Goal: Contribute content

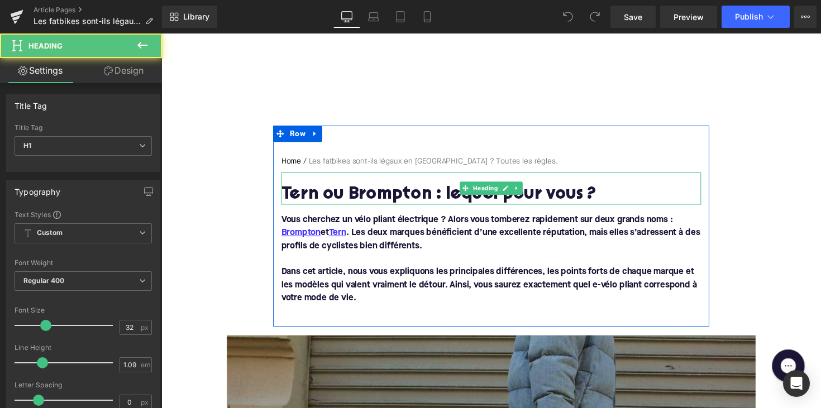
click at [404, 194] on h1 "Tern ou Brompton : lequel pour vous ?" at bounding box center [499, 199] width 430 height 20
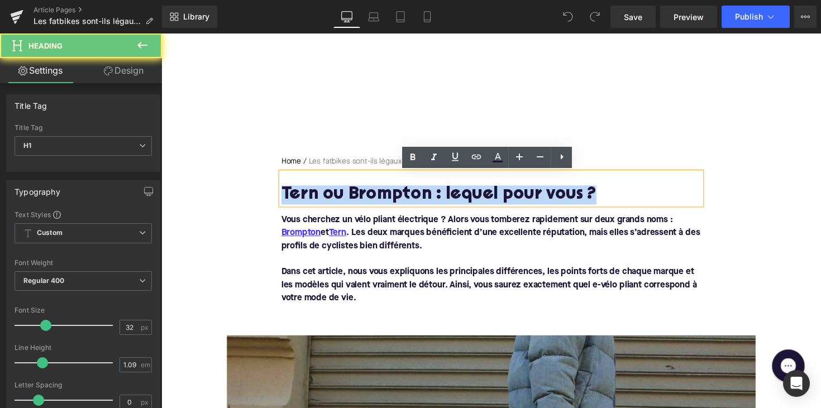
click at [404, 194] on h1 "Tern ou Brompton : lequel pour vous ?" at bounding box center [499, 199] width 430 height 20
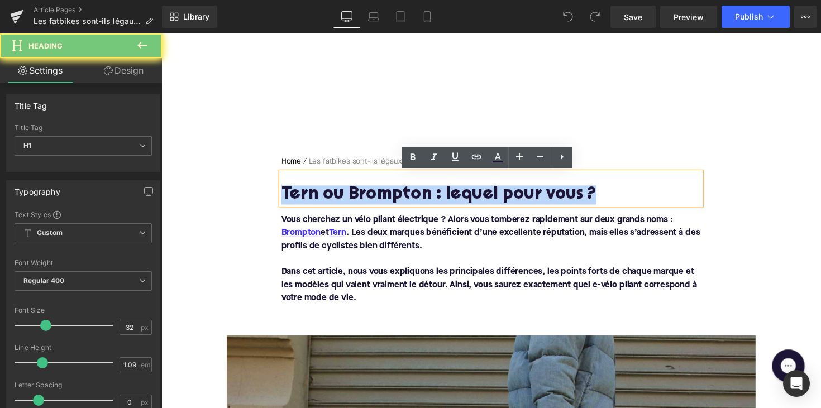
paste div
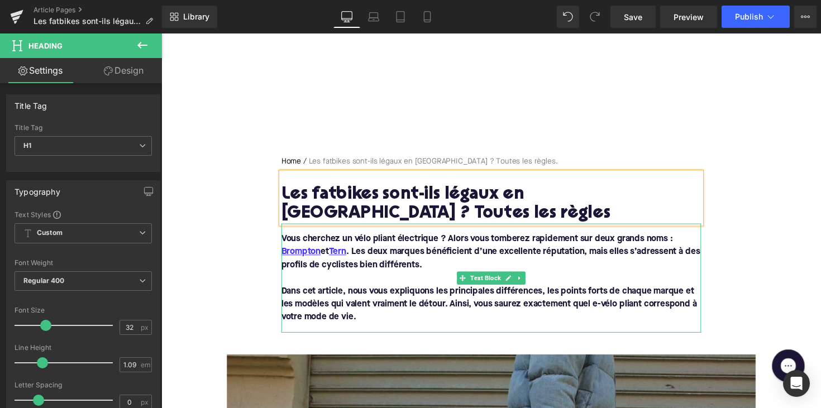
click at [364, 322] on p "Dans cet article, nous vous expliquons les principales différences, les points …" at bounding box center [499, 311] width 430 height 40
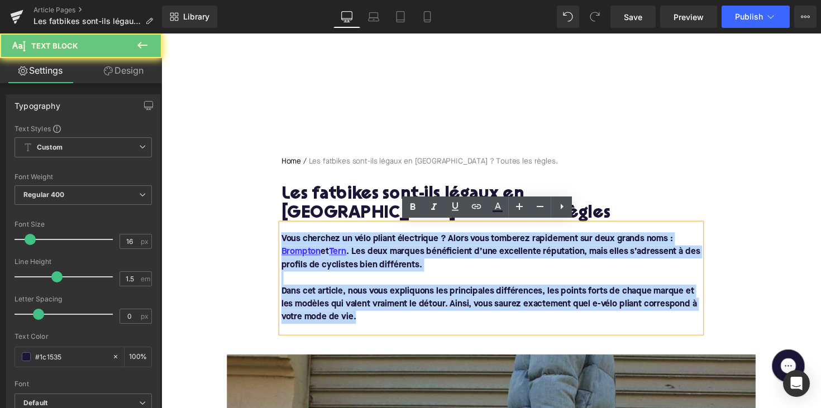
drag, startPoint x: 375, startPoint y: 322, endPoint x: 260, endPoint y: 237, distance: 143.0
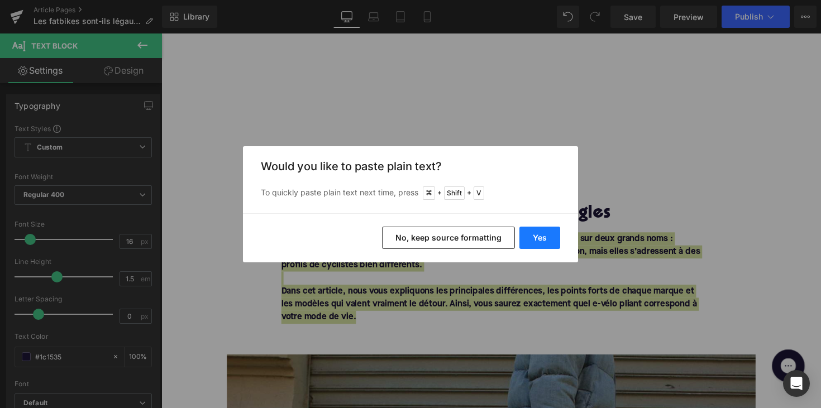
click at [535, 239] on button "Yes" at bounding box center [540, 238] width 41 height 22
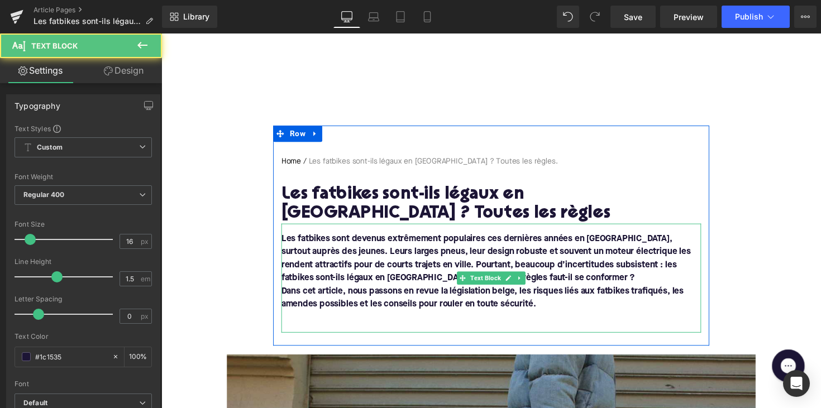
click at [345, 277] on font "Les fatbikes sont devenus extrêmement populaires ces dernières années en [GEOGR…" at bounding box center [494, 264] width 420 height 49
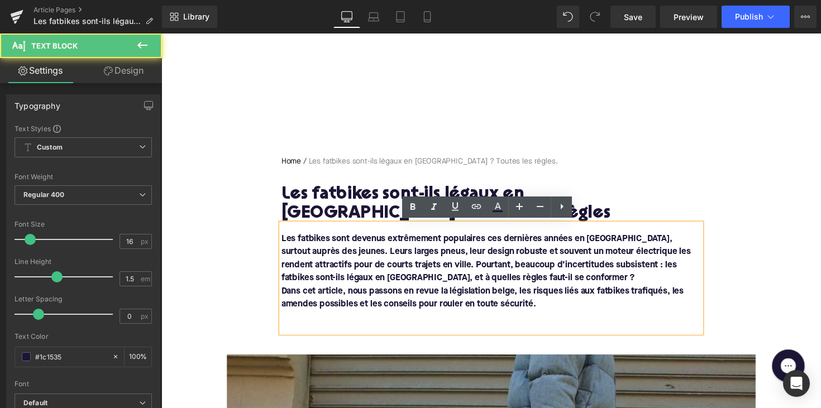
click at [284, 297] on font "Dans cet article, nous passons en revue la législation belge, les risques liés …" at bounding box center [490, 304] width 412 height 22
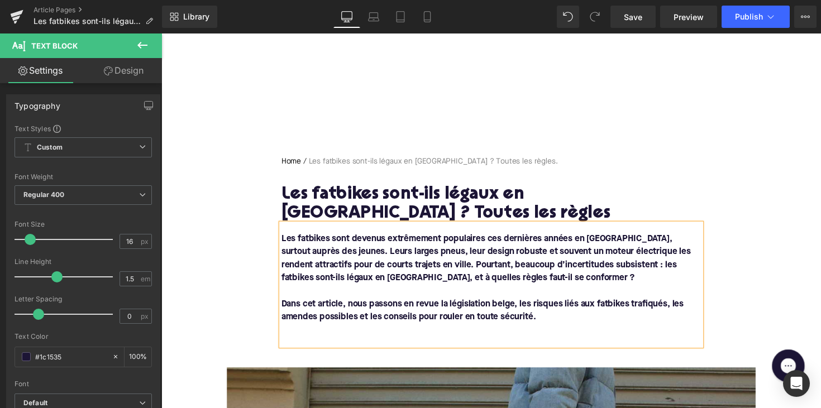
click at [289, 336] on p at bounding box center [499, 337] width 430 height 13
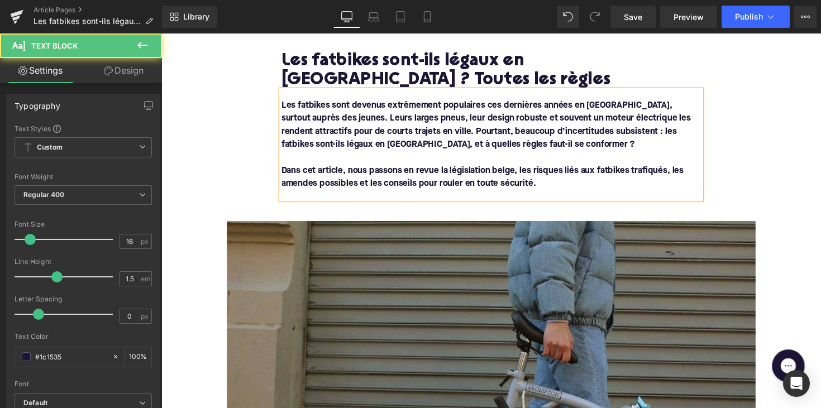
scroll to position [201, 0]
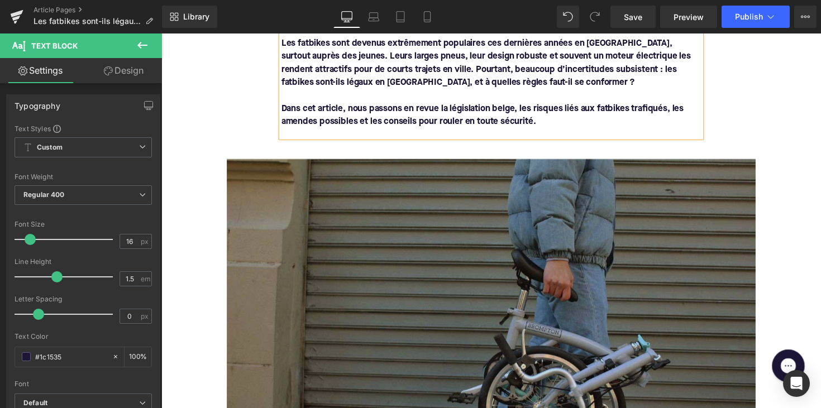
click at [373, 250] on img at bounding box center [499, 342] width 542 height 361
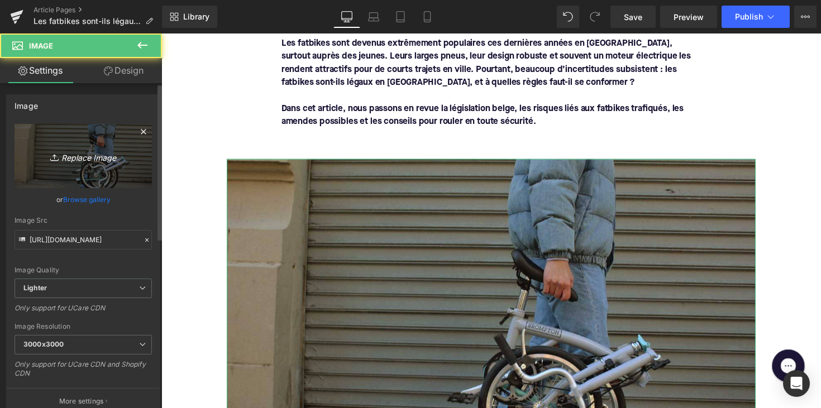
click at [87, 160] on icon "Replace Image" at bounding box center [83, 156] width 89 height 14
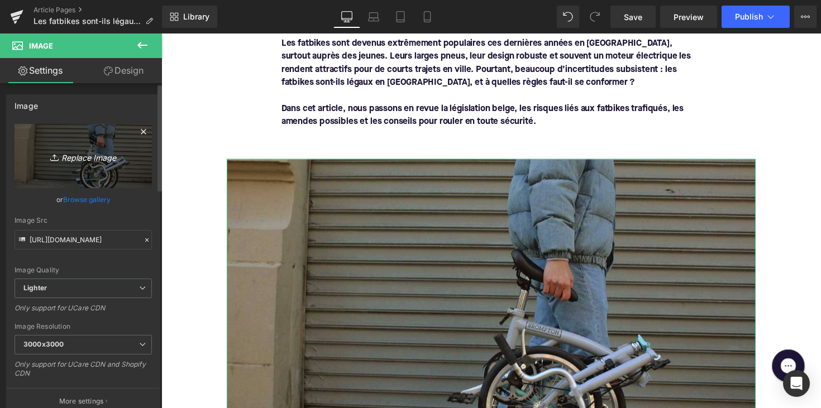
type input "C:\fakepath\fatbike.png"
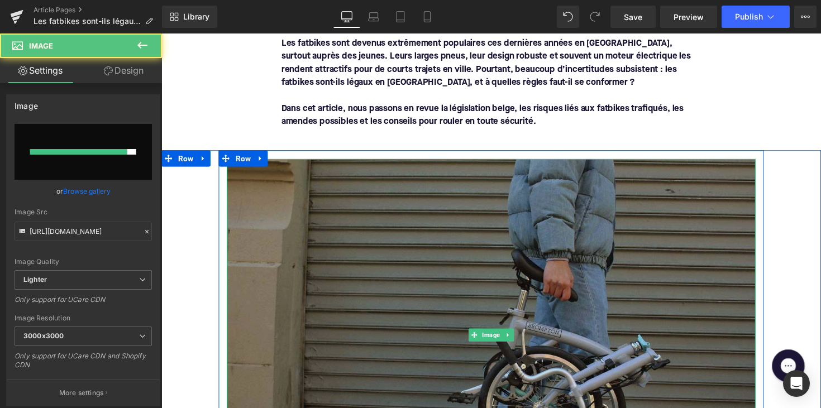
click at [305, 403] on img at bounding box center [499, 342] width 542 height 361
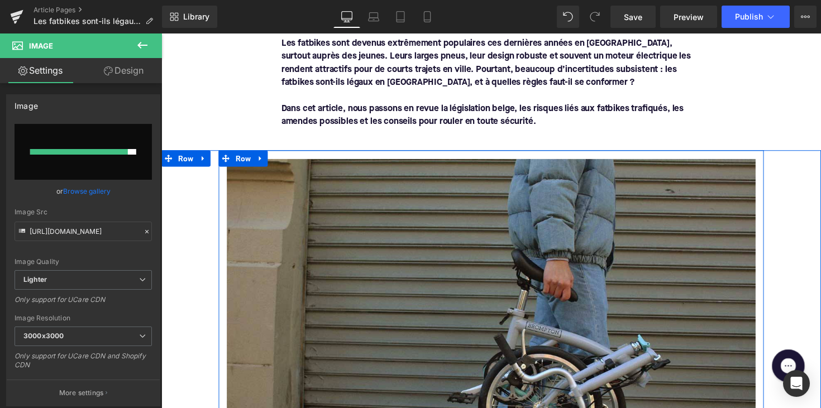
scroll to position [406, 0]
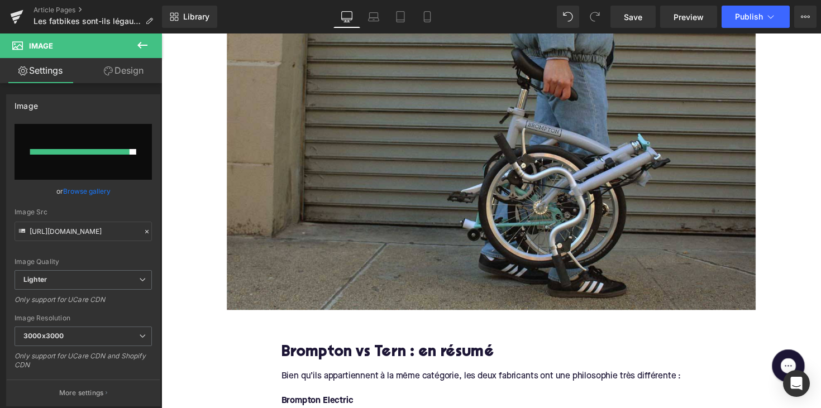
click at [317, 362] on h2 "Brompton vs Tern : en résumé" at bounding box center [499, 361] width 430 height 17
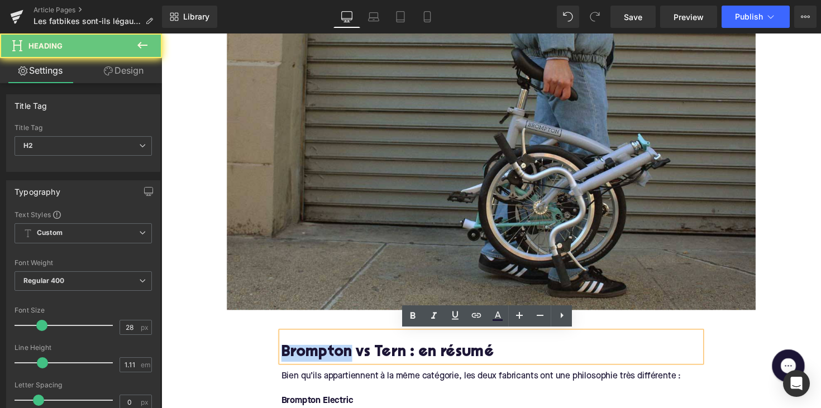
click at [317, 362] on h2 "Brompton vs Tern : en résumé" at bounding box center [499, 361] width 430 height 17
paste div
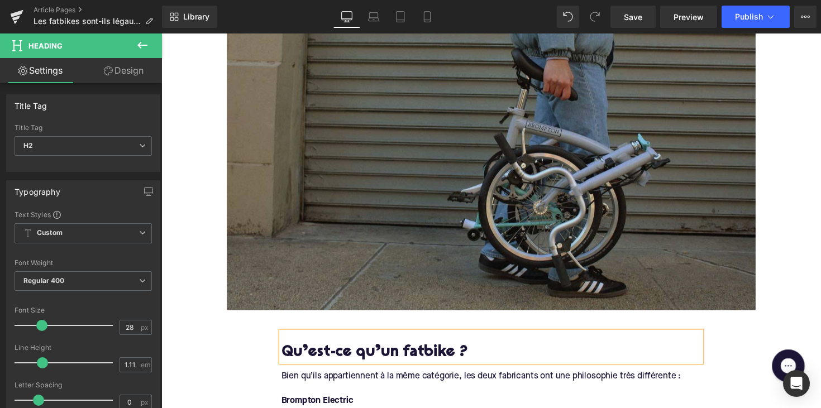
click at [399, 146] on img at bounding box center [499, 136] width 542 height 361
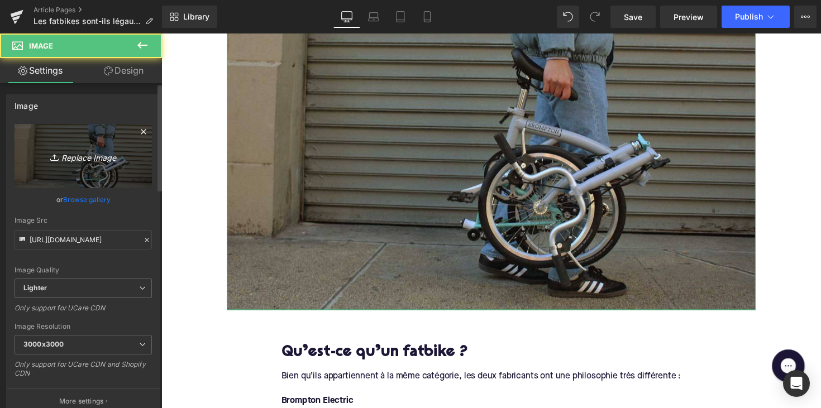
click at [104, 160] on icon "Replace Image" at bounding box center [83, 156] width 89 height 14
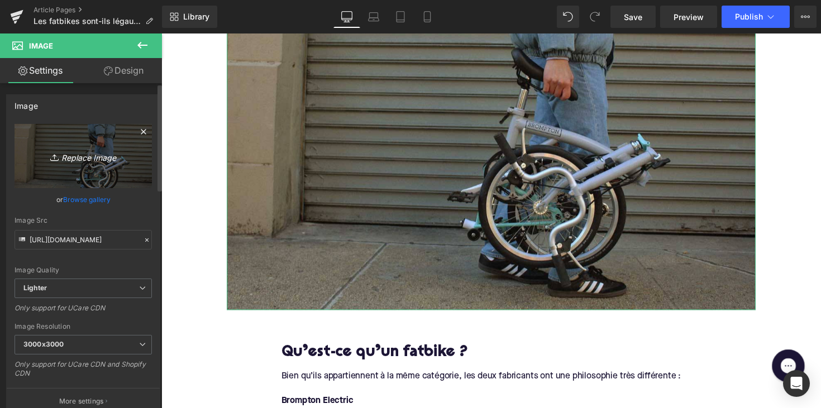
type input "C:\fakepath\fatbike.png"
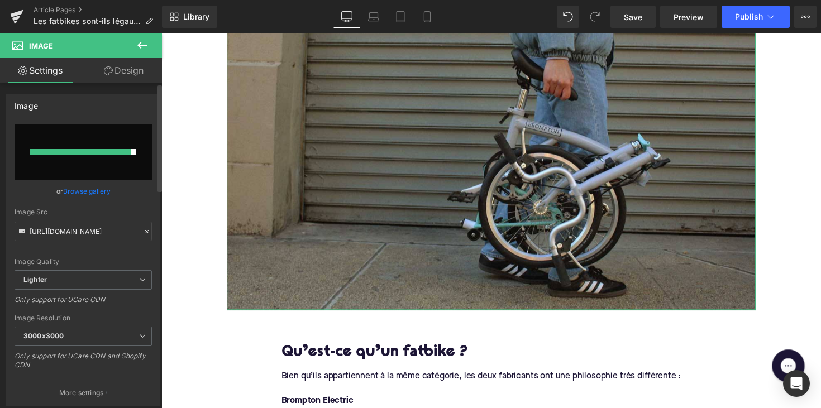
type input "[URL][DOMAIN_NAME]"
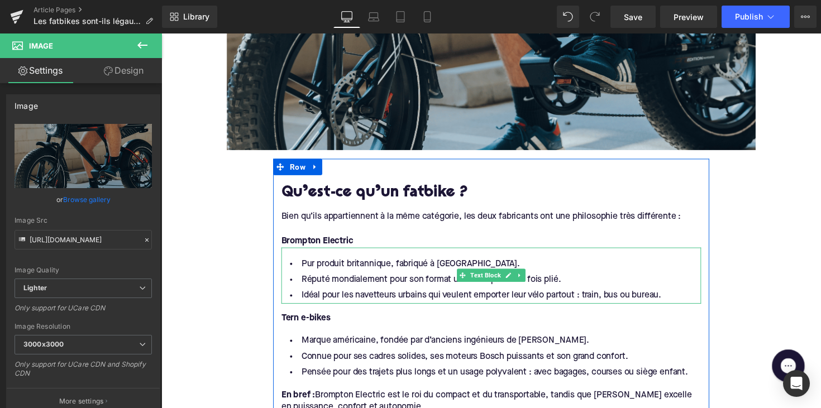
scroll to position [606, 0]
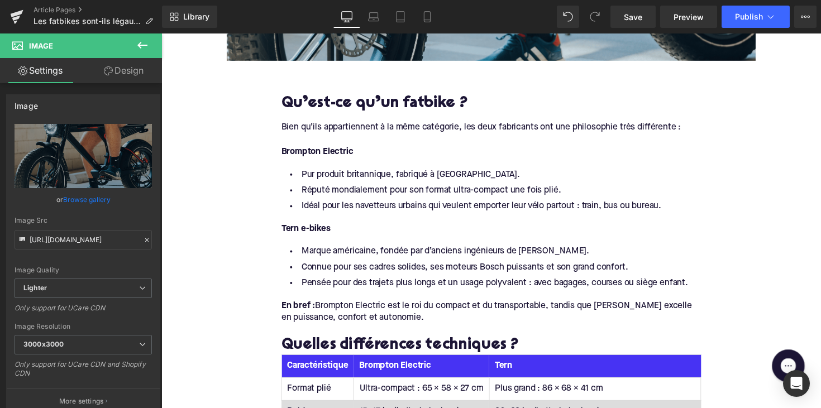
click at [327, 126] on div "Bien qu’ils appartiennent à la même catégorie, les deux fabricants ont une phil…" at bounding box center [499, 138] width 430 height 46
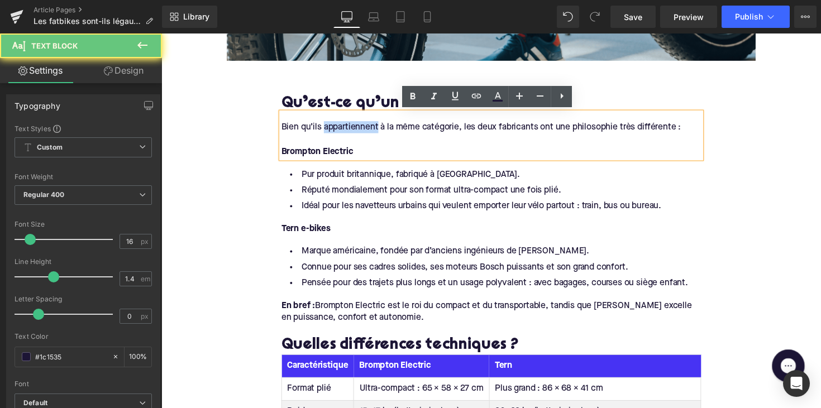
click at [326, 127] on div "Bien qu’ils appartiennent à la même catégorie, les deux fabricants ont une phil…" at bounding box center [499, 138] width 430 height 46
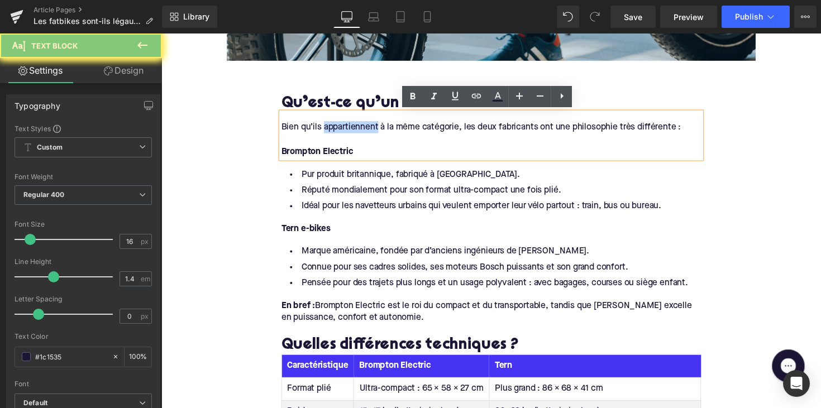
click at [326, 127] on div "Bien qu’ils appartiennent à la même catégorie, les deux fabricants ont une phil…" at bounding box center [499, 138] width 430 height 46
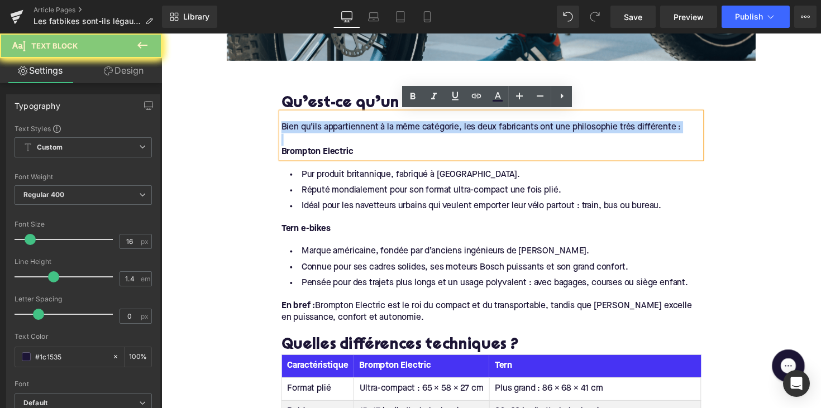
click at [326, 127] on div "Bien qu’ils appartiennent à la même catégorie, les deux fabricants ont une phil…" at bounding box center [499, 138] width 430 height 46
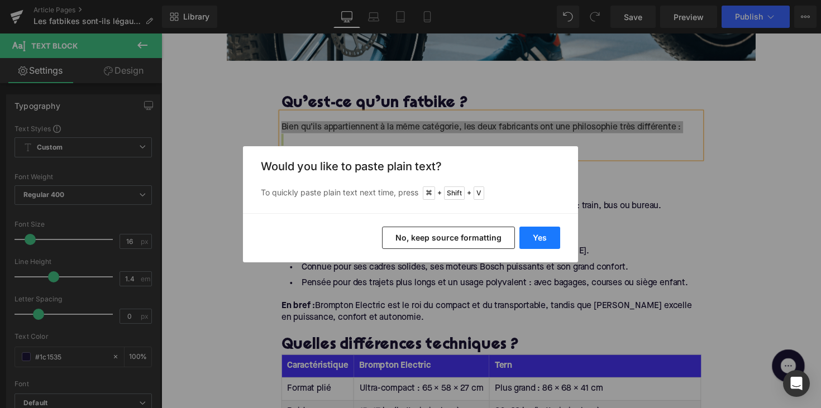
click at [530, 237] on button "Yes" at bounding box center [540, 238] width 41 height 22
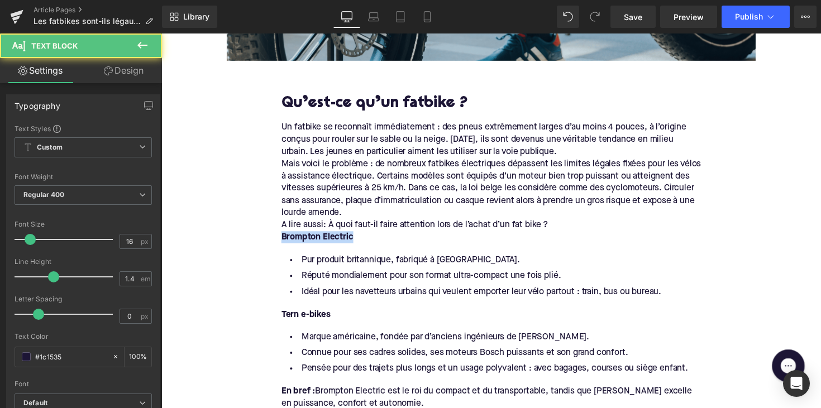
drag, startPoint x: 370, startPoint y: 239, endPoint x: 249, endPoint y: 241, distance: 121.2
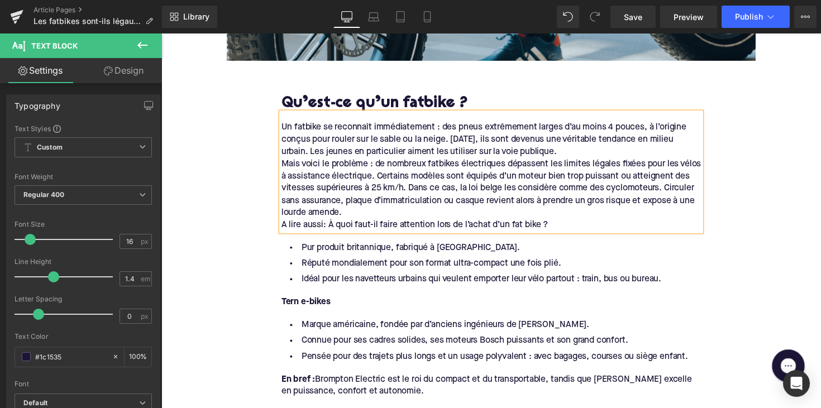
click at [285, 227] on div "A lire aussi: À quoi faut-il faire attention lors de l’achat d’un fat bike ?" at bounding box center [499, 230] width 430 height 12
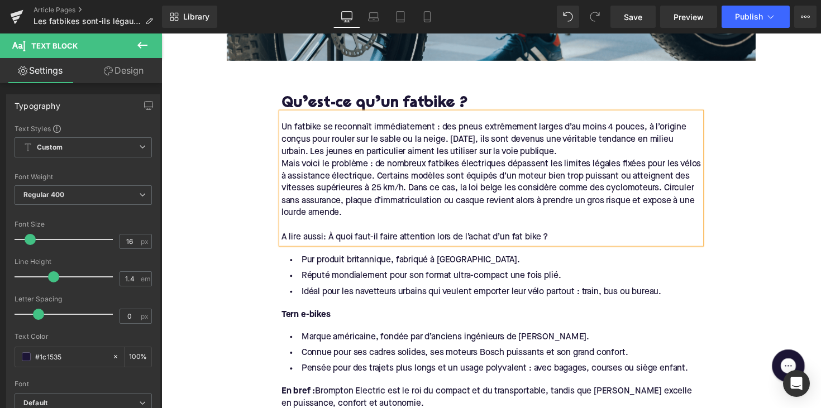
click at [284, 164] on div "Un fatbike se reconnaît immédiatement : des pneus extrêmement larges d’au moins…" at bounding box center [499, 182] width 430 height 134
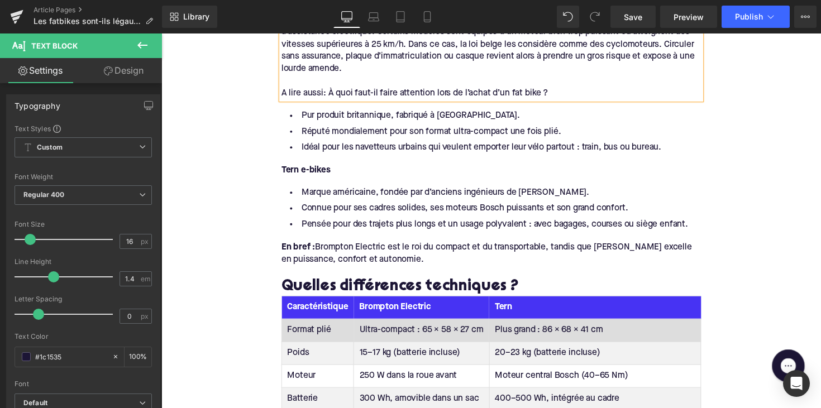
scroll to position [741, 0]
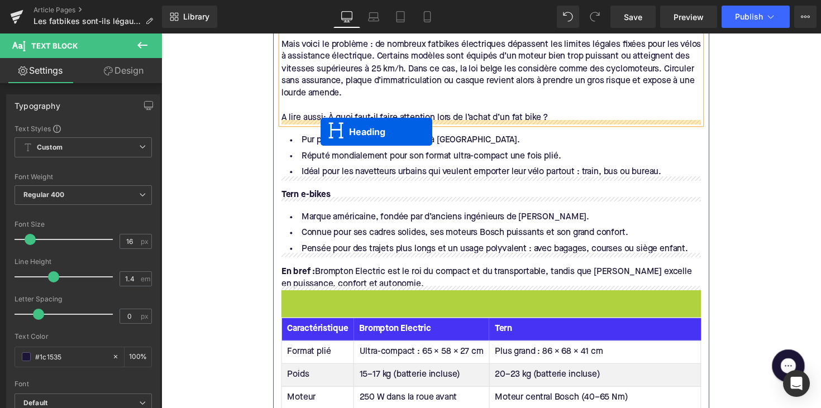
drag, startPoint x: 472, startPoint y: 311, endPoint x: 325, endPoint y: 134, distance: 229.7
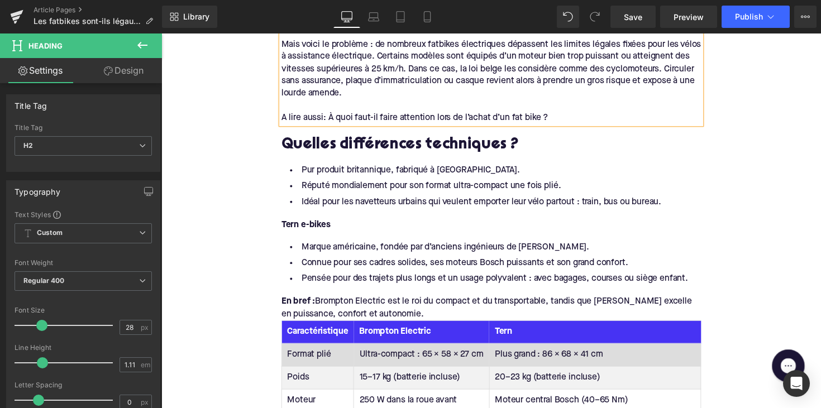
click at [319, 145] on h2 "Quelles différences techniques ?" at bounding box center [499, 148] width 430 height 17
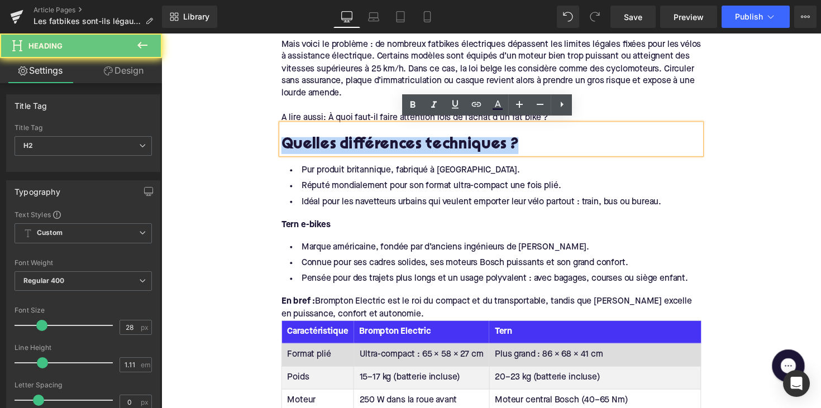
click at [319, 145] on h2 "Quelles différences techniques ?" at bounding box center [499, 148] width 430 height 17
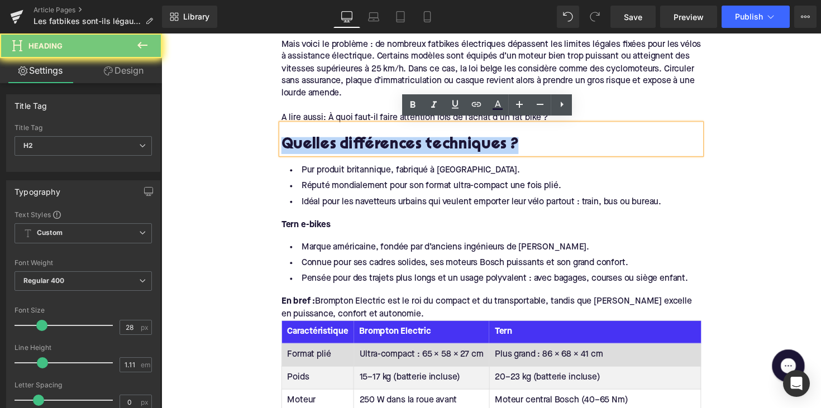
paste div
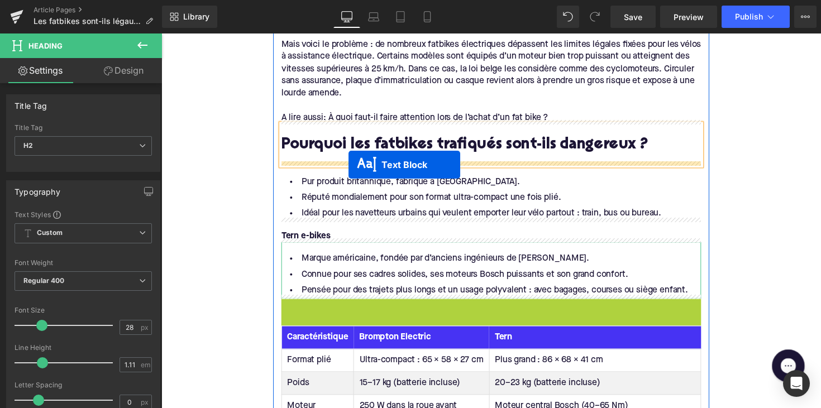
drag, startPoint x: 468, startPoint y: 316, endPoint x: 352, endPoint y: 166, distance: 188.7
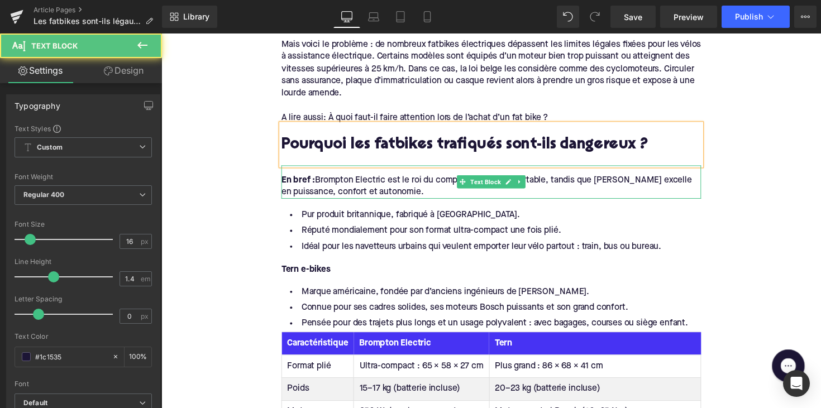
click at [375, 191] on div "En bref : Brompton Electric est le roi du compact et du transportable, tandis q…" at bounding box center [499, 190] width 430 height 25
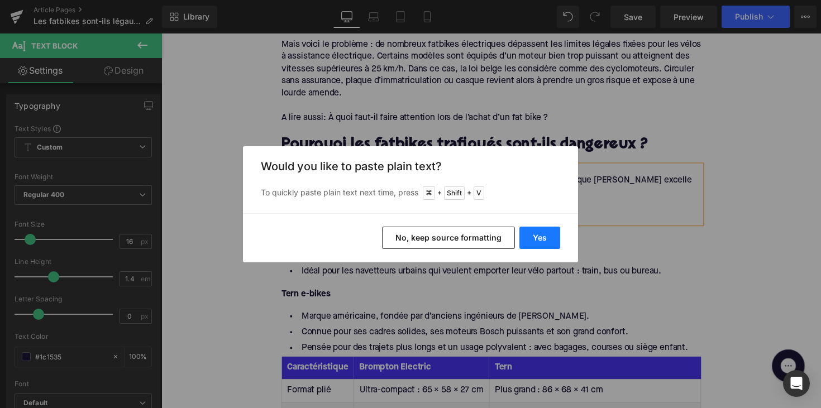
click at [534, 231] on button "Yes" at bounding box center [540, 238] width 41 height 22
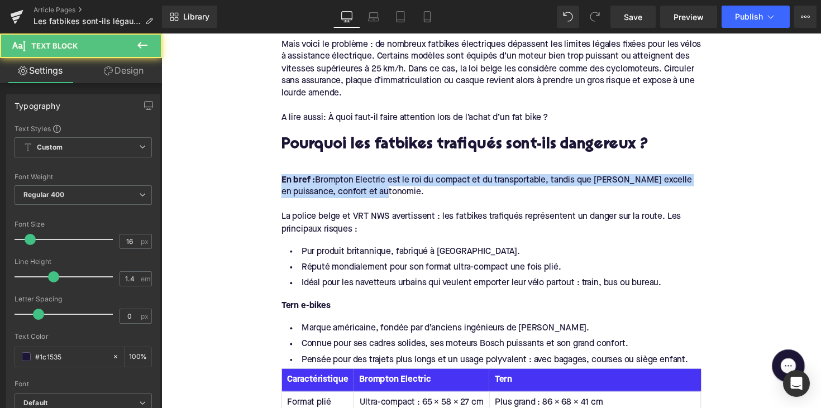
drag, startPoint x: 370, startPoint y: 194, endPoint x: 236, endPoint y: 163, distance: 137.3
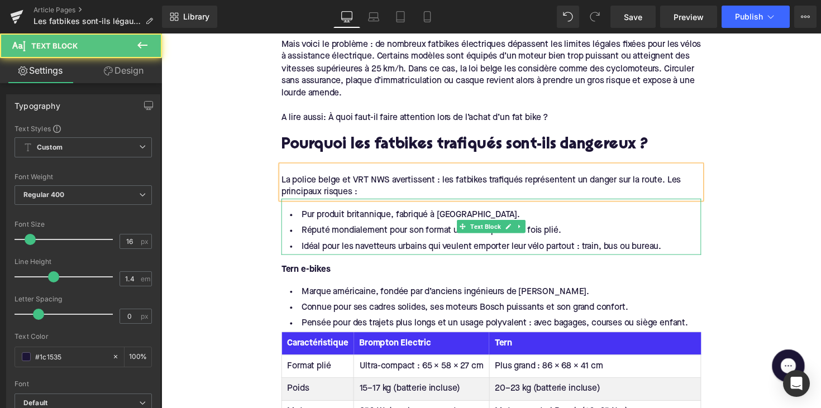
click at [451, 245] on li "Idéal pour les navetteurs urbains qui veulent emporter leur vélo partout : trai…" at bounding box center [499, 252] width 430 height 16
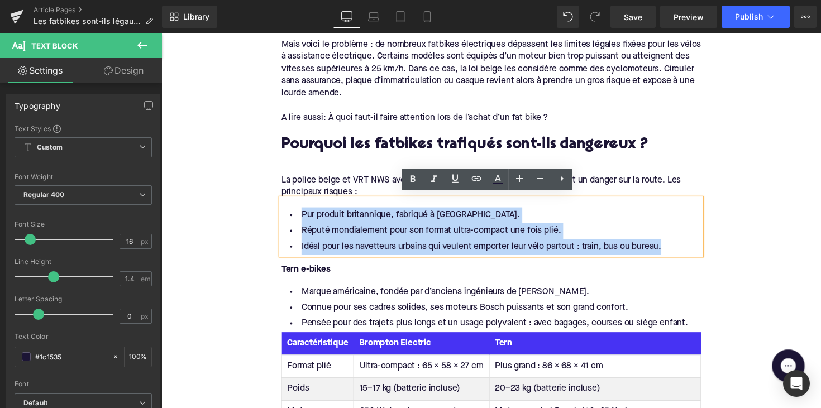
drag, startPoint x: 681, startPoint y: 251, endPoint x: 309, endPoint y: 201, distance: 375.4
click at [309, 203] on div "Pur produit britannique, fabriqué à [GEOGRAPHIC_DATA]. Réputé mondialement pour…" at bounding box center [499, 232] width 430 height 58
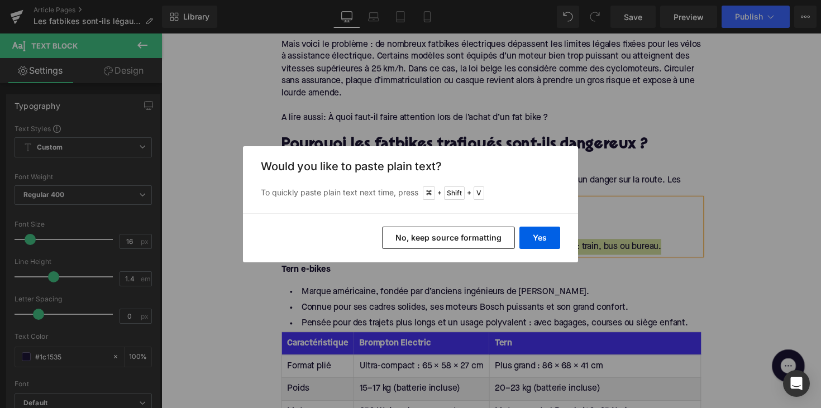
click at [536, 252] on div "Yes No, keep source formatting" at bounding box center [410, 237] width 335 height 49
click at [541, 233] on button "Yes" at bounding box center [540, 238] width 41 height 22
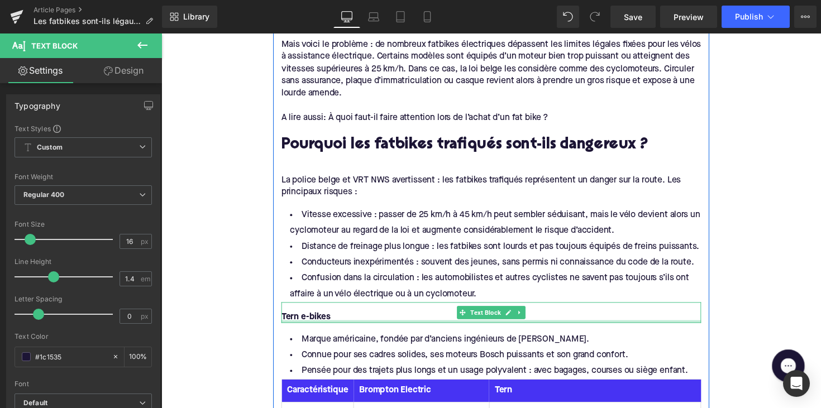
scroll to position [750, 0]
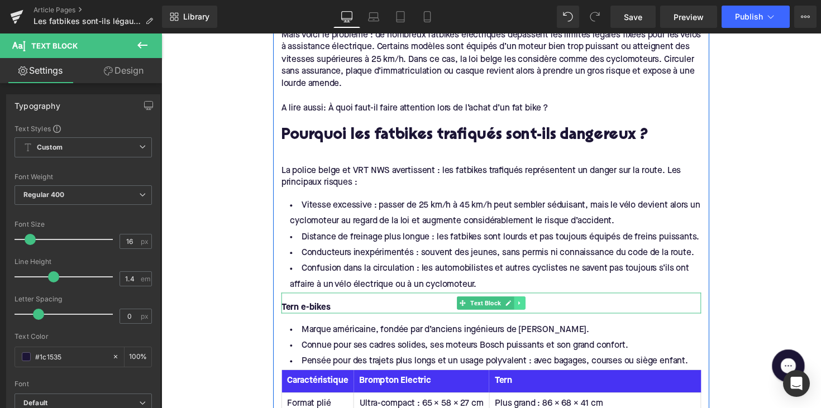
click at [530, 307] on icon at bounding box center [529, 310] width 6 height 7
click at [532, 307] on icon at bounding box center [534, 310] width 6 height 6
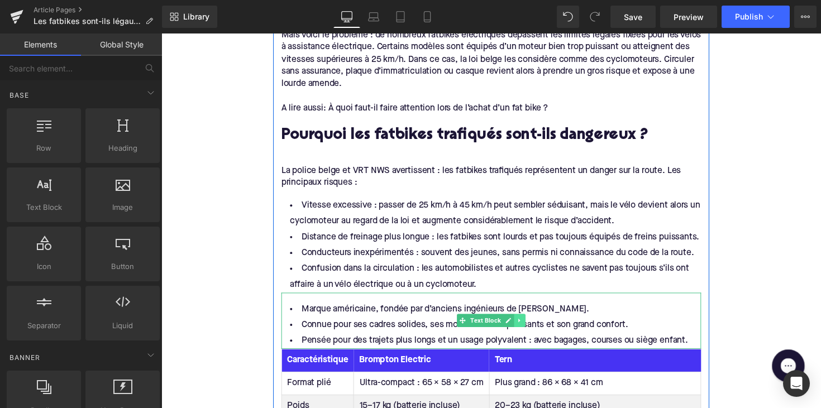
click at [527, 326] on icon at bounding box center [529, 328] width 6 height 7
click at [531, 326] on icon at bounding box center [534, 328] width 6 height 6
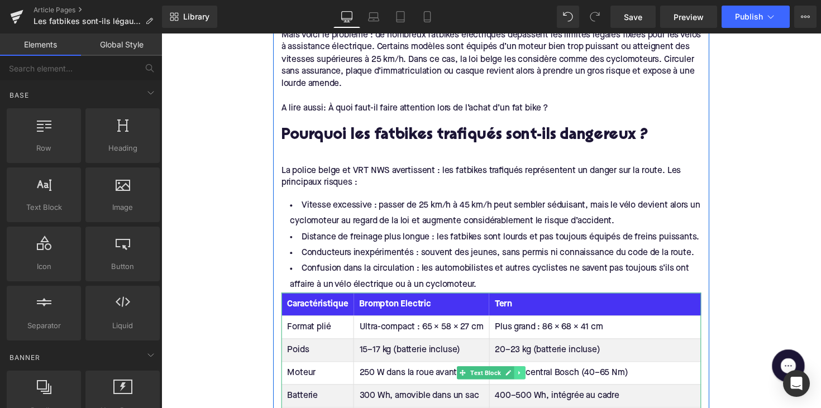
click at [530, 380] on link at bounding box center [529, 381] width 12 height 13
click at [531, 379] on icon at bounding box center [534, 382] width 6 height 6
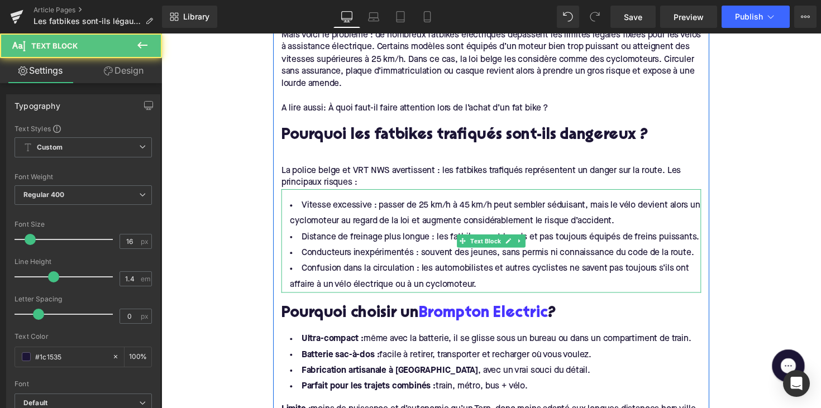
click at [487, 290] on li "Confusion dans la circulation : les automobilistes et autres cyclistes ne saven…" at bounding box center [499, 283] width 430 height 32
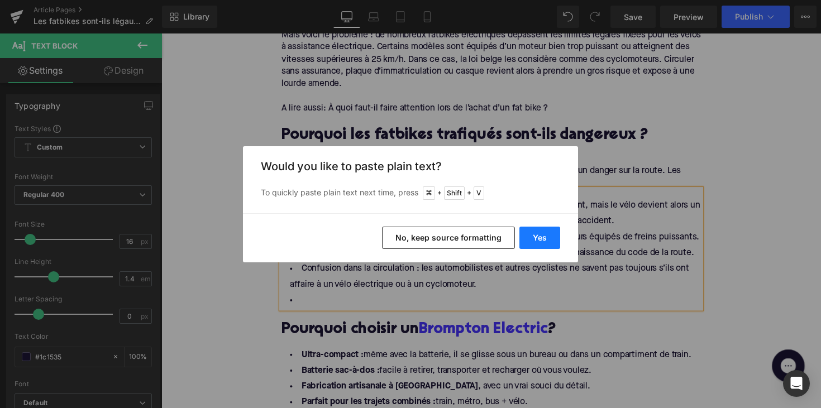
click at [545, 231] on button "Yes" at bounding box center [540, 238] width 41 height 22
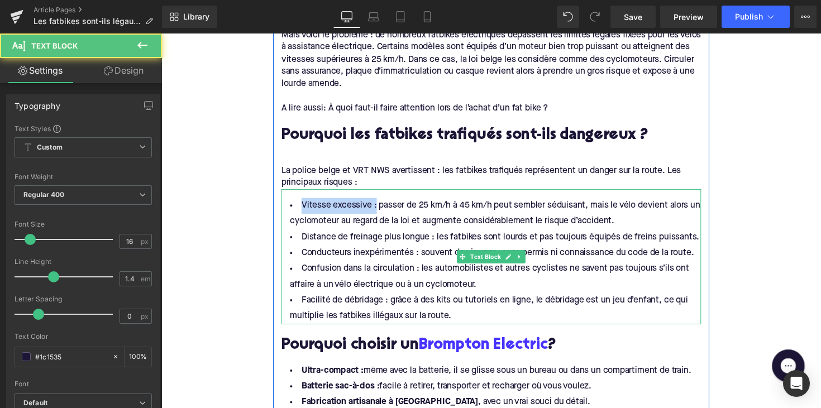
drag, startPoint x: 377, startPoint y: 206, endPoint x: 295, endPoint y: 206, distance: 82.1
click at [295, 206] on li "Vitesse excessive : passer de 25 km/h à 45 km/h peut sembler séduisant, mais le…" at bounding box center [499, 218] width 430 height 32
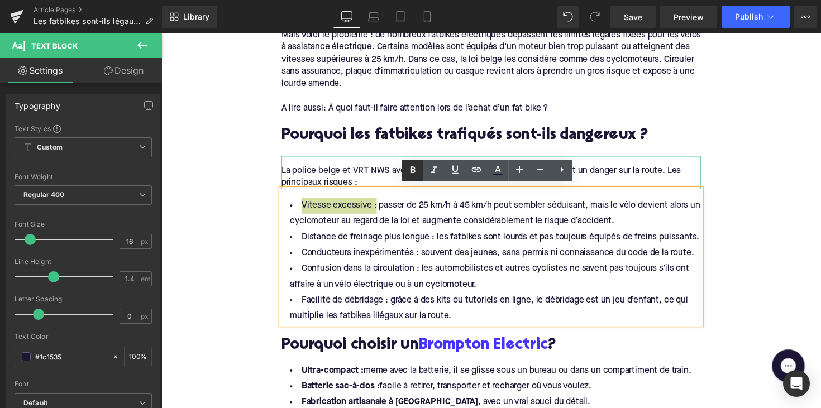
click at [413, 173] on icon at bounding box center [413, 169] width 5 height 7
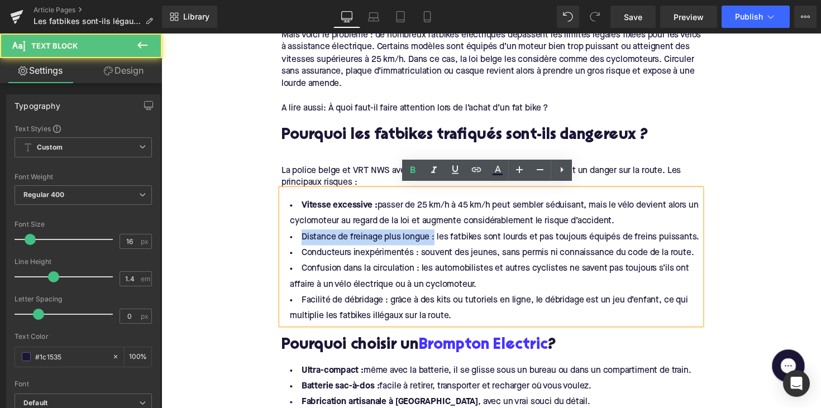
drag, startPoint x: 437, startPoint y: 241, endPoint x: 262, endPoint y: 240, distance: 175.4
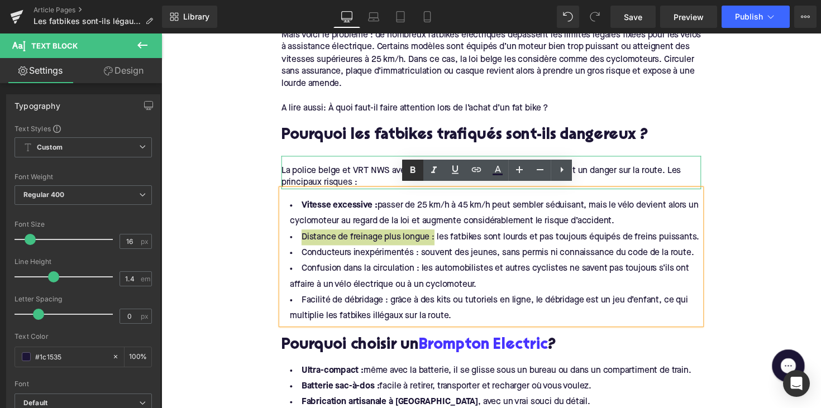
click at [410, 173] on icon at bounding box center [412, 170] width 13 height 13
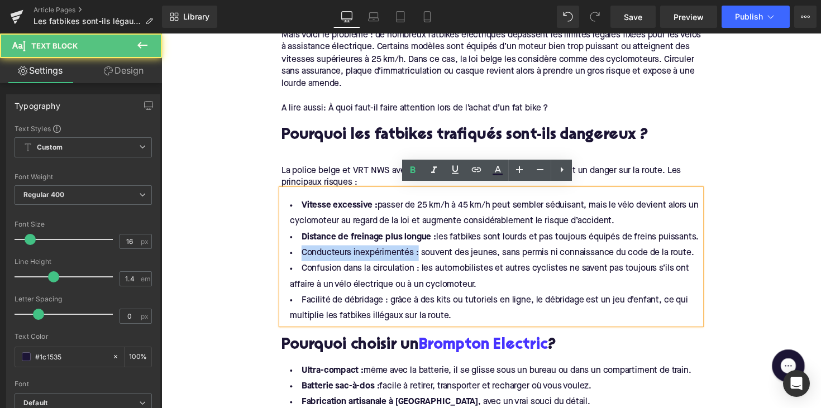
drag, startPoint x: 420, startPoint y: 256, endPoint x: 273, endPoint y: 251, distance: 147.0
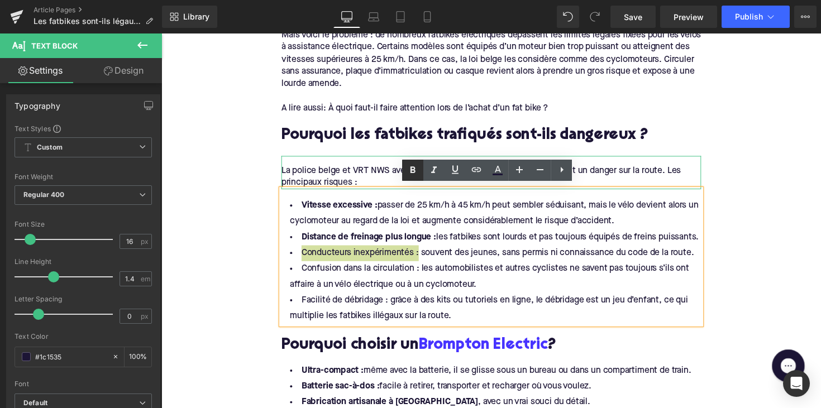
click at [412, 172] on icon at bounding box center [413, 169] width 5 height 7
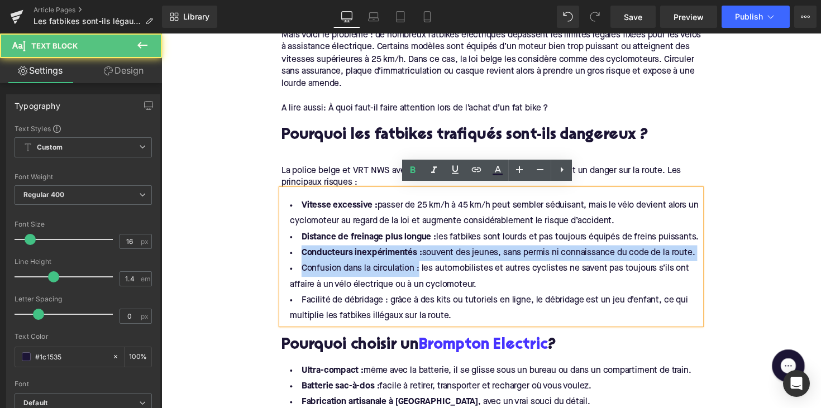
drag, startPoint x: 420, startPoint y: 272, endPoint x: 241, endPoint y: 255, distance: 179.6
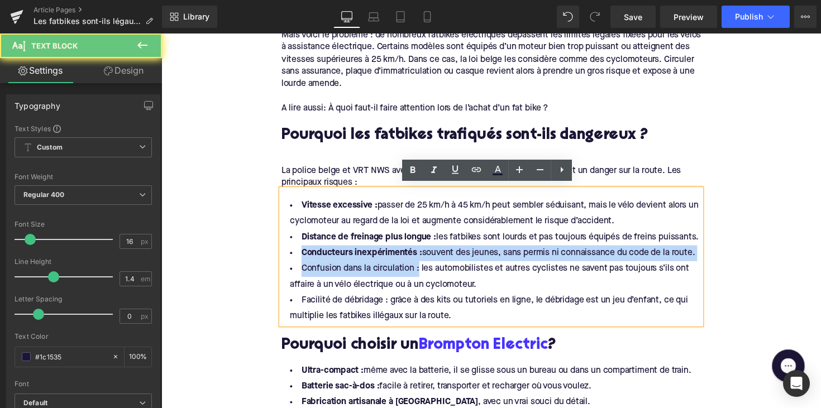
click at [327, 267] on li "Confusion dans la circulation : les automobilistes et autres cyclistes ne saven…" at bounding box center [499, 283] width 430 height 32
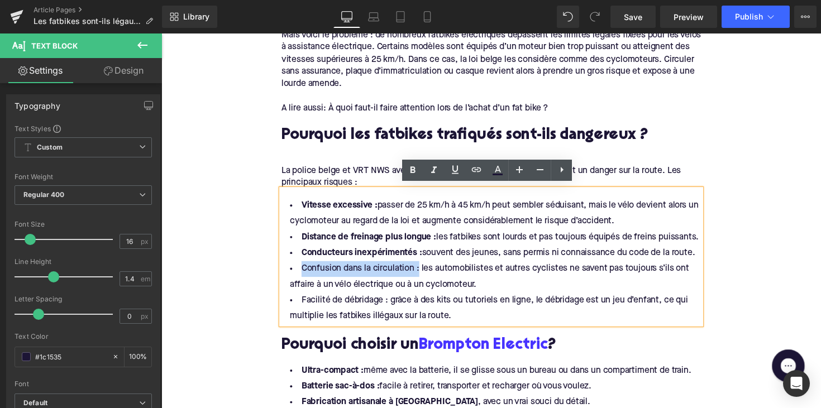
drag, startPoint x: 421, startPoint y: 272, endPoint x: 296, endPoint y: 269, distance: 124.6
click at [296, 269] on li "Confusion dans la circulation : les automobilistes et autres cyclistes ne saven…" at bounding box center [499, 283] width 430 height 32
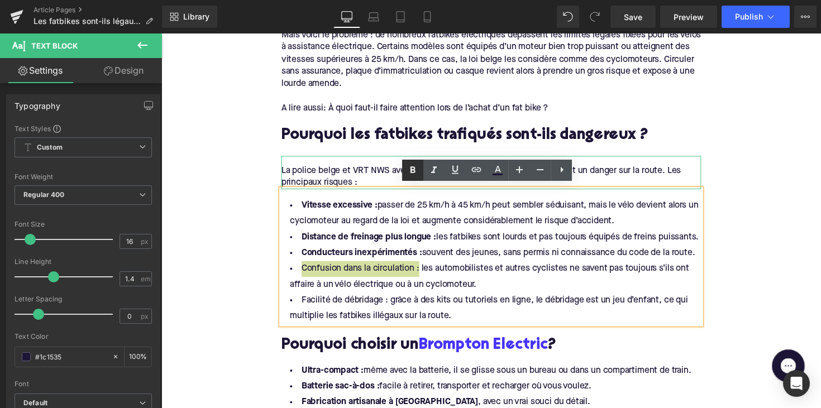
click at [413, 170] on icon at bounding box center [413, 169] width 5 height 7
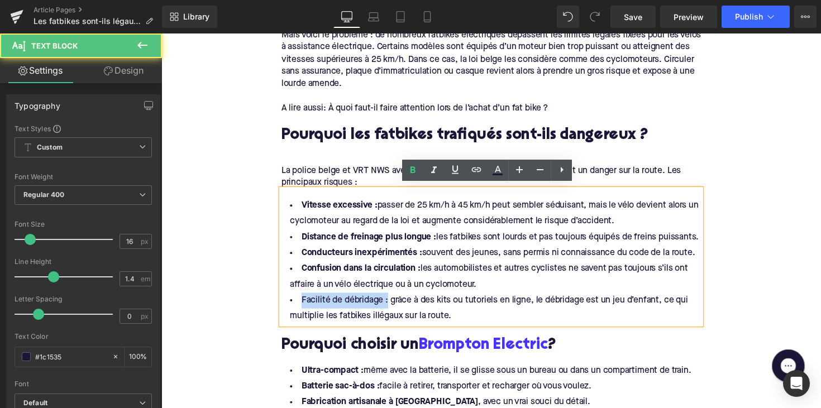
drag, startPoint x: 390, startPoint y: 305, endPoint x: 273, endPoint y: 301, distance: 117.4
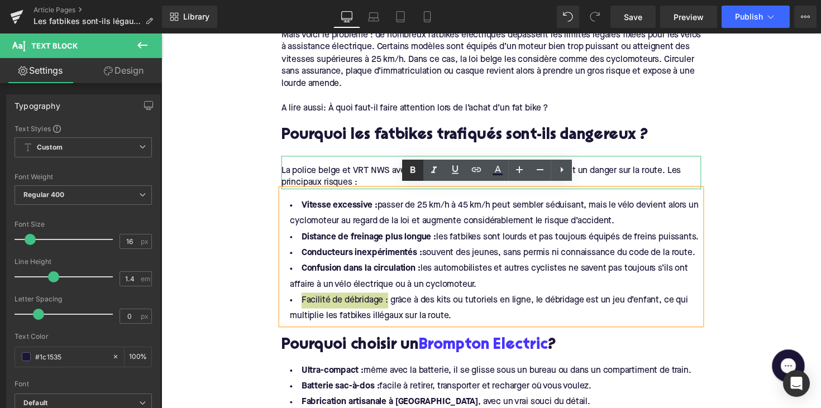
drag, startPoint x: 418, startPoint y: 169, endPoint x: 216, endPoint y: 349, distance: 271.0
click at [418, 169] on icon at bounding box center [412, 170] width 13 height 13
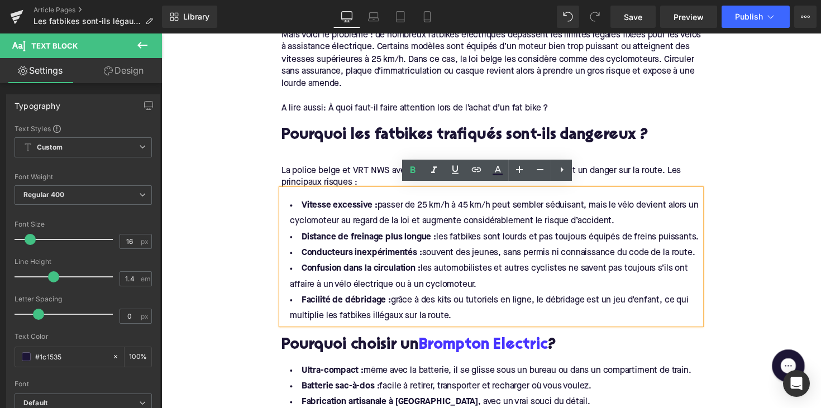
click at [365, 346] on h2 "Pourquoi choisir un Brompton Electric ?" at bounding box center [499, 353] width 430 height 17
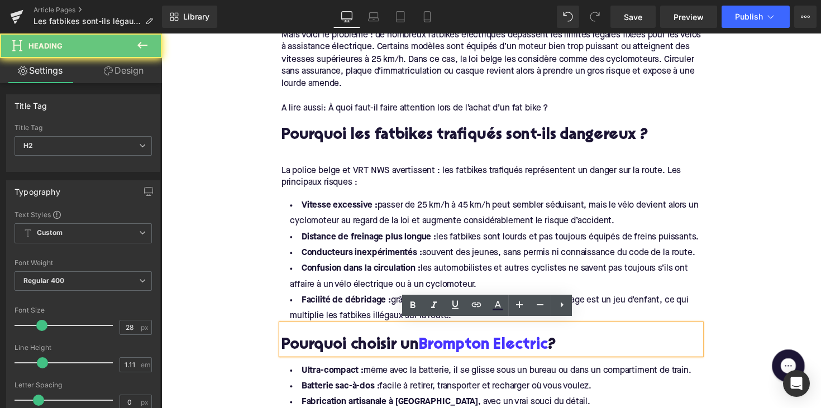
click at [365, 346] on h2 "Pourquoi choisir un Brompton Electric ?" at bounding box center [499, 353] width 430 height 17
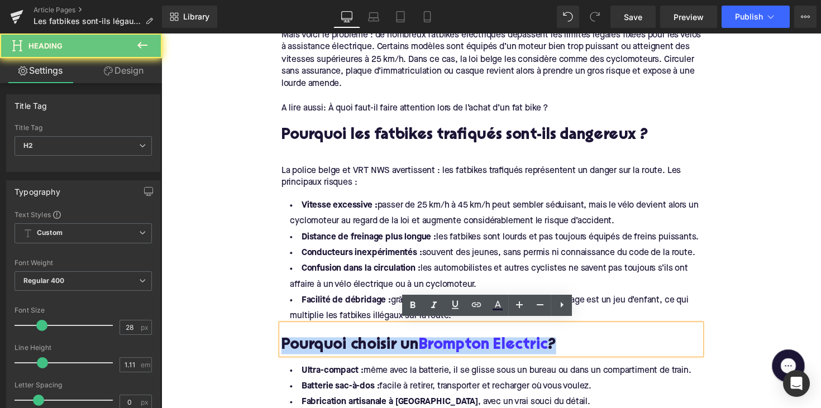
paste div
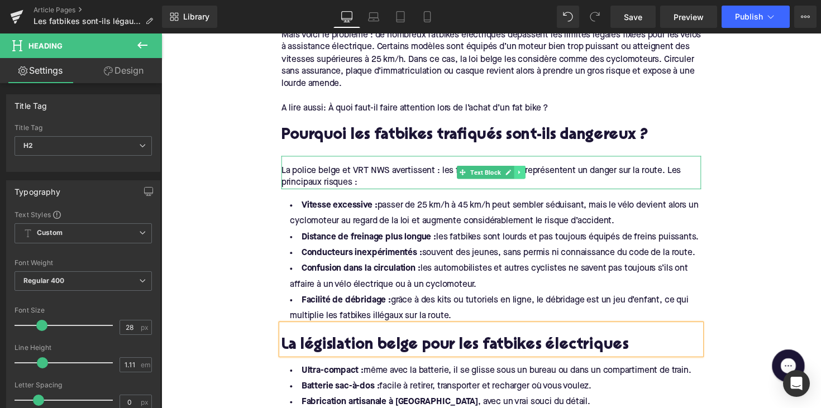
click at [527, 173] on icon at bounding box center [529, 176] width 6 height 7
click at [522, 175] on icon at bounding box center [523, 176] width 6 height 6
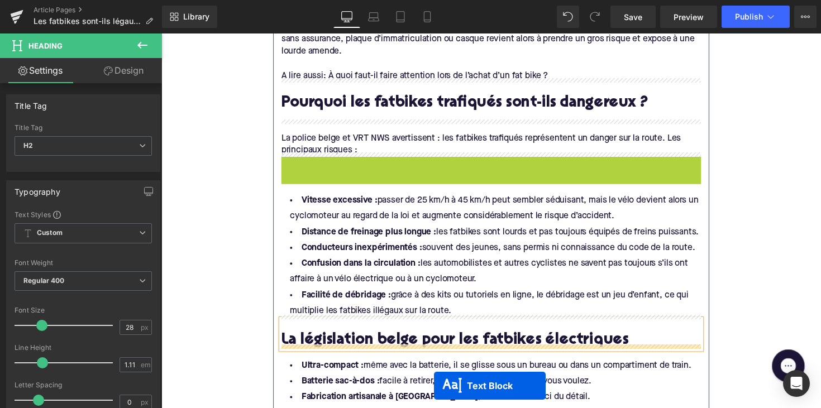
scroll to position [851, 0]
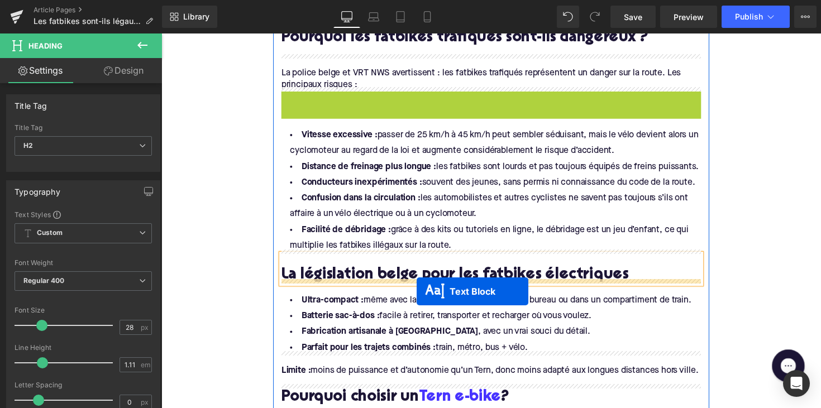
drag, startPoint x: 467, startPoint y: 211, endPoint x: 423, endPoint y: 298, distance: 97.2
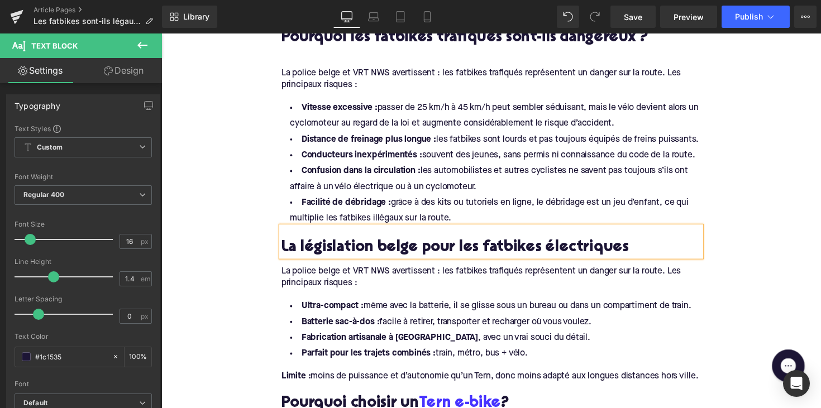
click at [368, 287] on div "La police belge et VRT NWS avertissent : les fatbikes trafiqués représentent un…" at bounding box center [499, 283] width 430 height 25
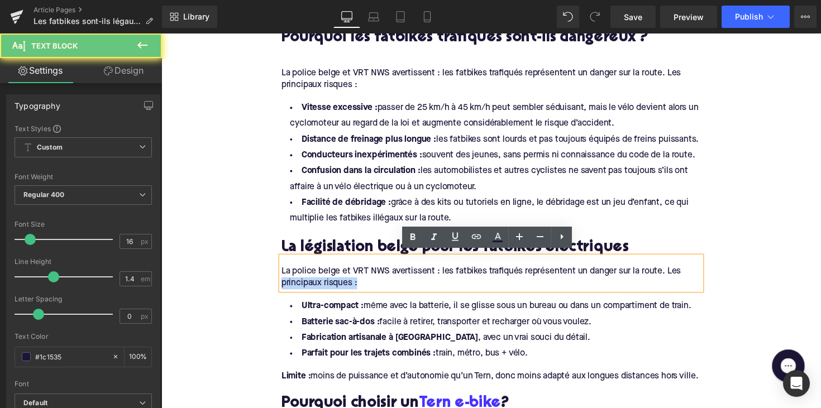
drag, startPoint x: 370, startPoint y: 284, endPoint x: 252, endPoint y: 279, distance: 118.5
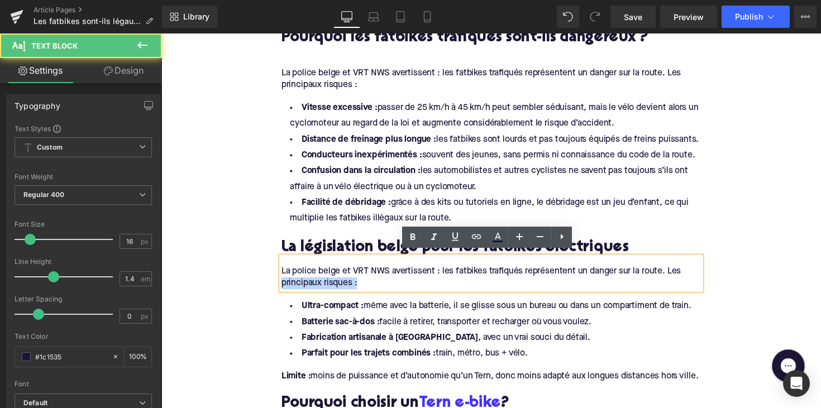
click at [356, 285] on span "La police belge et VRT NWS avertissent : les fatbikes trafiqués représentent un…" at bounding box center [488, 283] width 409 height 21
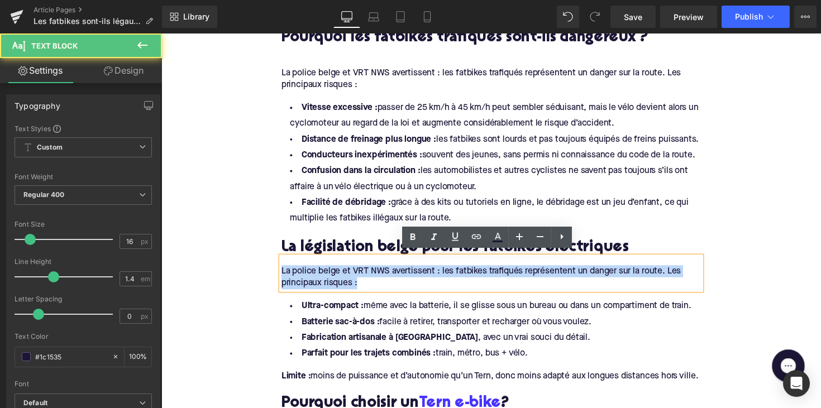
drag, startPoint x: 376, startPoint y: 285, endPoint x: 282, endPoint y: 270, distance: 95.1
click at [284, 271] on div "La police belge et VRT NWS avertissent : les fatbikes trafiqués représentent un…" at bounding box center [499, 283] width 430 height 25
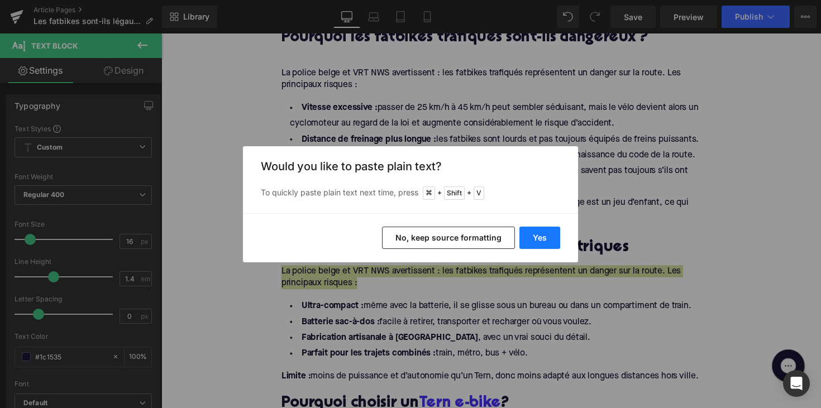
click at [530, 241] on button "Yes" at bounding box center [540, 238] width 41 height 22
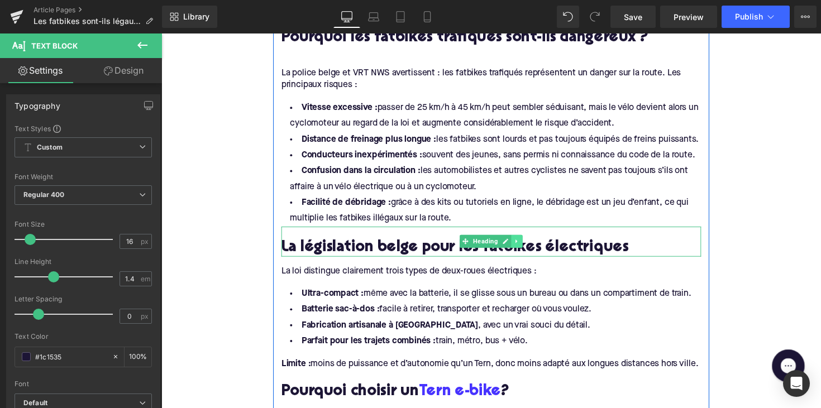
click at [520, 240] on link at bounding box center [526, 246] width 12 height 13
click at [518, 244] on icon at bounding box center [520, 247] width 6 height 6
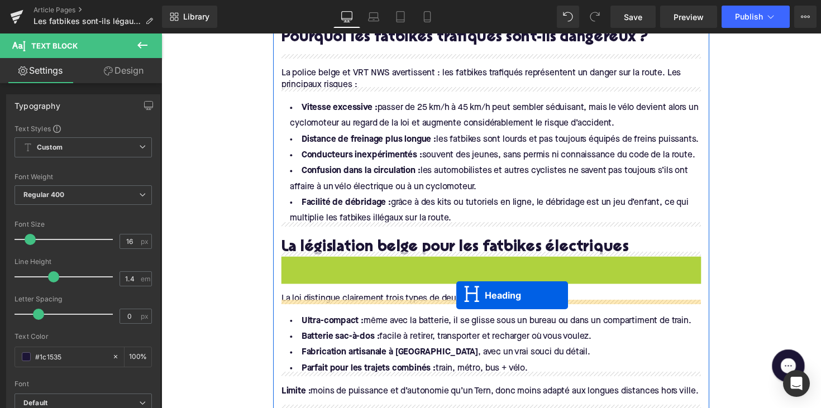
drag, startPoint x: 468, startPoint y: 280, endPoint x: 464, endPoint y: 302, distance: 22.1
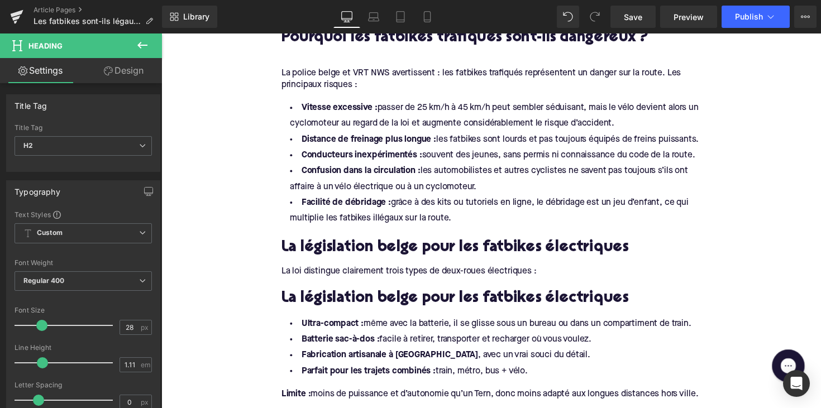
click at [322, 304] on h2 "La législation belge pour les fatbikes électriques" at bounding box center [499, 305] width 430 height 17
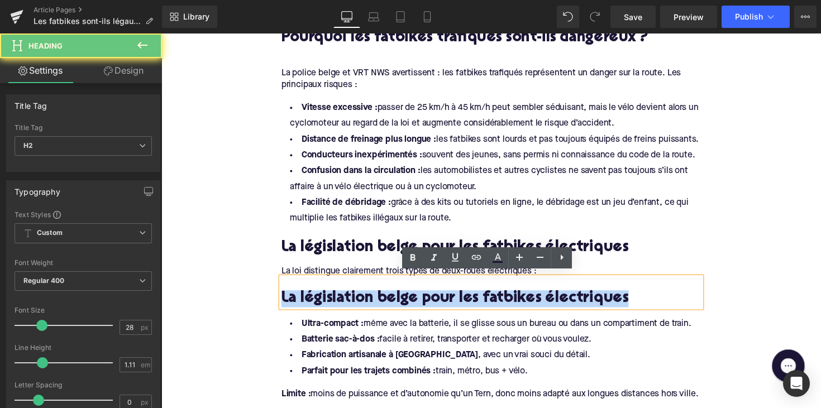
click at [322, 304] on h2 "La législation belge pour les fatbikes électriques" at bounding box center [499, 305] width 430 height 17
paste div
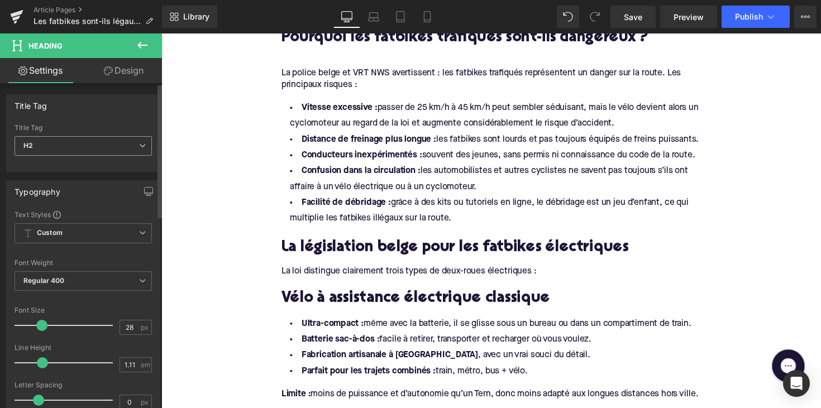
click at [109, 149] on span "H2" at bounding box center [83, 146] width 137 height 20
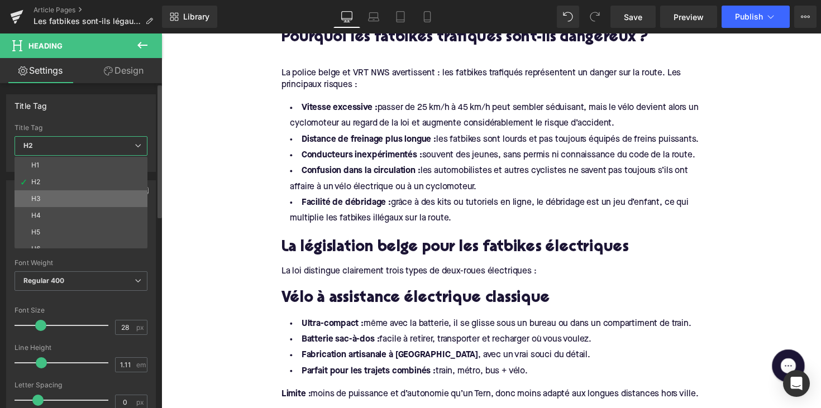
click at [98, 197] on li "H3" at bounding box center [84, 199] width 138 height 17
type input "24"
type input "1.29"
type input "100"
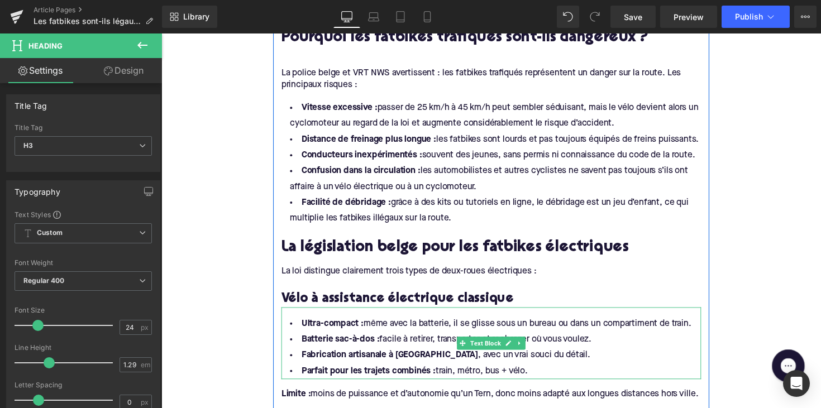
scroll to position [965, 0]
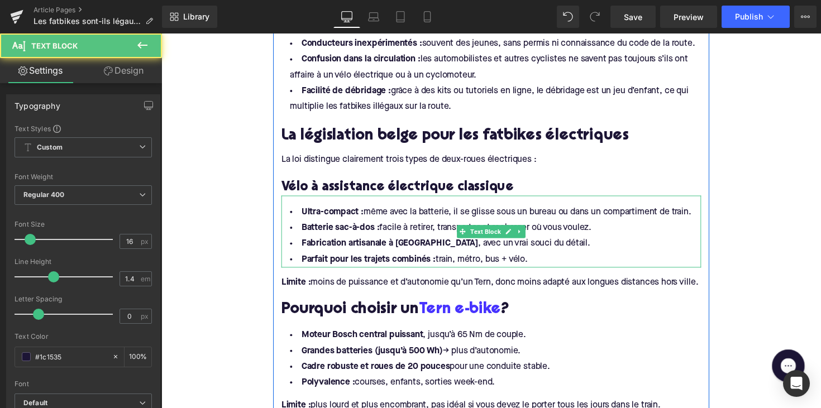
click at [541, 258] on li "Parfait pour les trajets combinés : train, métro, bus + vélo." at bounding box center [499, 266] width 430 height 16
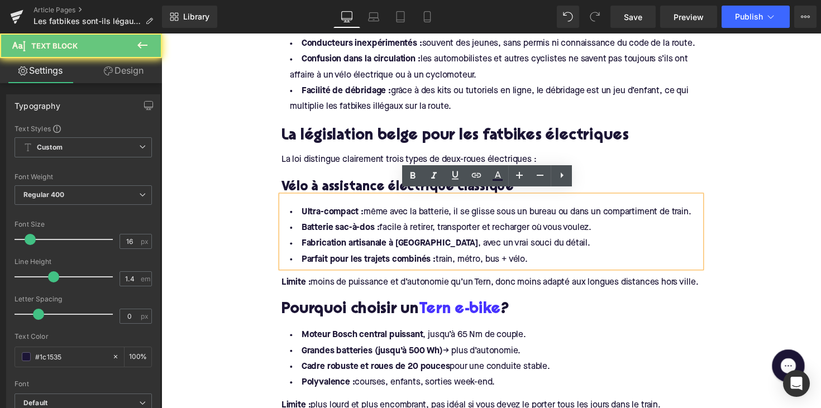
click at [534, 266] on li "Parfait pour les trajets combinés : train, métro, bus + vélo." at bounding box center [499, 266] width 430 height 16
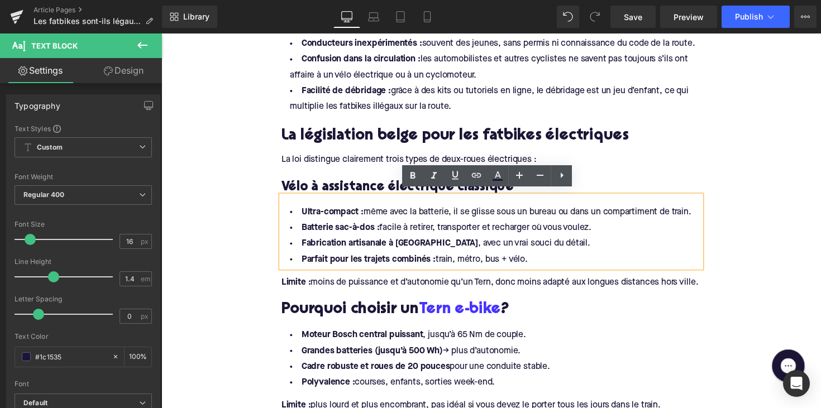
click at [549, 264] on li "Parfait pour les trajets combinés : train, métro, bus + vélo." at bounding box center [499, 266] width 430 height 16
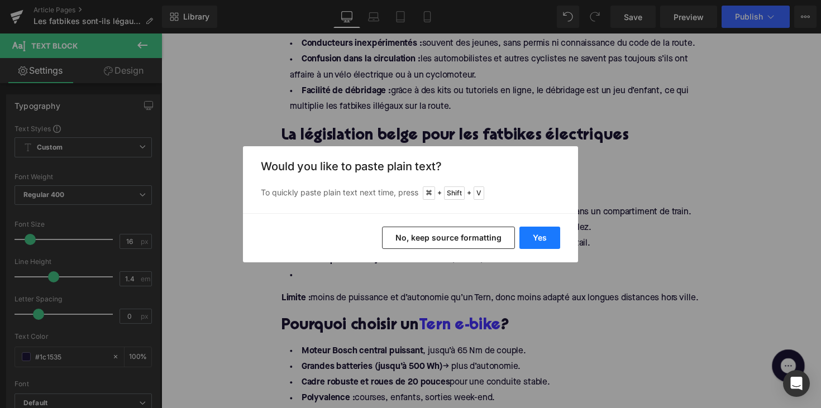
click at [549, 236] on button "Yes" at bounding box center [540, 238] width 41 height 22
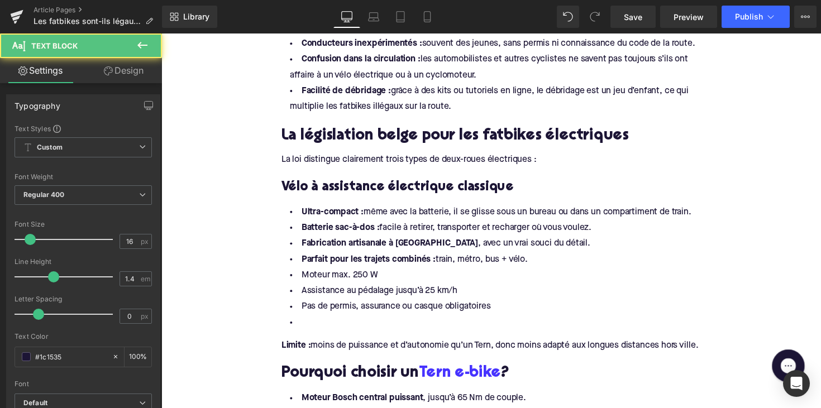
drag, startPoint x: 547, startPoint y: 265, endPoint x: 262, endPoint y: 206, distance: 291.5
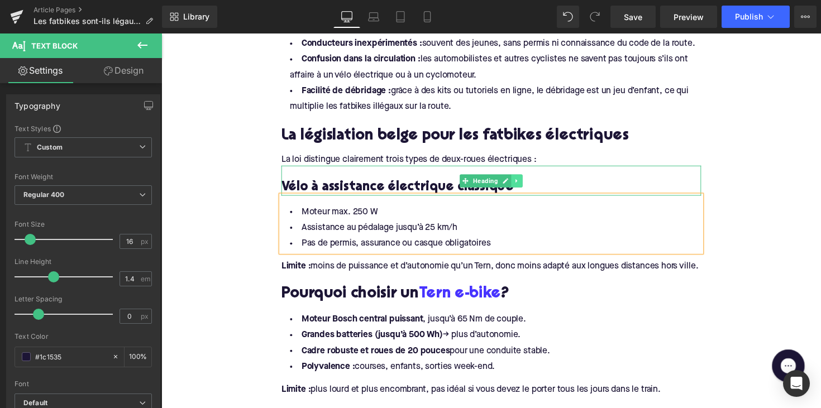
click at [520, 182] on link at bounding box center [526, 184] width 12 height 13
click at [517, 182] on icon at bounding box center [520, 185] width 6 height 7
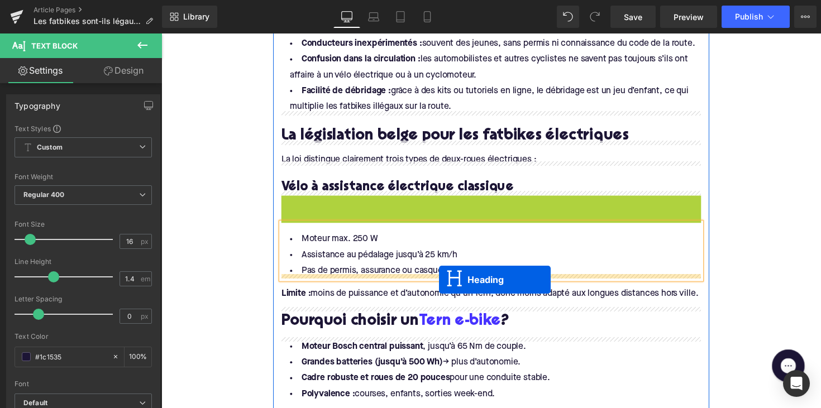
drag, startPoint x: 469, startPoint y: 212, endPoint x: 446, endPoint y: 286, distance: 77.8
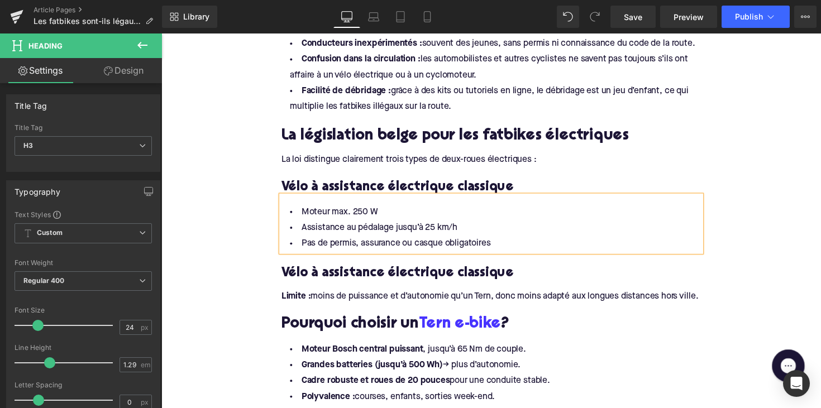
click at [325, 273] on h3 "Vélo à assistance électrique classique" at bounding box center [499, 279] width 430 height 17
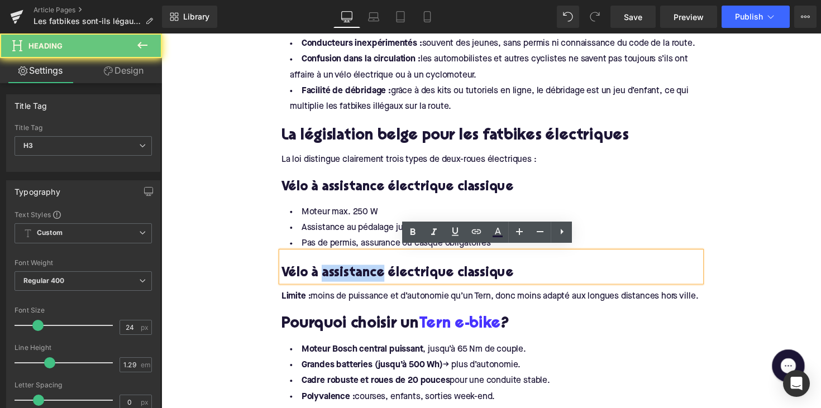
click at [325, 273] on h3 "Vélo à assistance électrique classique" at bounding box center [499, 279] width 430 height 17
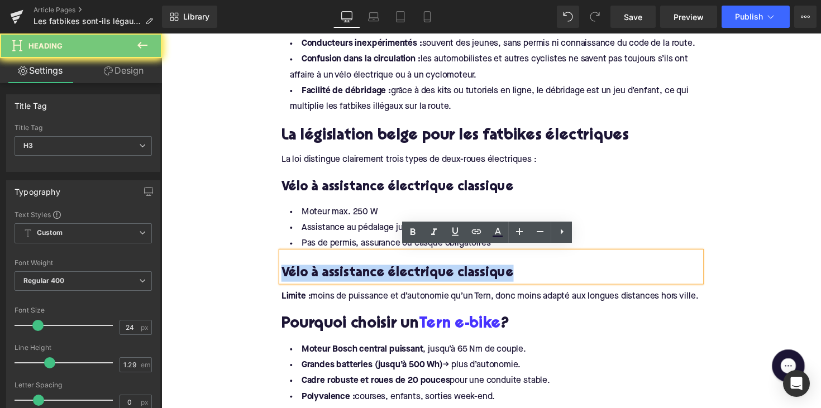
paste div
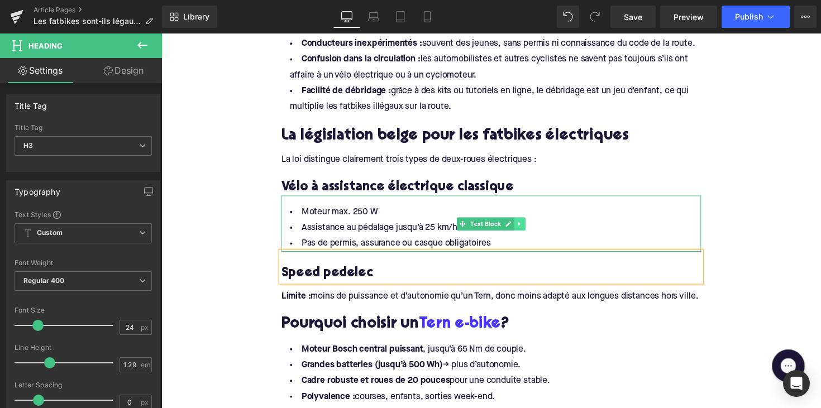
click at [528, 226] on icon at bounding box center [529, 229] width 6 height 7
click at [522, 226] on icon at bounding box center [523, 229] width 6 height 6
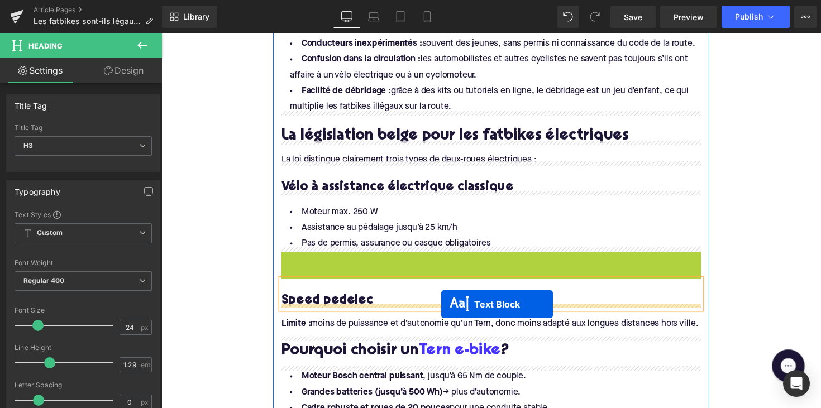
drag, startPoint x: 466, startPoint y: 282, endPoint x: 448, endPoint y: 311, distance: 34.1
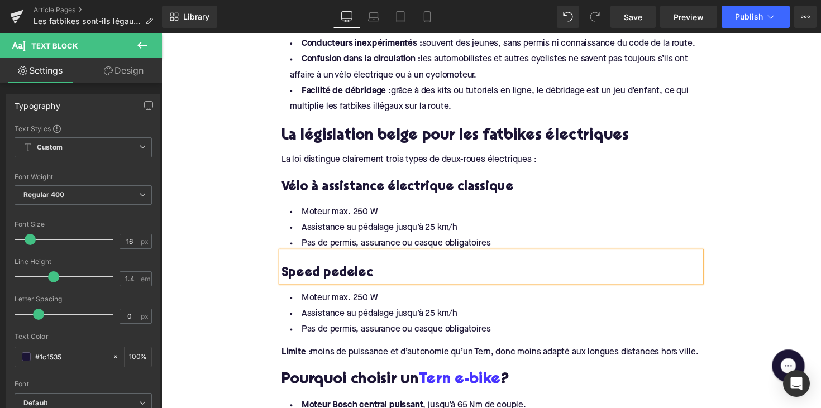
click at [465, 330] on li "Pas de permis, assurance ou casque obligatoires" at bounding box center [499, 338] width 430 height 16
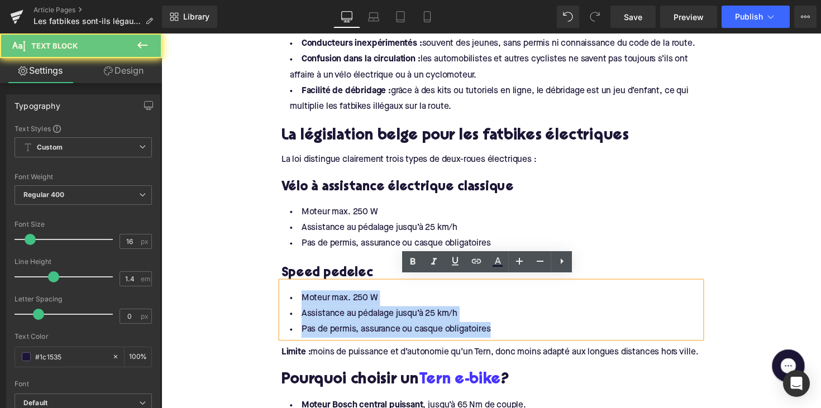
drag, startPoint x: 499, startPoint y: 330, endPoint x: 282, endPoint y: 294, distance: 219.6
click at [284, 297] on ul "Moteur max. 250 W Assistance au pédalage jusqu’à 25 km/h Pas de permis, assuran…" at bounding box center [499, 321] width 430 height 49
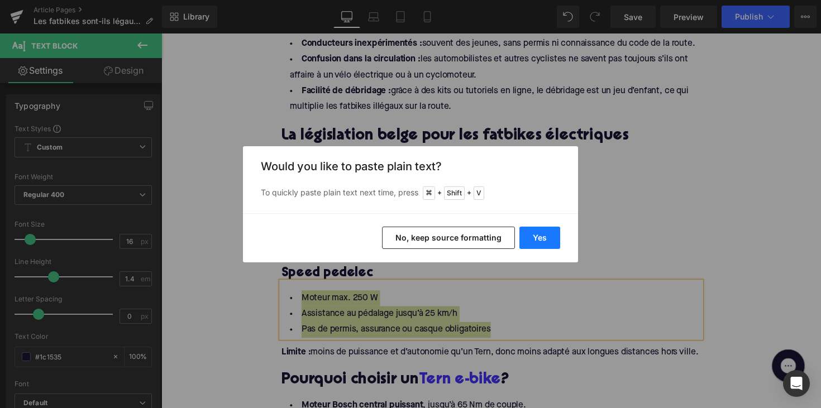
click at [541, 239] on button "Yes" at bounding box center [540, 238] width 41 height 22
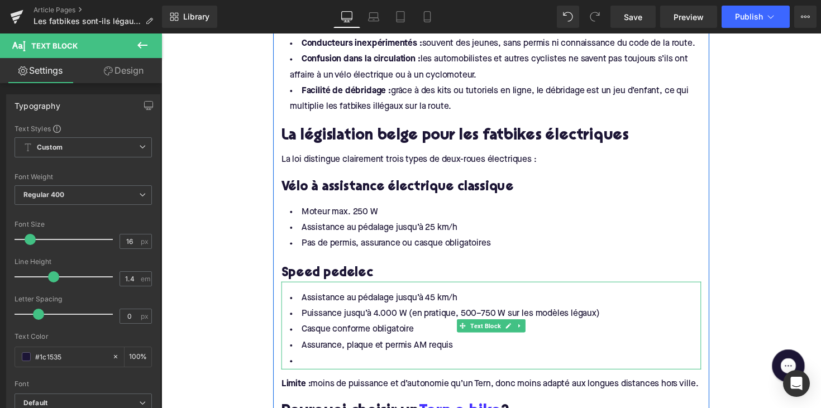
click at [388, 358] on div "Rendering Content" at bounding box center [411, 364] width 69 height 12
click at [352, 362] on li at bounding box center [499, 370] width 430 height 16
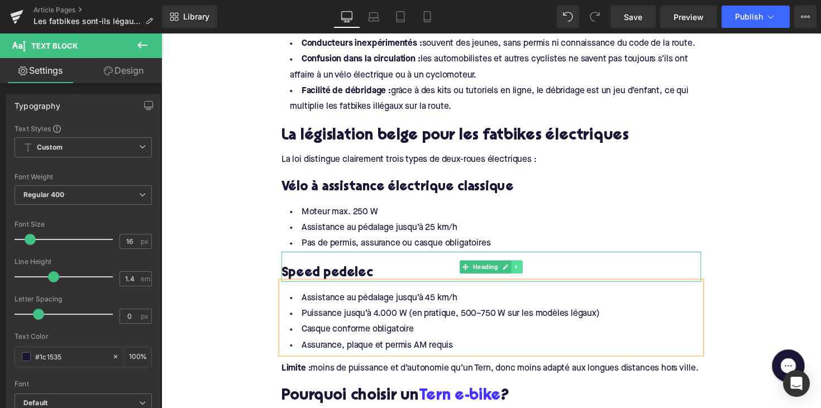
click at [523, 272] on link at bounding box center [526, 272] width 12 height 13
click at [517, 270] on icon at bounding box center [520, 273] width 6 height 6
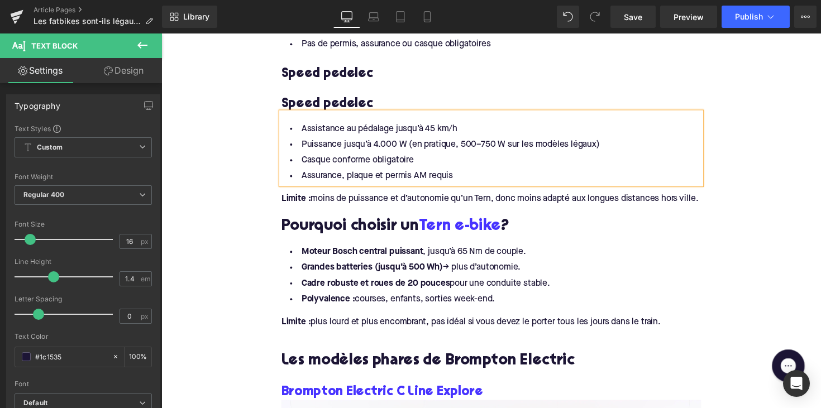
scroll to position [1122, 0]
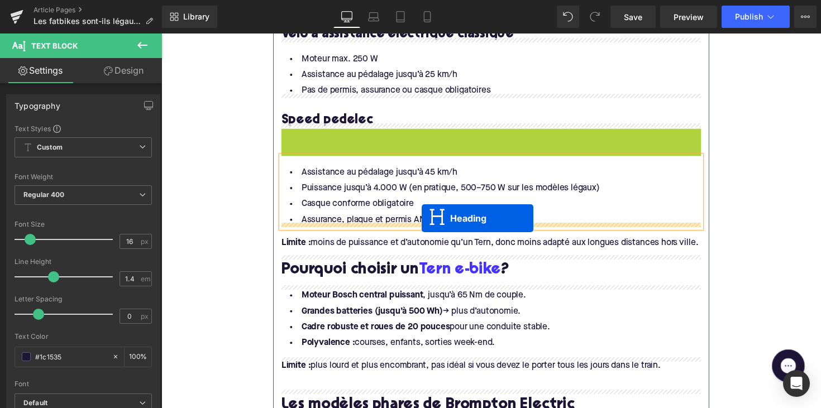
drag, startPoint x: 468, startPoint y: 140, endPoint x: 428, endPoint y: 223, distance: 92.4
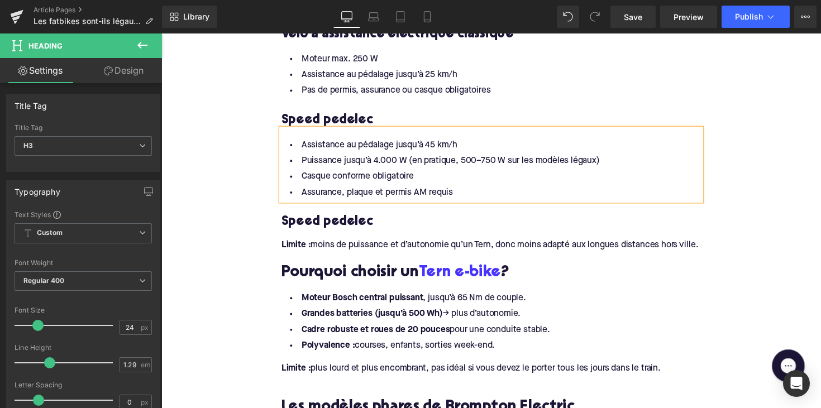
click at [308, 219] on h3 "Speed pedelec" at bounding box center [499, 226] width 430 height 17
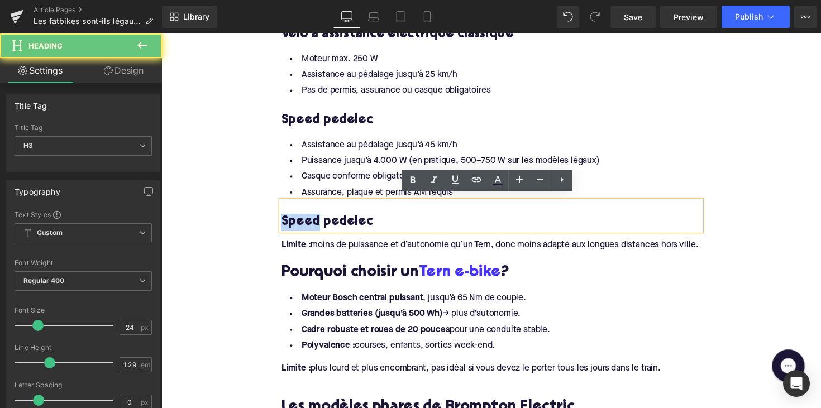
click at [308, 219] on h3 "Speed pedelec" at bounding box center [499, 226] width 430 height 17
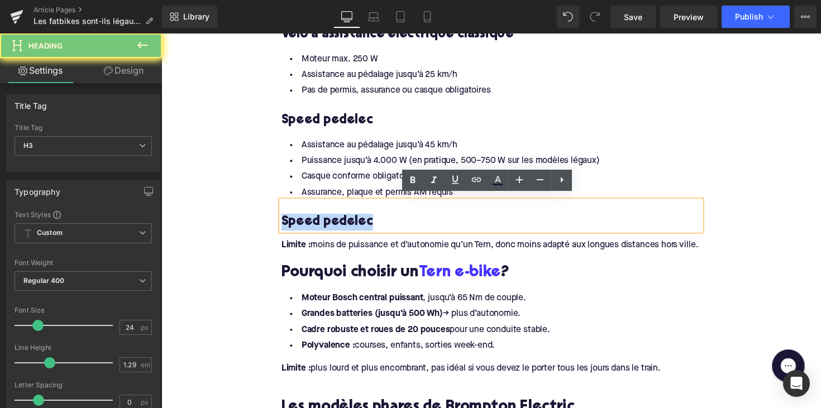
paste div
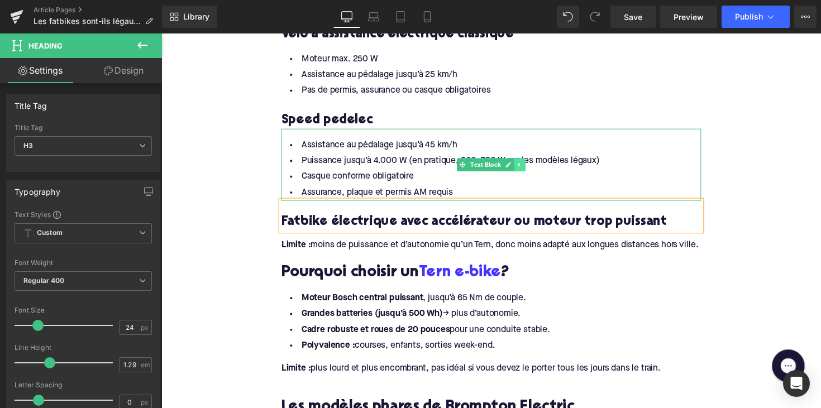
click at [527, 165] on icon at bounding box center [529, 168] width 6 height 7
click at [520, 165] on icon at bounding box center [523, 168] width 6 height 6
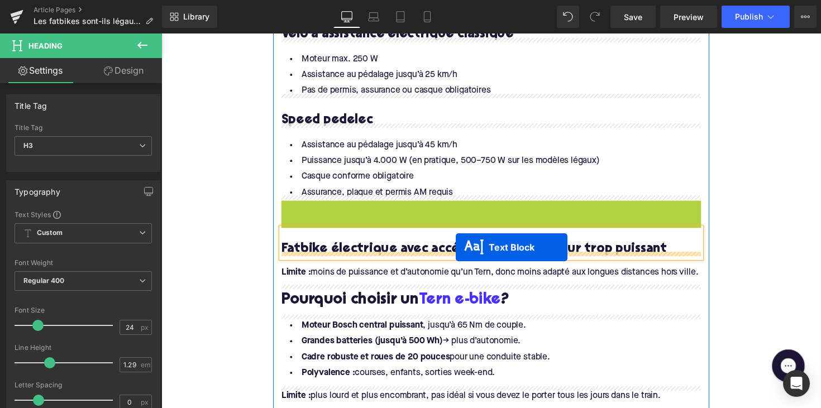
drag, startPoint x: 467, startPoint y: 237, endPoint x: 463, endPoint y: 253, distance: 15.6
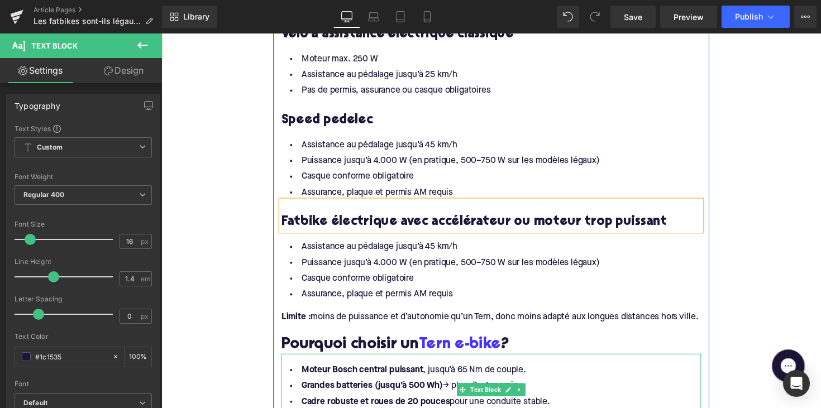
click at [403, 296] on li "Assurance, plaque et permis AM requis" at bounding box center [499, 301] width 430 height 16
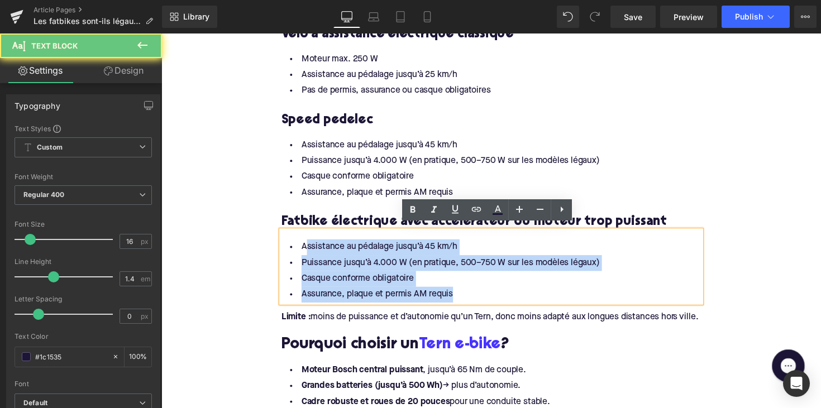
drag, startPoint x: 457, startPoint y: 294, endPoint x: 306, endPoint y: 246, distance: 158.3
click at [306, 246] on ul "Assistance au pédalage jusqu’à 45 km/h Puissance jusqu’à 4.000 W (en pratique, …" at bounding box center [499, 277] width 430 height 65
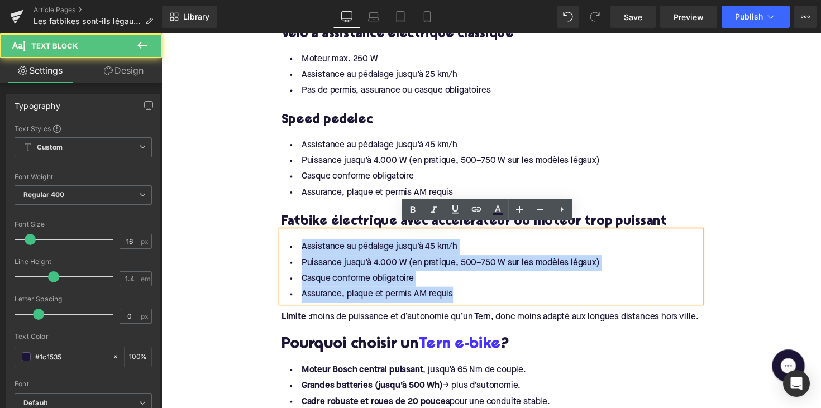
drag, startPoint x: 298, startPoint y: 247, endPoint x: 469, endPoint y: 299, distance: 178.1
click at [469, 299] on ul "Assistance au pédalage jusqu’à 45 km/h Puissance jusqu’à 4.000 W (en pratique, …" at bounding box center [499, 277] width 430 height 65
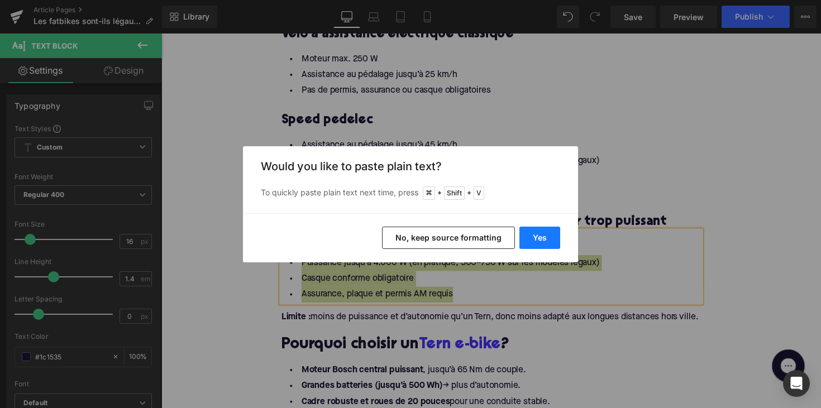
click at [539, 232] on button "Yes" at bounding box center [540, 238] width 41 height 22
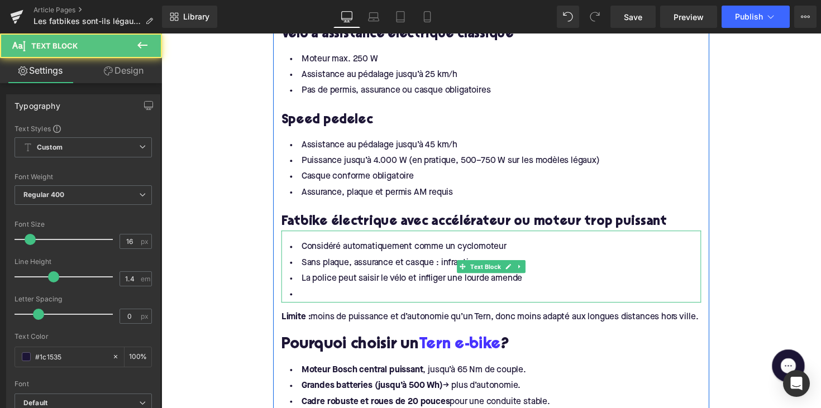
click at [372, 287] on li "La police peut saisir le vélo et infliger une lourde amende" at bounding box center [499, 285] width 430 height 16
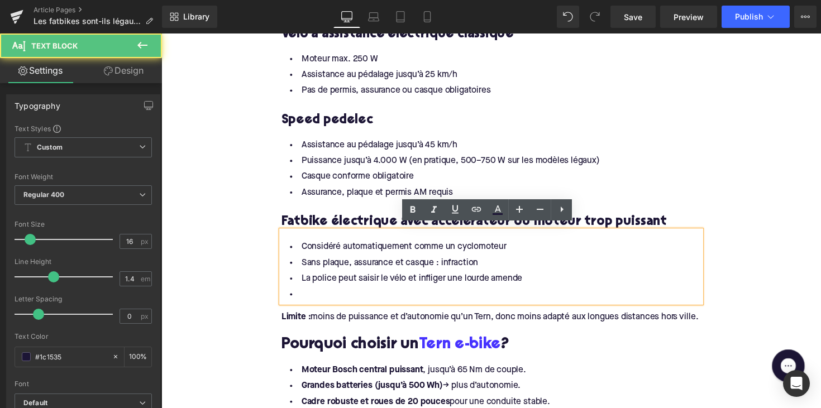
click at [361, 297] on li at bounding box center [499, 301] width 430 height 16
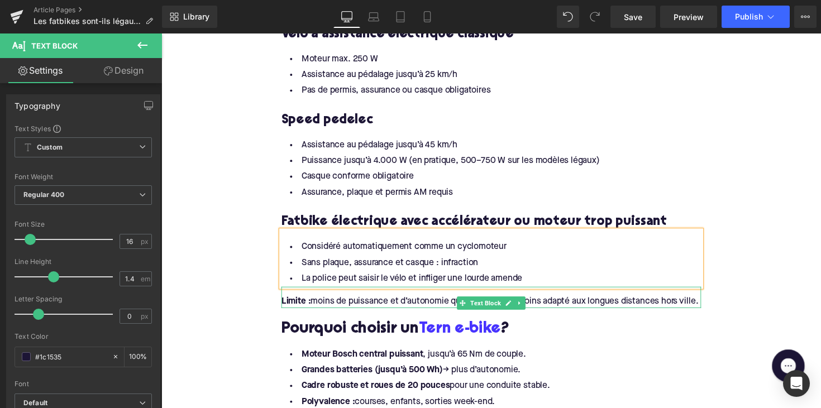
click at [311, 312] on div "Limite : moins de puissance et d’autonomie qu’un Tern, donc moins adapté aux lo…" at bounding box center [499, 308] width 430 height 12
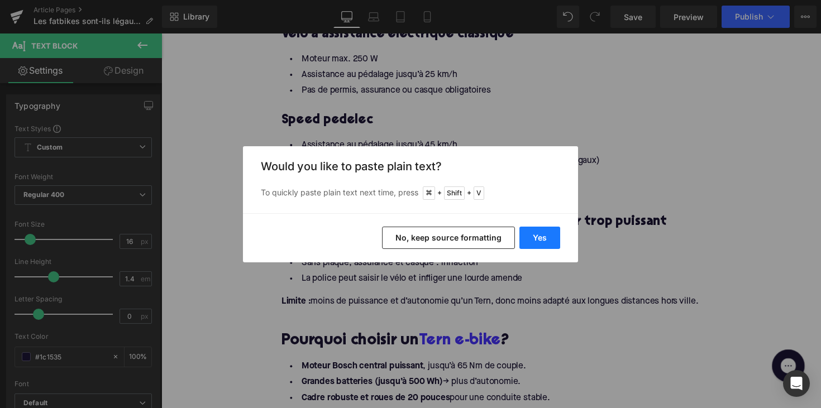
click at [528, 237] on button "Yes" at bounding box center [540, 238] width 41 height 22
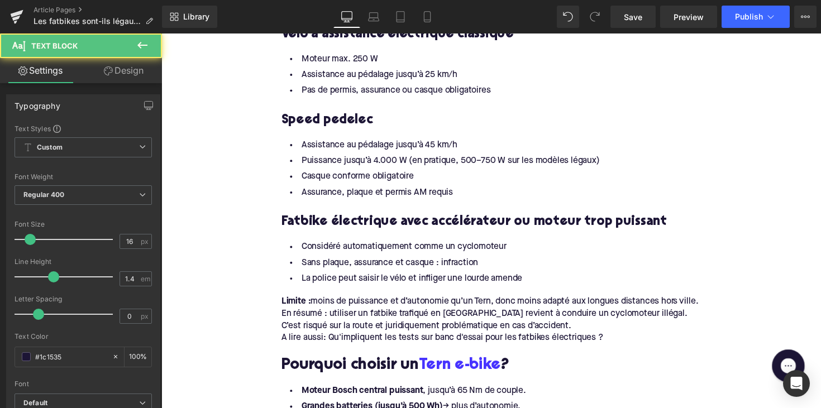
drag, startPoint x: 309, startPoint y: 315, endPoint x: 262, endPoint y: 299, distance: 49.5
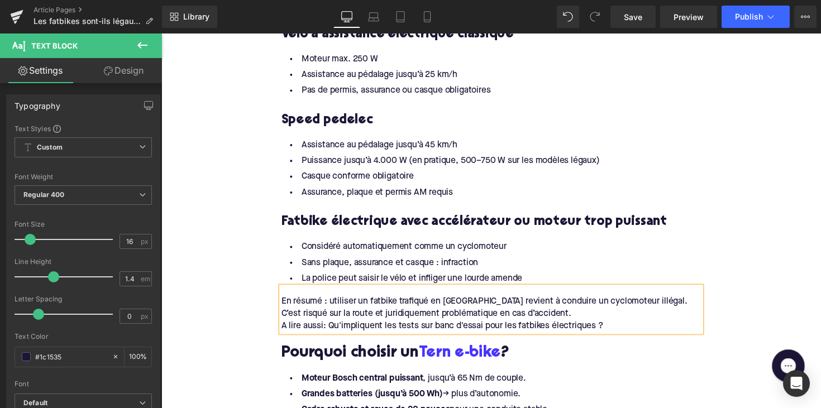
click at [284, 327] on div "A lire aussi: Qu'impliquent les tests sur banc d'essai pour les fatbikes électr…" at bounding box center [499, 333] width 430 height 12
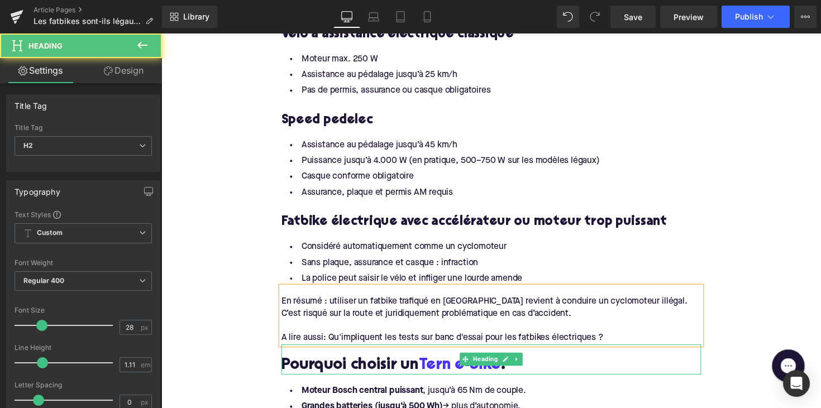
click at [380, 366] on h2 "Pourquoi choisir un Tern e-bike ?" at bounding box center [499, 374] width 430 height 17
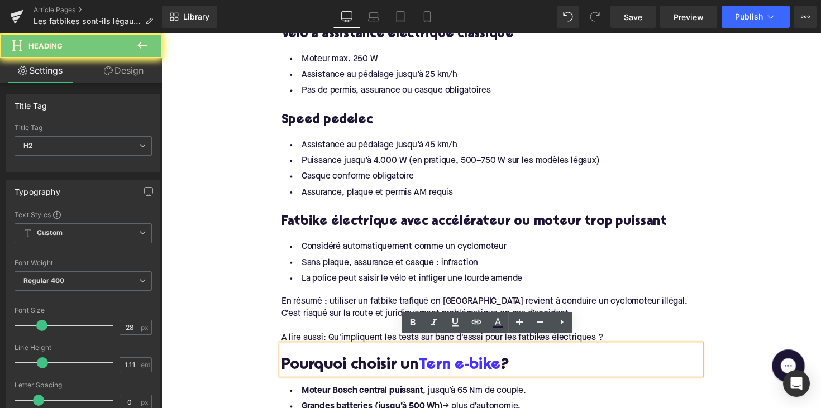
paste div
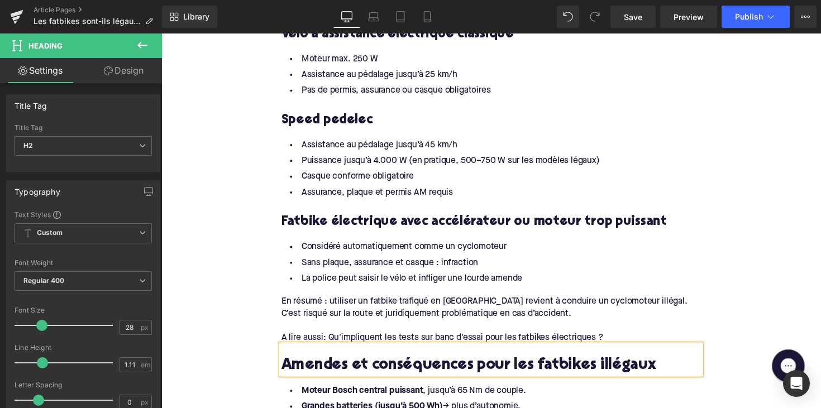
scroll to position [1292, 0]
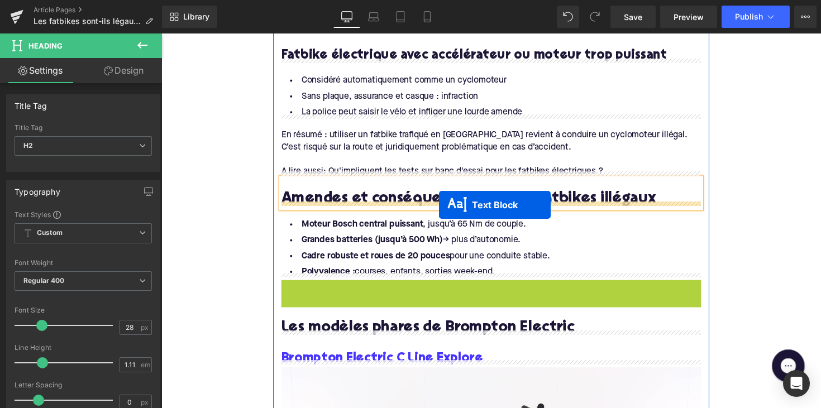
drag, startPoint x: 469, startPoint y: 297, endPoint x: 446, endPoint y: 209, distance: 90.3
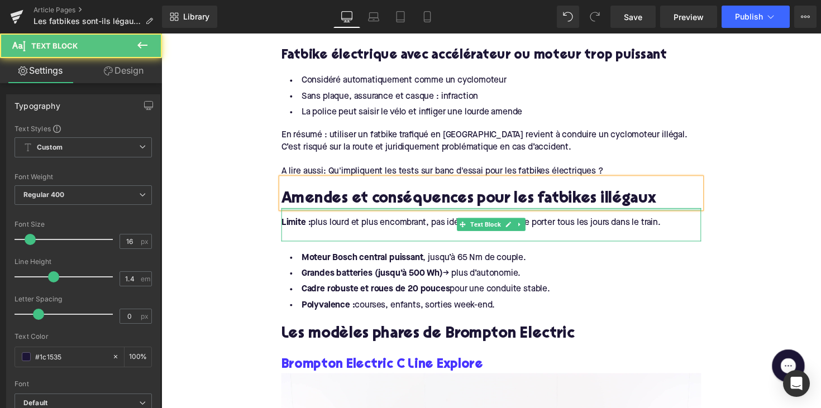
click at [682, 222] on div "Limite : plus lourd et plus encombrant, pas idéal si vous devez le porter tous …" at bounding box center [499, 228] width 430 height 12
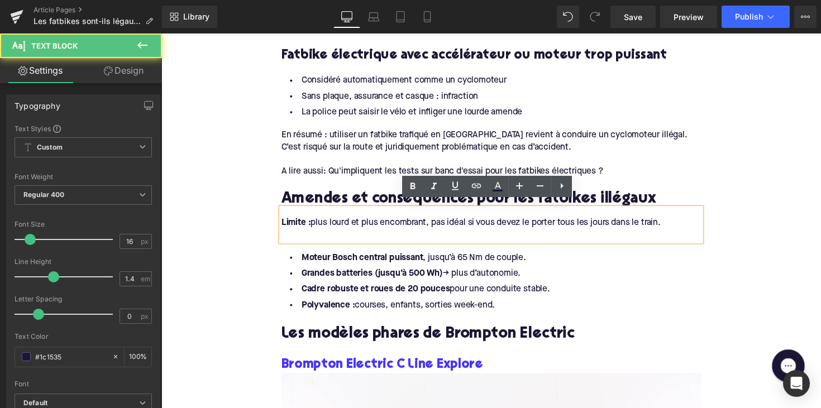
click at [679, 222] on div "Limite : plus lourd et plus encombrant, pas idéal si vous devez le porter tous …" at bounding box center [499, 228] width 430 height 12
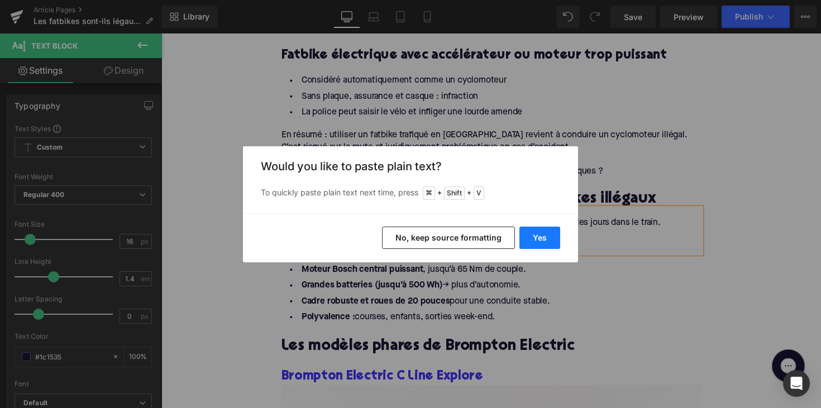
click at [554, 240] on button "Yes" at bounding box center [540, 238] width 41 height 22
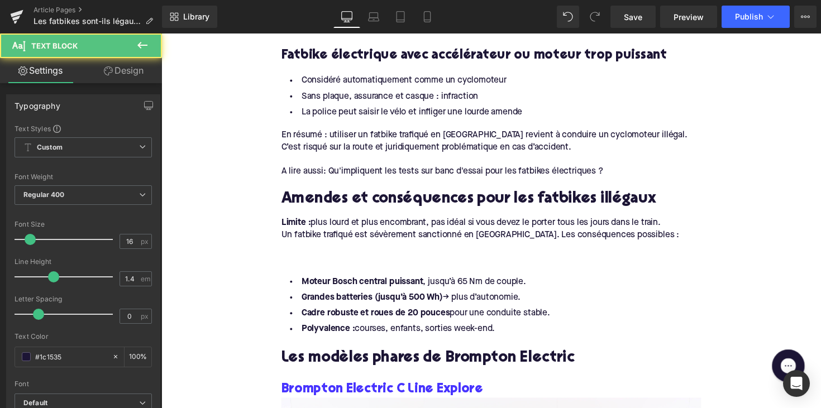
drag, startPoint x: 678, startPoint y: 221, endPoint x: 261, endPoint y: 220, distance: 416.2
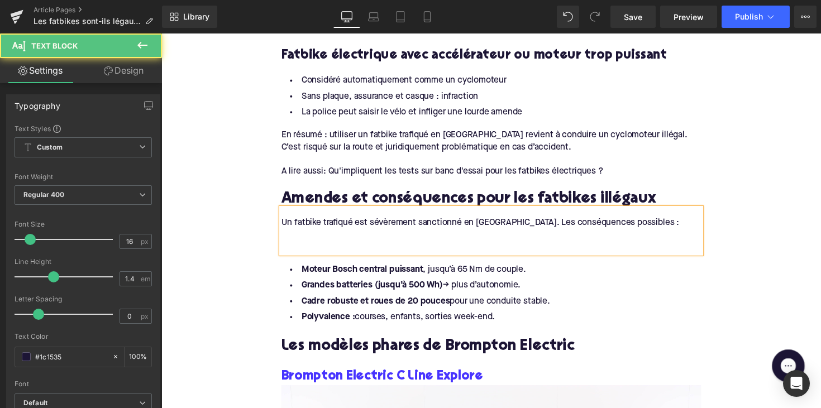
click at [326, 247] on div at bounding box center [499, 253] width 430 height 12
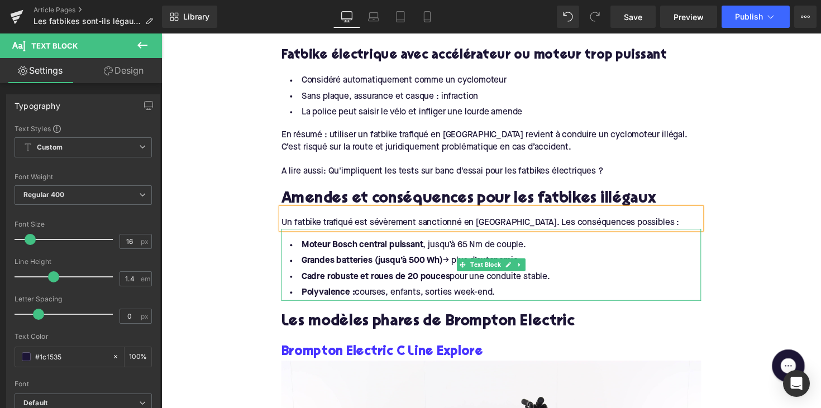
click at [499, 282] on li "Cadre robuste et roues de 20 pouces pour une conduite stable." at bounding box center [499, 283] width 430 height 16
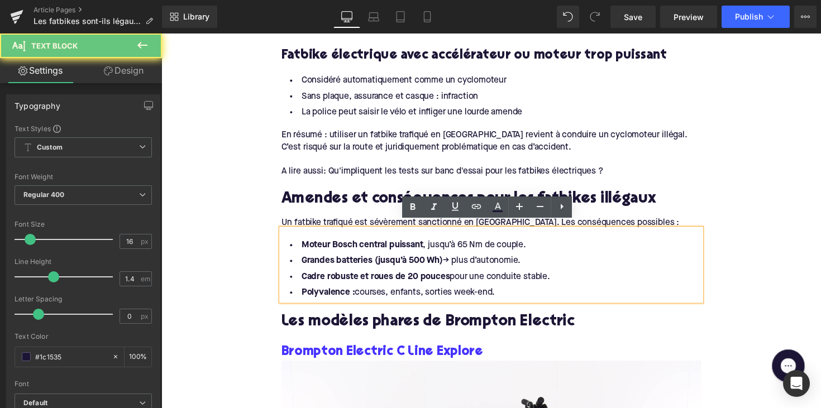
click at [503, 292] on li "Polyvalence : courses, enfants, sorties week-end." at bounding box center [499, 300] width 430 height 16
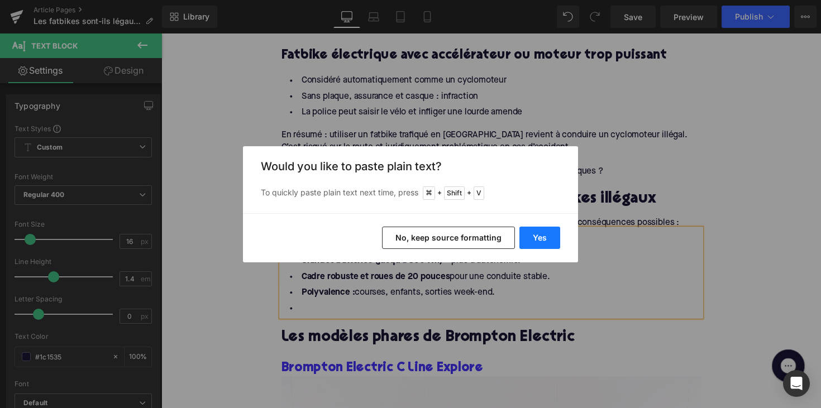
click at [537, 244] on button "Yes" at bounding box center [540, 238] width 41 height 22
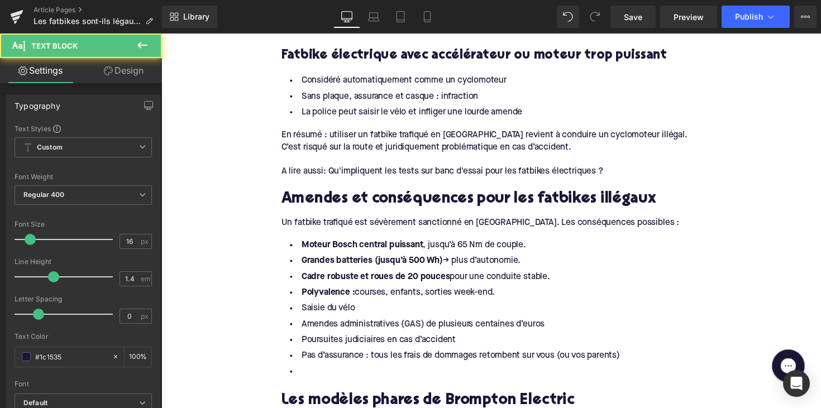
drag, startPoint x: 509, startPoint y: 293, endPoint x: 198, endPoint y: 235, distance: 317.1
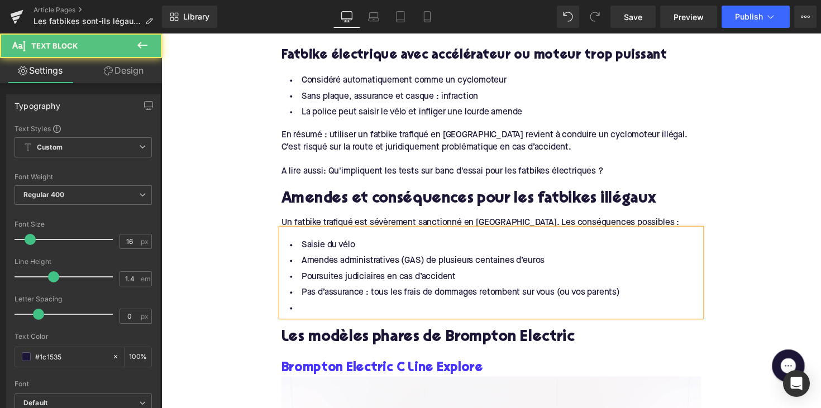
click at [313, 308] on li at bounding box center [499, 316] width 430 height 16
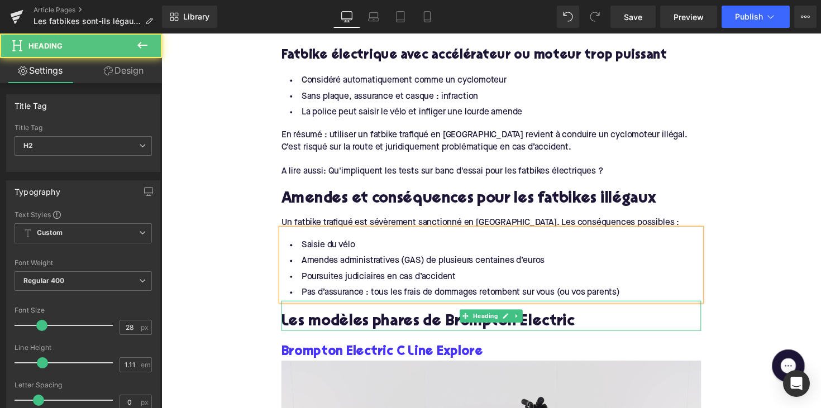
click at [360, 325] on h2 "Les modèles phares de Brompton Electric" at bounding box center [499, 329] width 430 height 17
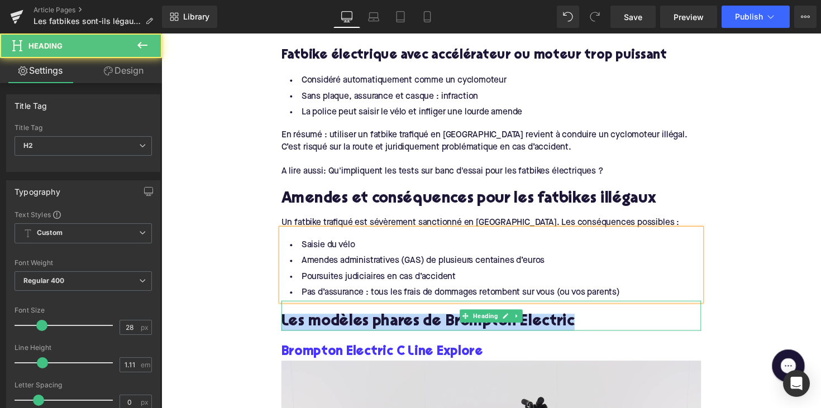
click at [360, 325] on h2 "Les modèles phares de Brompton Electric" at bounding box center [499, 329] width 430 height 17
paste div
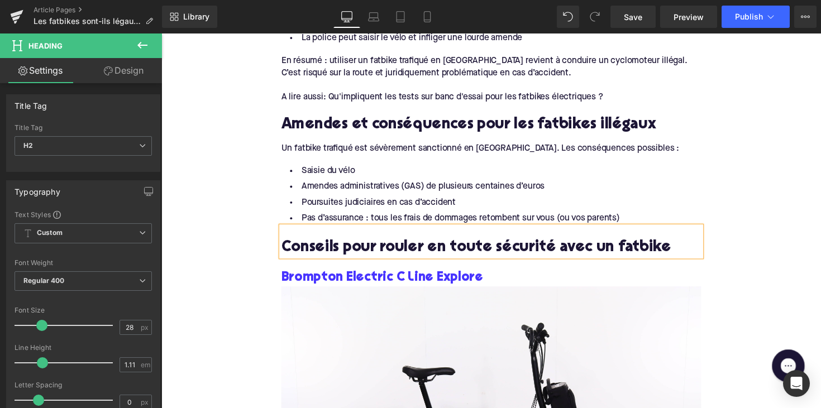
scroll to position [1408, 0]
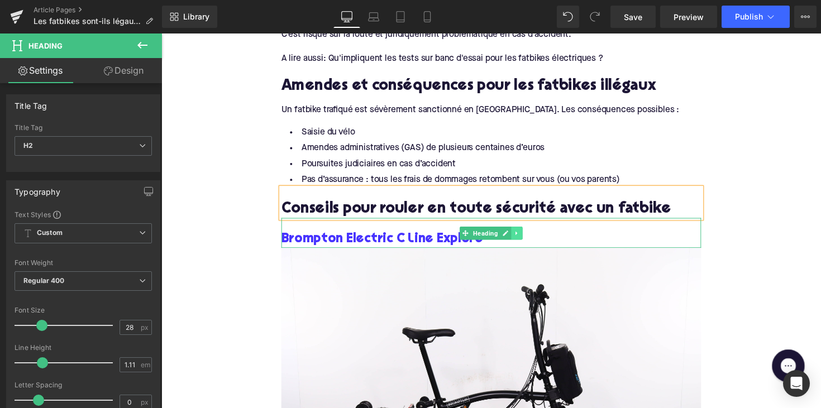
click at [523, 235] on link at bounding box center [526, 238] width 12 height 13
click at [528, 235] on link at bounding box center [532, 238] width 12 height 13
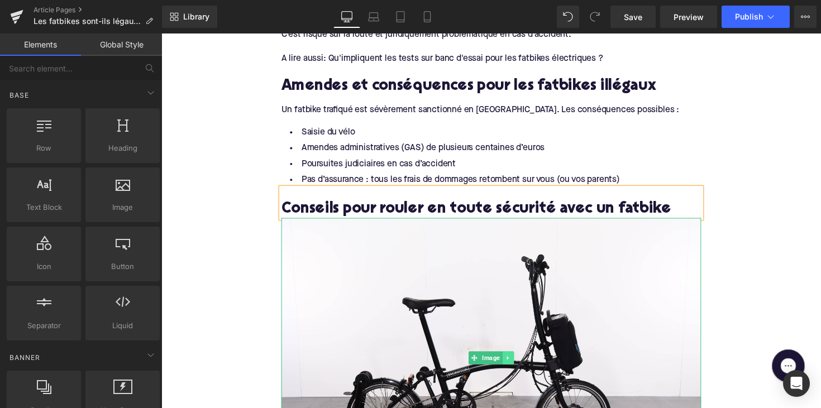
click at [515, 363] on icon at bounding box center [516, 366] width 6 height 7
click at [517, 360] on link at bounding box center [523, 366] width 12 height 13
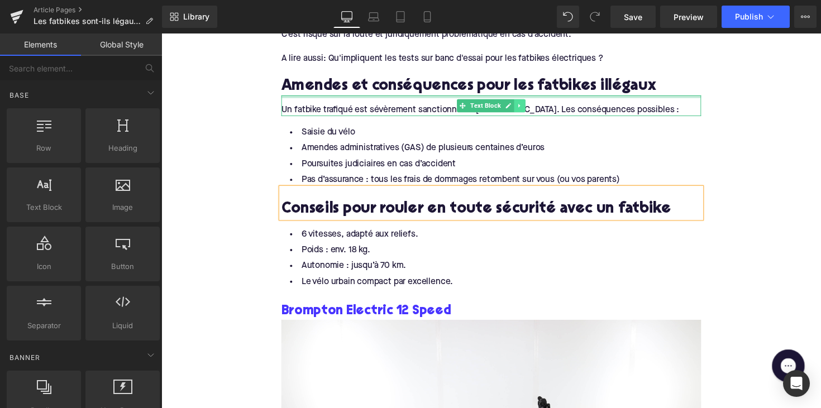
click at [529, 104] on icon at bounding box center [529, 107] width 6 height 7
click at [521, 104] on icon at bounding box center [523, 107] width 6 height 6
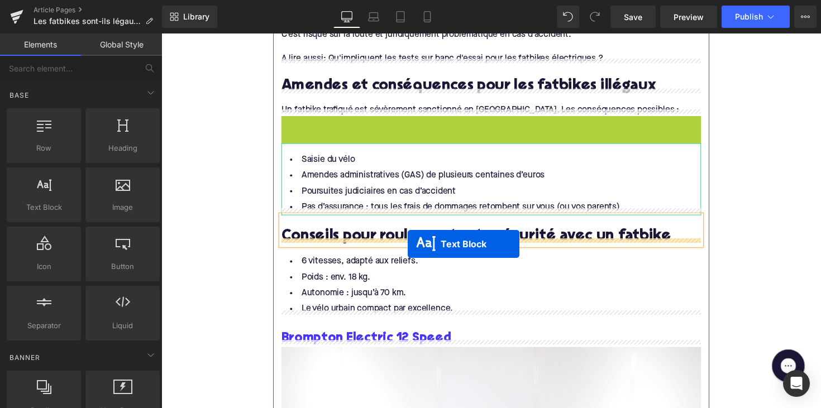
drag, startPoint x: 465, startPoint y: 124, endPoint x: 414, endPoint y: 249, distance: 135.3
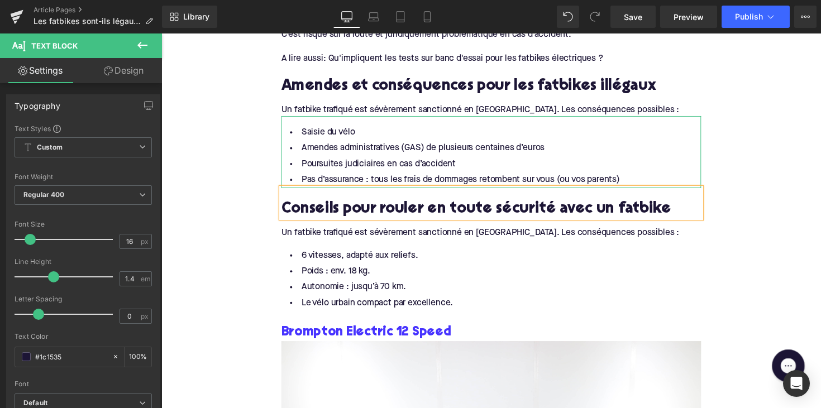
click at [362, 234] on span "Un fatbike trafiqué est sévèrement sanctionné en [GEOGRAPHIC_DATA]. Les conséqu…" at bounding box center [488, 238] width 408 height 9
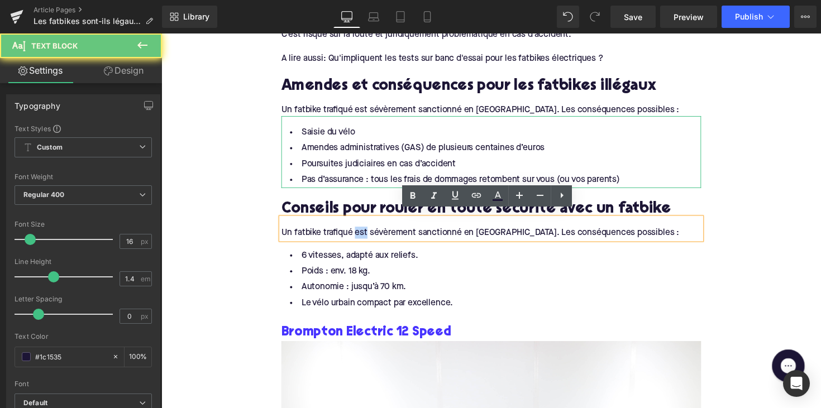
click at [362, 234] on span "Un fatbike trafiqué est sévèrement sanctionné en [GEOGRAPHIC_DATA]. Les conséqu…" at bounding box center [488, 238] width 408 height 9
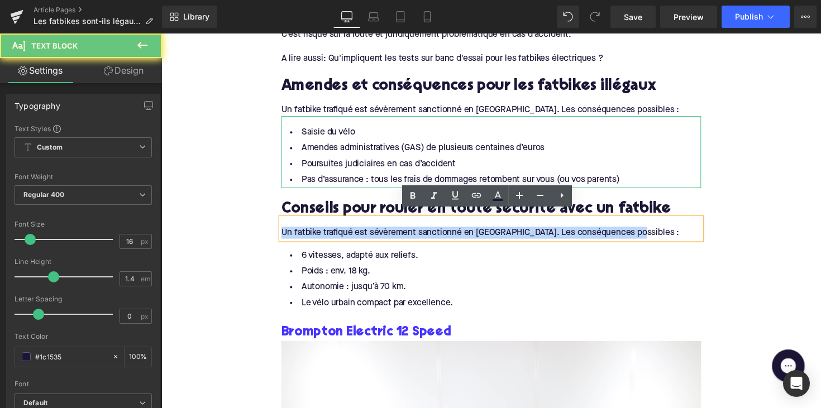
click at [362, 234] on span "Un fatbike trafiqué est sévèrement sanctionné en [GEOGRAPHIC_DATA]. Les conséqu…" at bounding box center [488, 238] width 408 height 9
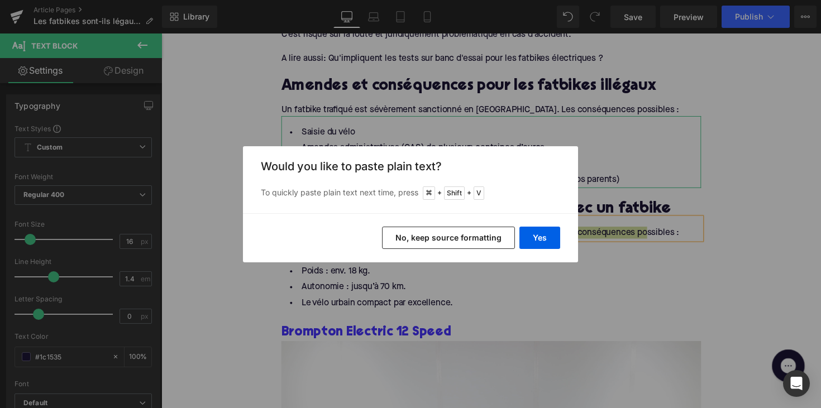
click at [525, 251] on div "Yes No, keep source formatting" at bounding box center [410, 237] width 335 height 49
click at [528, 238] on button "Yes" at bounding box center [540, 238] width 41 height 22
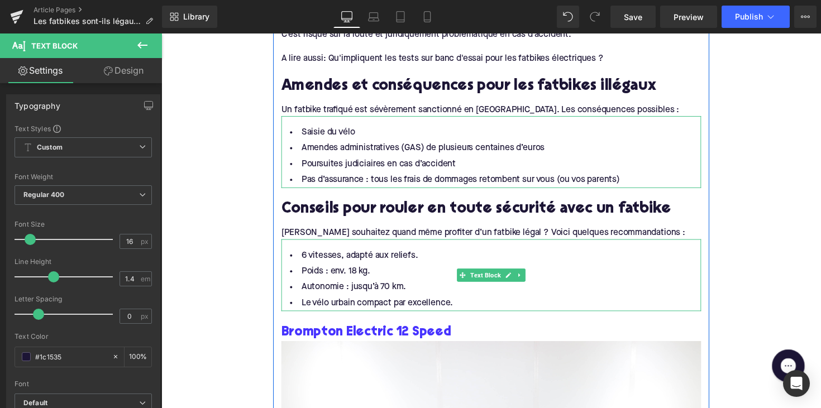
click at [431, 307] on li "Le vélo urbain compact par excellence." at bounding box center [499, 310] width 430 height 16
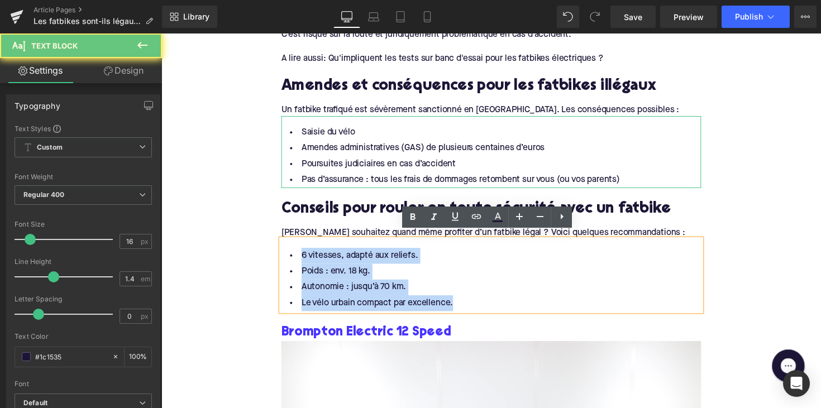
drag, startPoint x: 472, startPoint y: 307, endPoint x: 271, endPoint y: 234, distance: 214.0
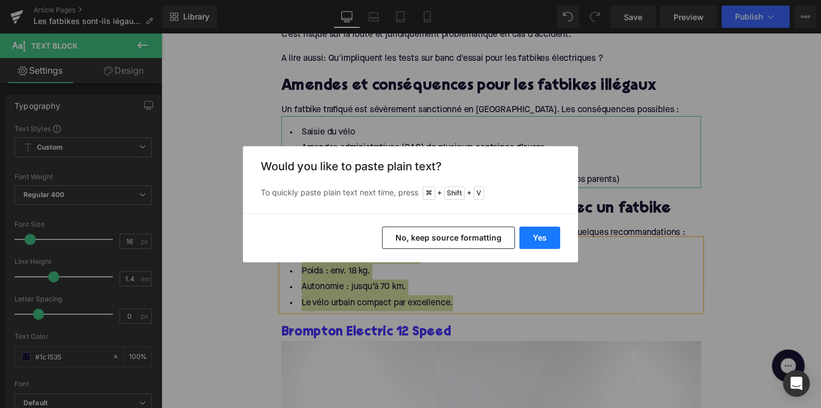
click at [545, 237] on button "Yes" at bounding box center [540, 238] width 41 height 22
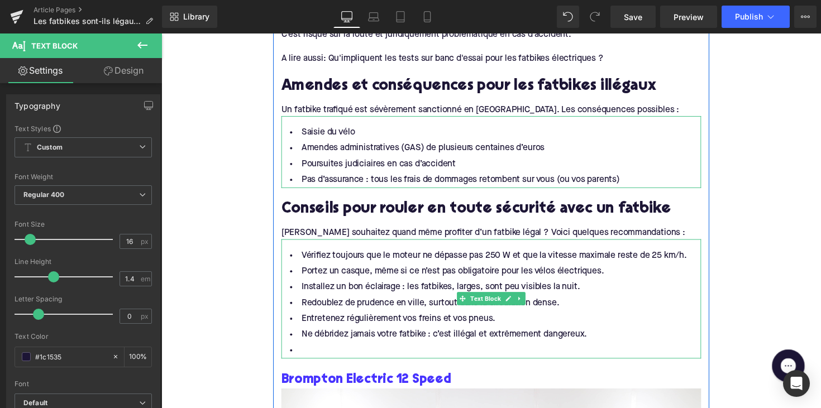
click at [333, 351] on li at bounding box center [499, 359] width 430 height 16
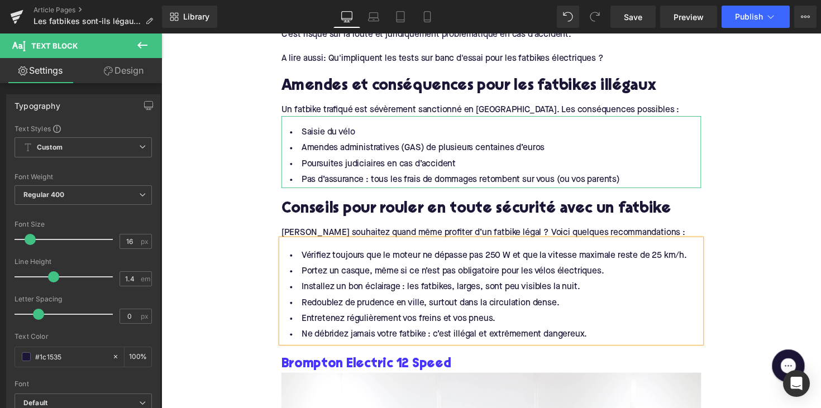
scroll to position [1472, 0]
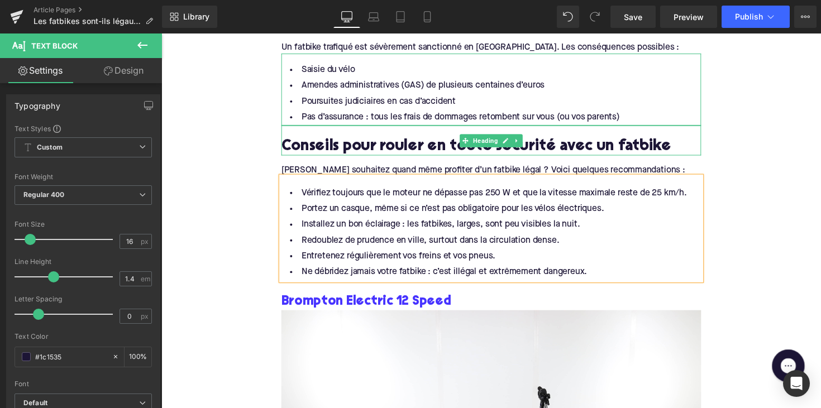
click at [375, 141] on h2 "Conseils pour rouler en toute sécurité avec un fatbike" at bounding box center [499, 149] width 430 height 17
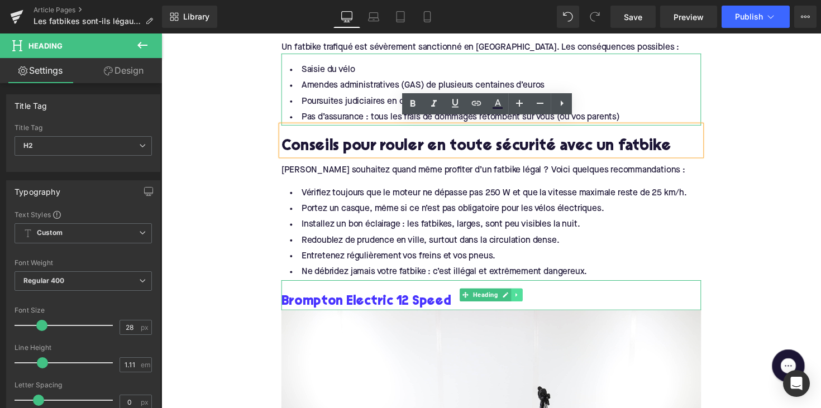
click at [523, 298] on icon at bounding box center [526, 301] width 6 height 7
click at [526, 295] on link at bounding box center [532, 301] width 12 height 13
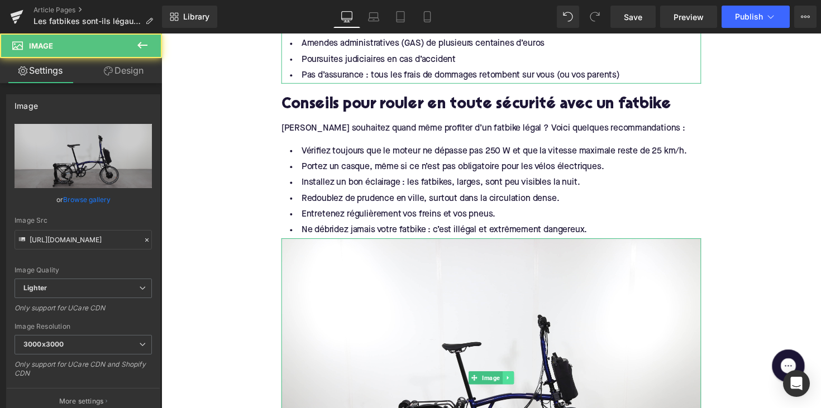
scroll to position [1531, 0]
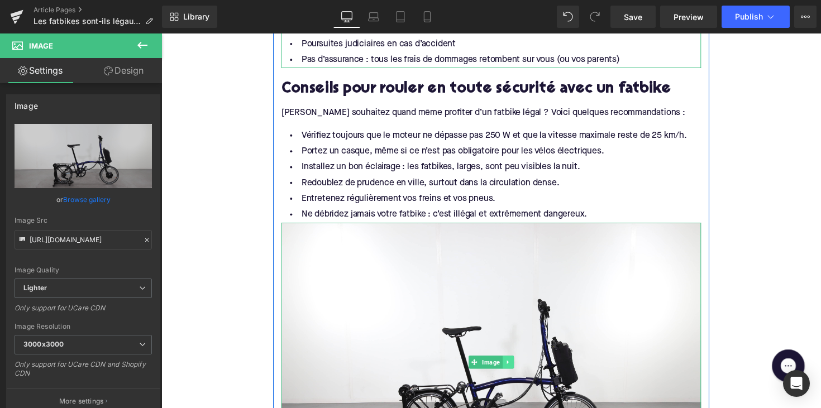
click at [516, 368] on link at bounding box center [517, 370] width 12 height 13
click at [517, 364] on link at bounding box center [523, 370] width 12 height 13
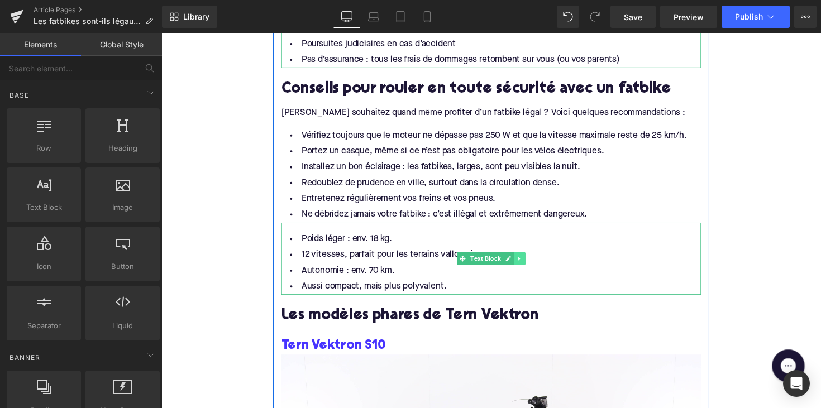
click at [527, 261] on icon at bounding box center [529, 264] width 6 height 7
click at [535, 261] on icon at bounding box center [534, 264] width 6 height 6
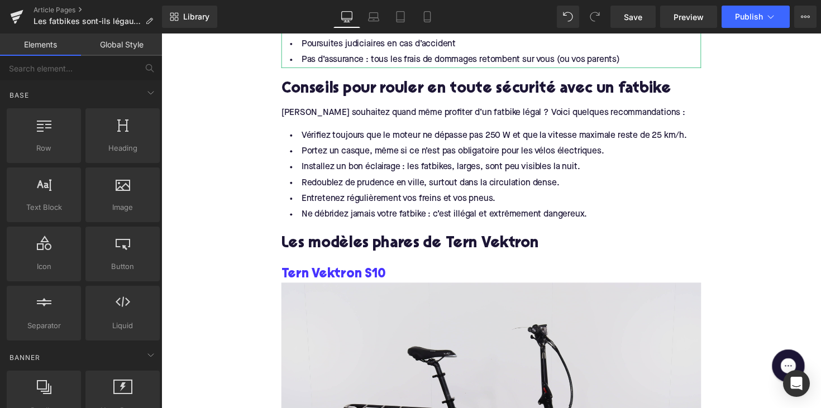
click at [332, 242] on h2 "Les modèles phares de Tern Vektron" at bounding box center [499, 249] width 430 height 17
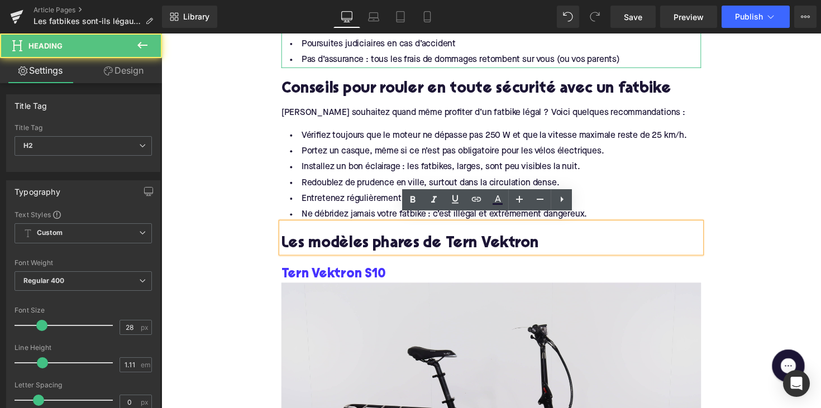
click at [332, 242] on h2 "Les modèles phares de Tern Vektron" at bounding box center [499, 249] width 430 height 17
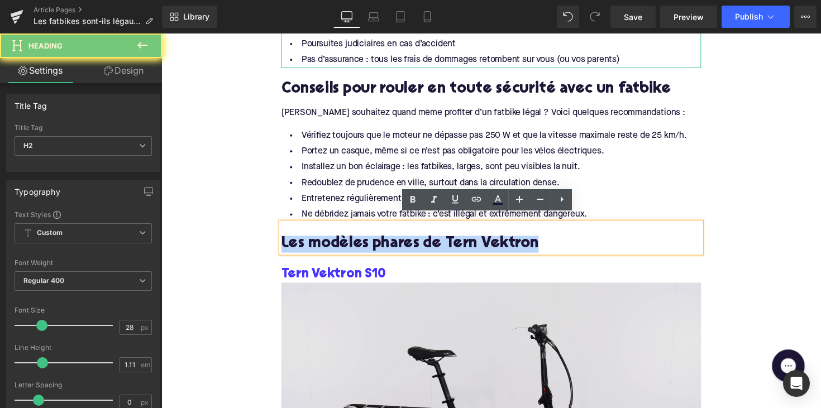
paste div
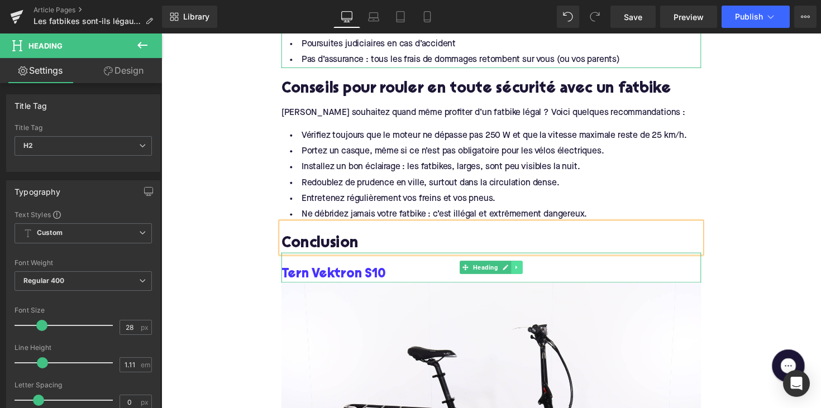
click at [525, 270] on icon at bounding box center [526, 273] width 6 height 7
click at [528, 270] on icon at bounding box center [531, 273] width 6 height 6
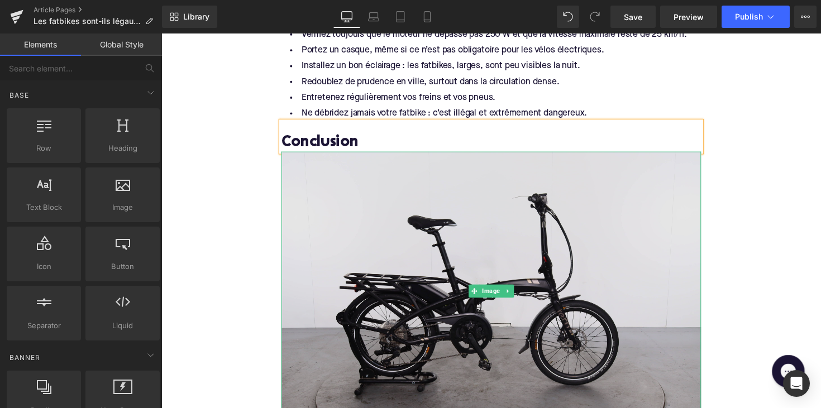
scroll to position [1706, 0]
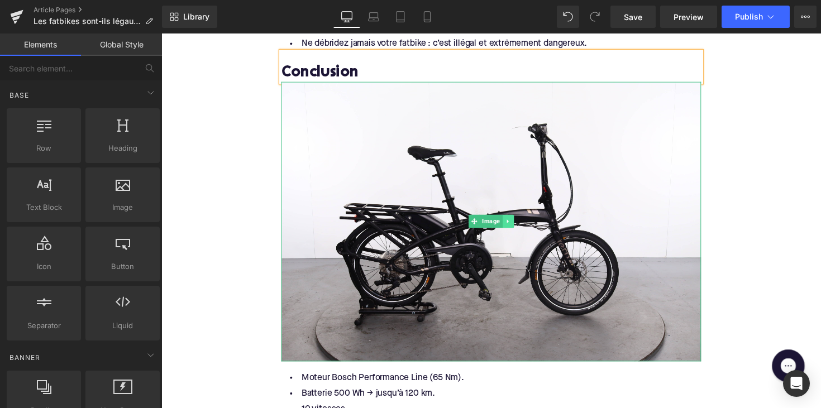
click at [518, 220] on link at bounding box center [517, 226] width 12 height 13
click at [526, 220] on link at bounding box center [523, 226] width 12 height 13
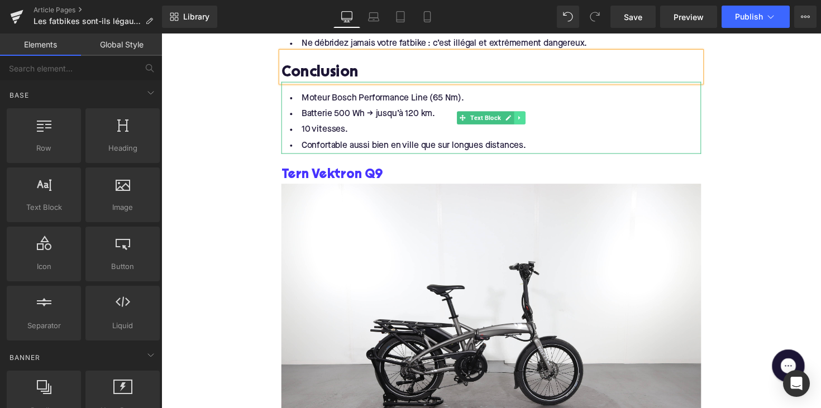
click at [532, 114] on link at bounding box center [529, 119] width 12 height 13
click at [532, 117] on icon at bounding box center [534, 120] width 6 height 7
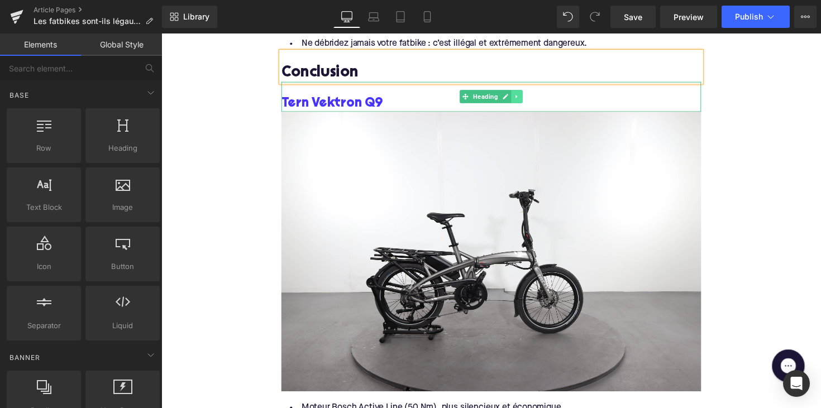
click at [526, 95] on link at bounding box center [526, 98] width 12 height 13
click at [528, 96] on icon at bounding box center [531, 99] width 6 height 6
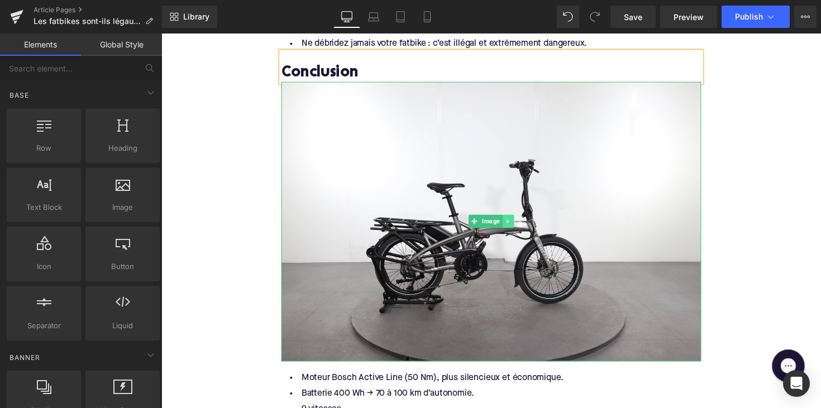
click at [515, 225] on icon at bounding box center [516, 227] width 2 height 4
click at [517, 220] on link at bounding box center [523, 226] width 12 height 13
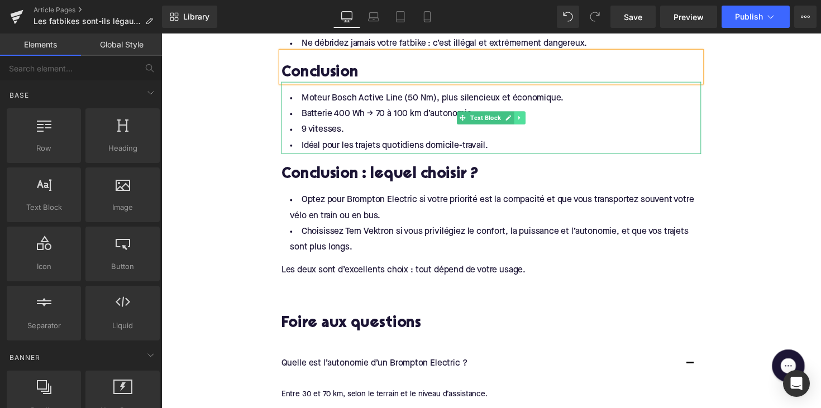
click at [526, 117] on icon at bounding box center [529, 120] width 6 height 7
click at [532, 117] on icon at bounding box center [534, 120] width 6 height 6
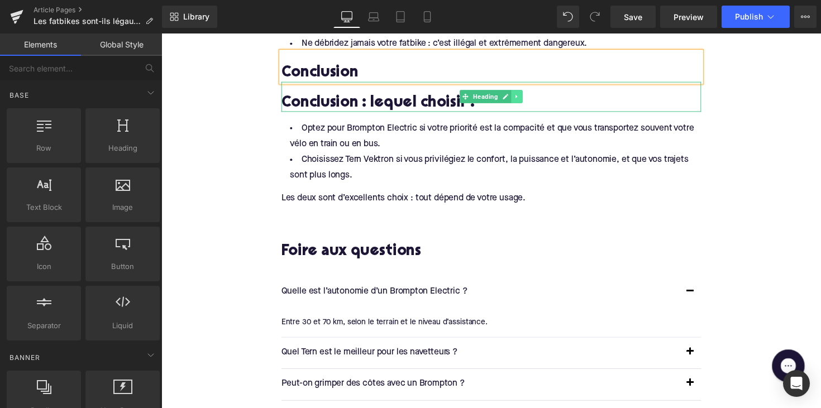
click at [528, 92] on link at bounding box center [526, 98] width 12 height 13
click at [528, 96] on icon at bounding box center [531, 99] width 6 height 6
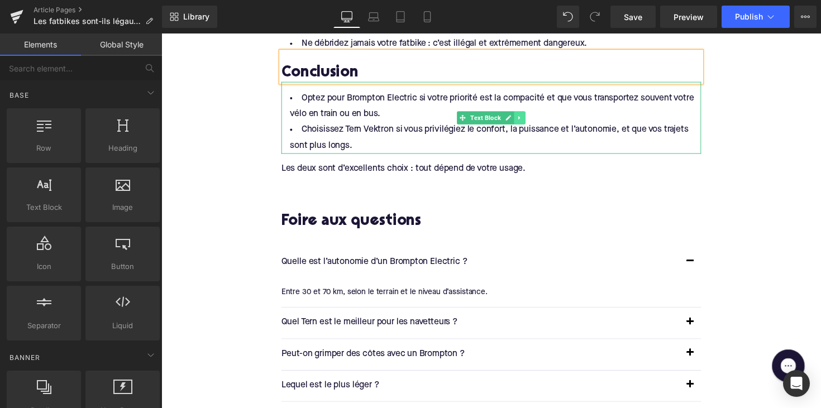
click at [530, 113] on link at bounding box center [529, 119] width 12 height 13
click at [532, 117] on icon at bounding box center [534, 120] width 6 height 7
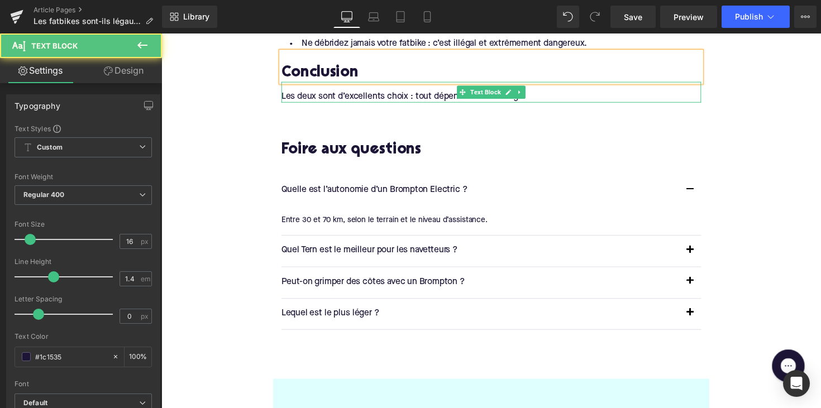
click at [344, 92] on div "Les deux sont d’excellents choix : tout dépend de votre usage." at bounding box center [499, 98] width 430 height 12
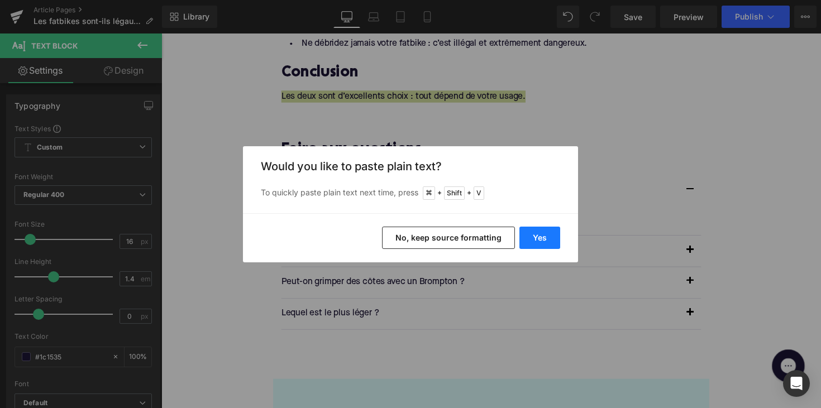
click at [539, 236] on button "Yes" at bounding box center [540, 238] width 41 height 22
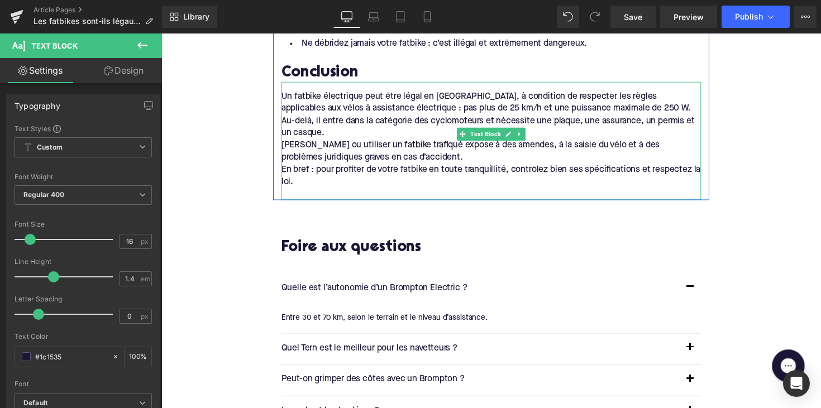
click at [293, 117] on div "Un fatbike électrique peut être légal en [GEOGRAPHIC_DATA], à condition de resp…" at bounding box center [499, 117] width 430 height 50
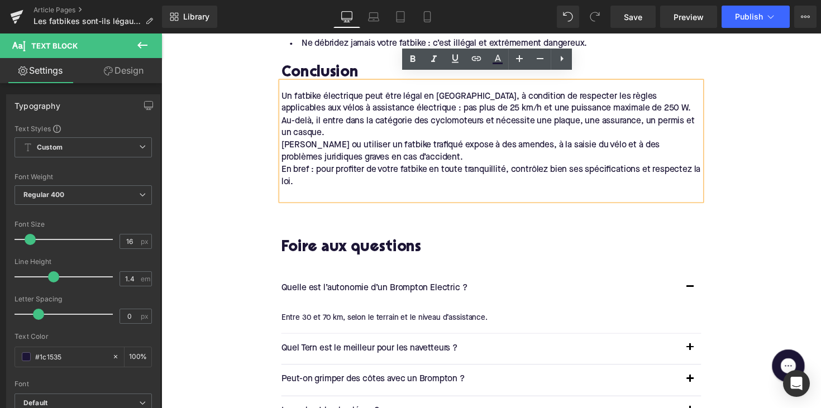
click at [284, 142] on div "[PERSON_NAME] ou utiliser un fatbike trafiqué expose à des amendes, à la saisie…" at bounding box center [499, 154] width 430 height 25
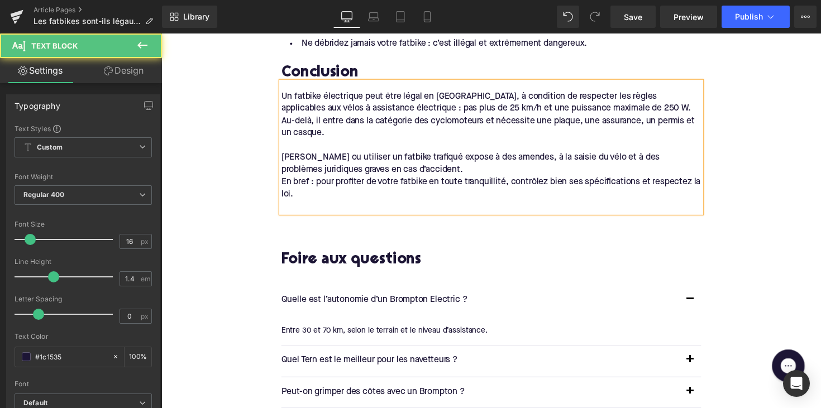
click at [284, 180] on div "En bref : pour profiter de votre fatbike en toute tranquillité, contrôlez bien …" at bounding box center [499, 192] width 430 height 25
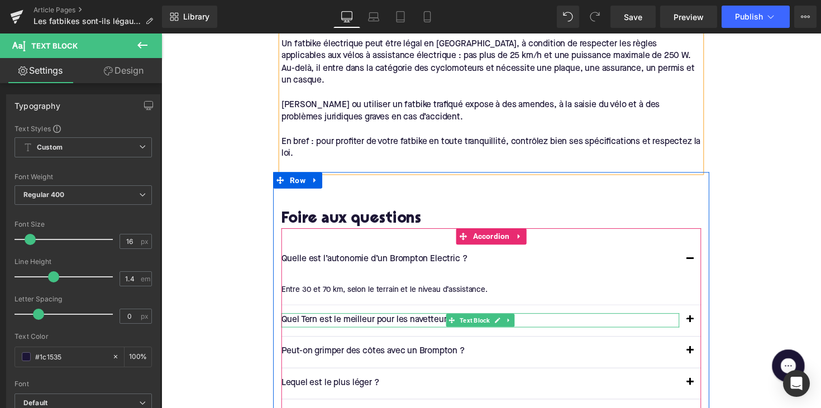
scroll to position [1828, 0]
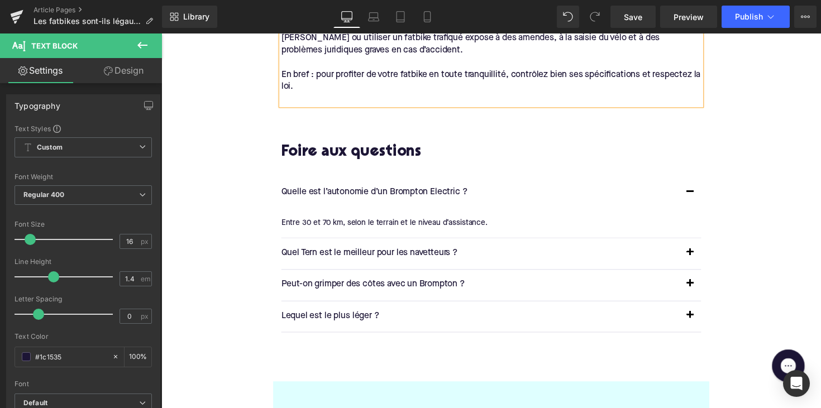
click at [342, 190] on p "Quelle est l’autonomie d’un Brompton Electric ?" at bounding box center [488, 197] width 408 height 15
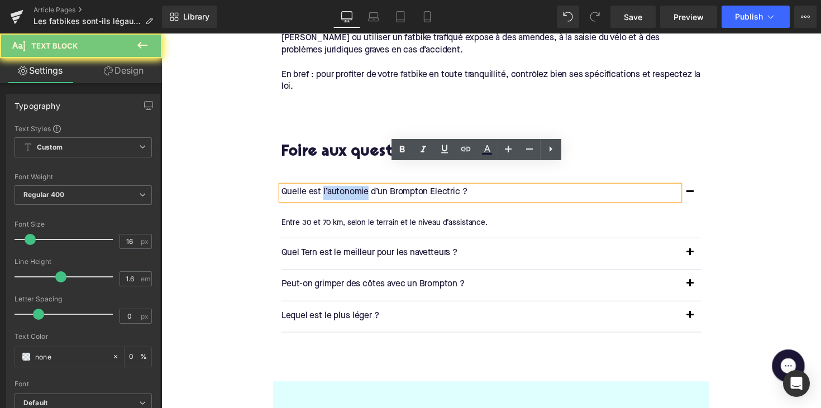
click at [342, 190] on p "Quelle est l’autonomie d’un Brompton Electric ?" at bounding box center [488, 197] width 408 height 15
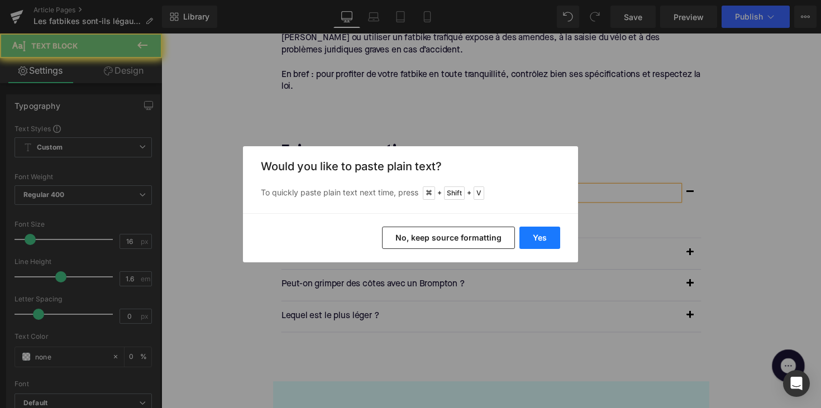
click at [540, 240] on button "Yes" at bounding box center [540, 238] width 41 height 22
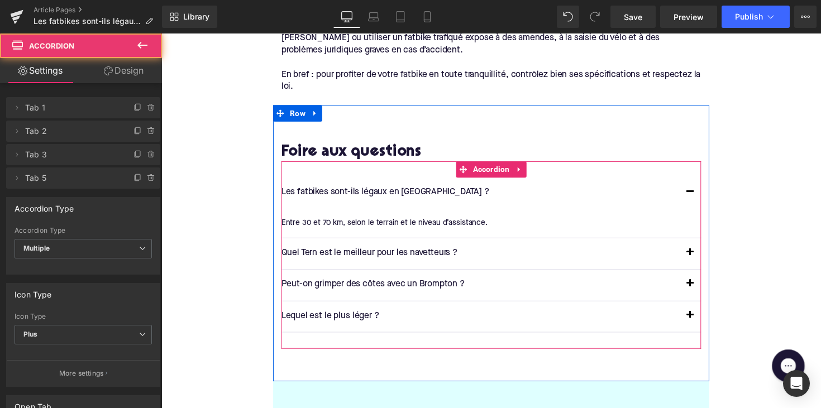
click at [332, 213] on article "Entre 30 et 70 km, selon le terrain et le niveau d’assistance. Text Block" at bounding box center [499, 228] width 430 height 30
click at [328, 222] on div "Entre 30 et 70 km, selon le terrain et le niveau d’assistance." at bounding box center [495, 228] width 422 height 12
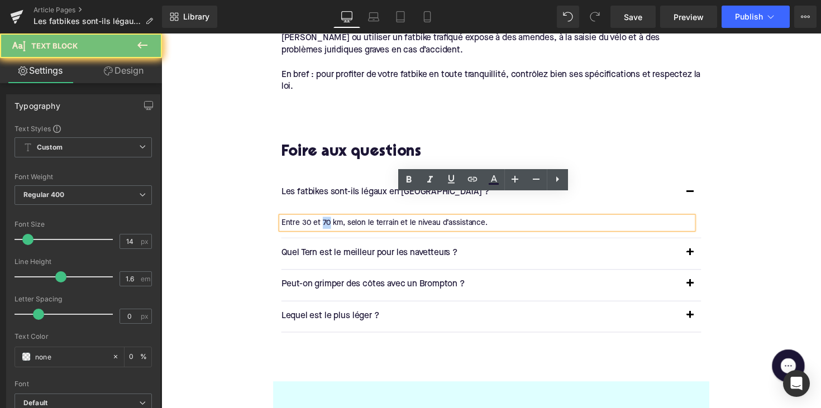
click at [328, 222] on div "Entre 30 et 70 km, selon le terrain et le niveau d’assistance." at bounding box center [495, 228] width 422 height 12
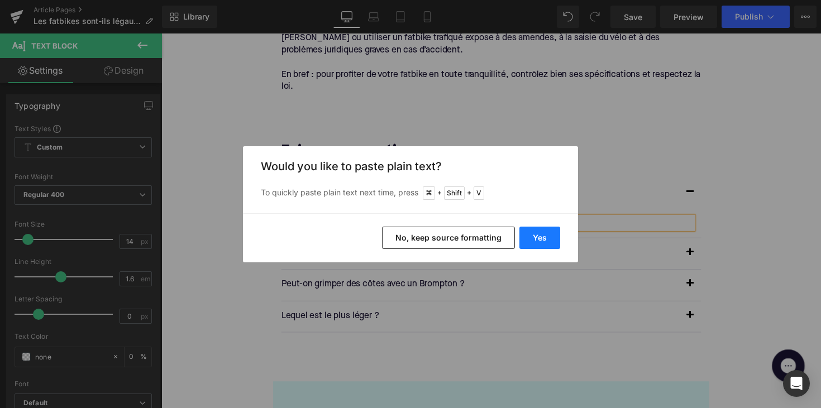
click at [541, 241] on button "Yes" at bounding box center [540, 238] width 41 height 22
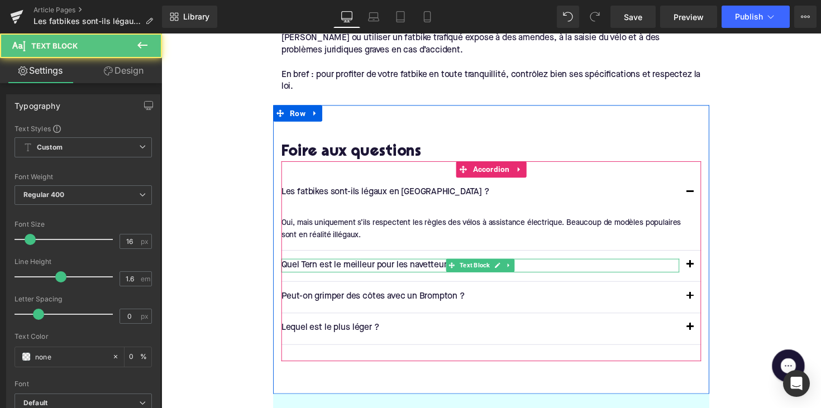
click at [328, 265] on p "Quel Tern est le meilleur pour les navetteurs ?" at bounding box center [488, 272] width 408 height 15
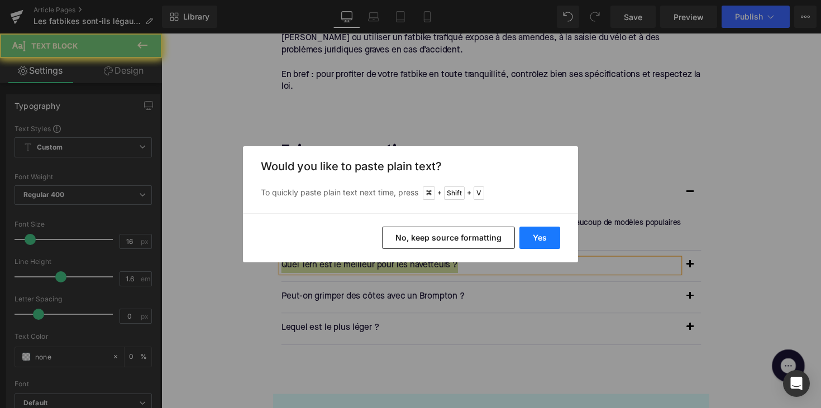
click at [544, 242] on button "Yes" at bounding box center [540, 238] width 41 height 22
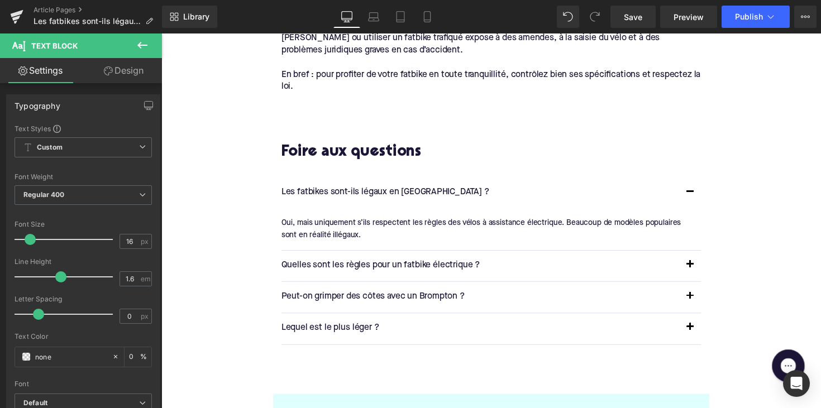
click at [700, 256] on button "button" at bounding box center [703, 271] width 22 height 31
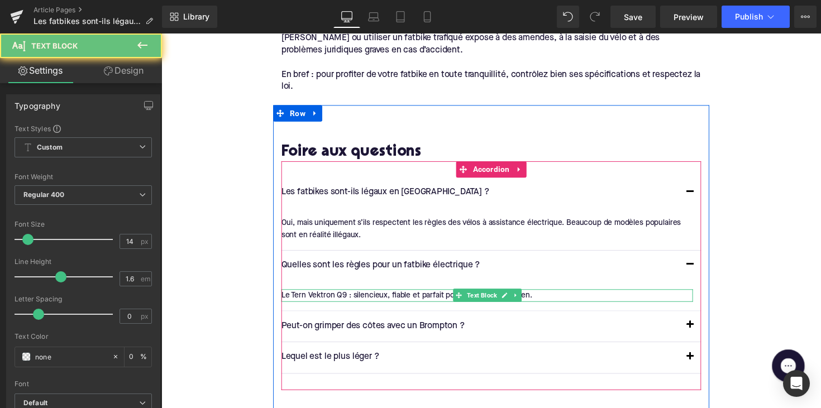
click at [378, 296] on div "Le Tern Vektron Q9 : silencieux, fiable et parfait pour un usage quotidien." at bounding box center [495, 302] width 422 height 12
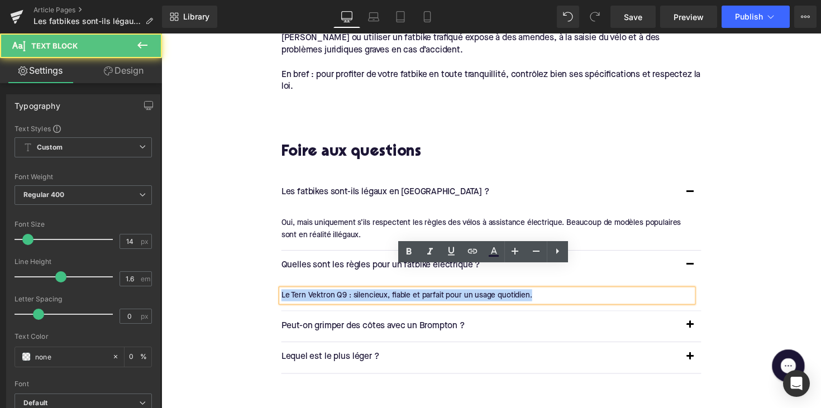
click at [378, 296] on div "Le Tern Vektron Q9 : silencieux, fiable et parfait pour un usage quotidien." at bounding box center [495, 302] width 422 height 12
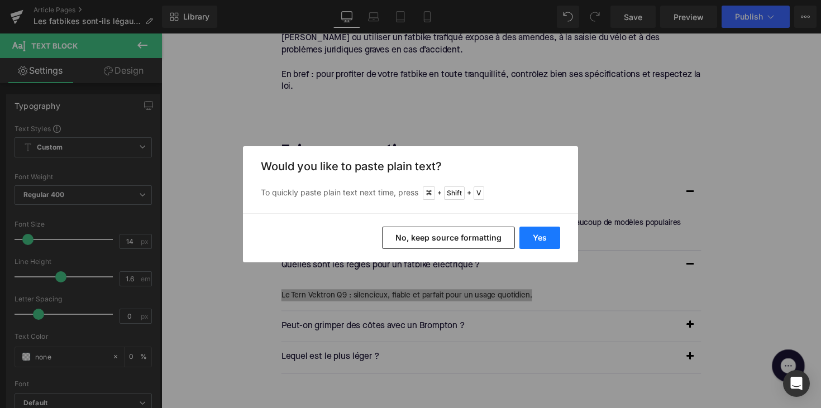
click at [537, 240] on button "Yes" at bounding box center [540, 238] width 41 height 22
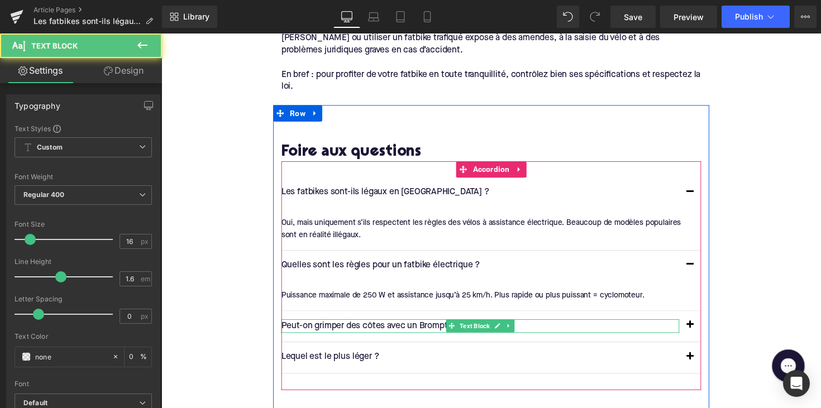
click at [338, 327] on p "Peut-on grimper des côtes avec un Brompton ?" at bounding box center [488, 334] width 408 height 15
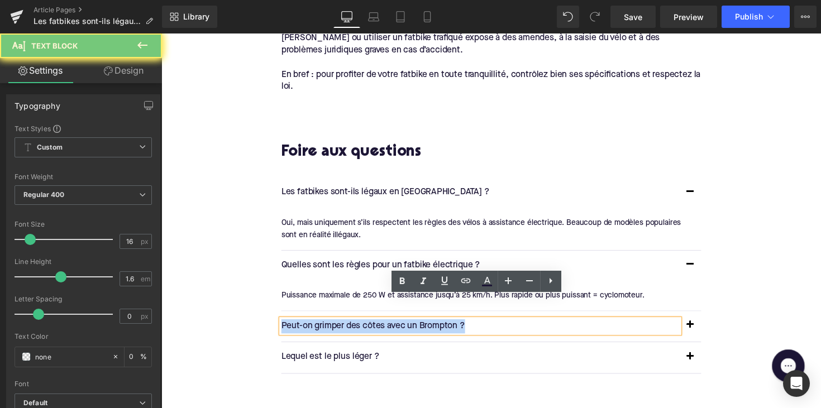
click at [338, 327] on p "Peut-on grimper des côtes avec un Brompton ?" at bounding box center [488, 334] width 408 height 15
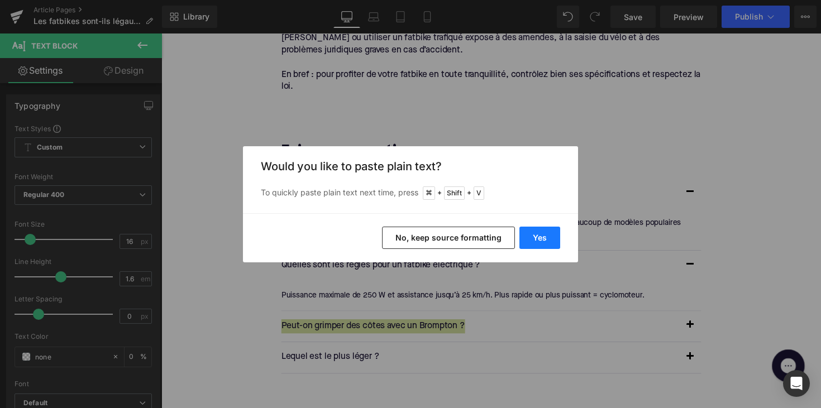
click at [530, 236] on button "Yes" at bounding box center [540, 238] width 41 height 22
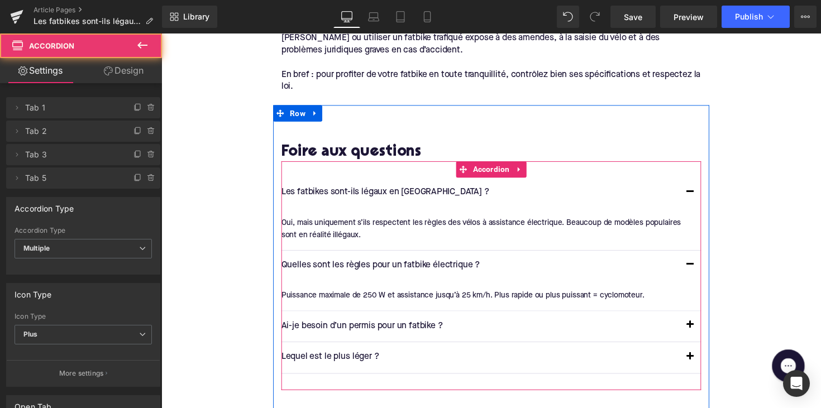
click at [703, 336] on span "button" at bounding box center [703, 336] width 0 height 0
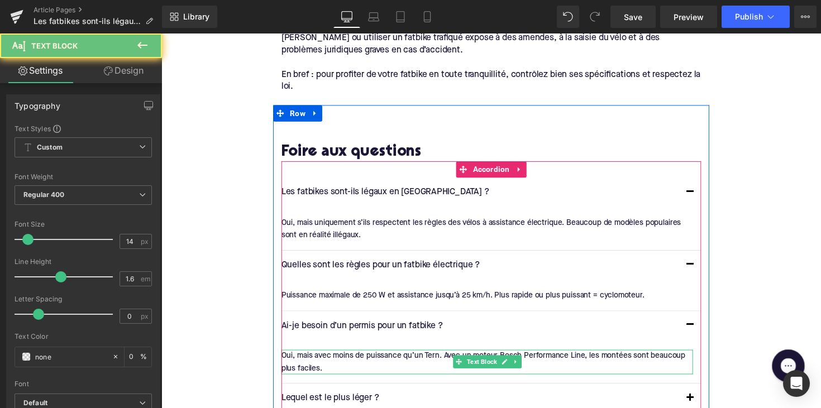
click at [359, 358] on div "Oui, mais avec moins de puissance qu’un Tern. Avec un moteur Bosch Performance …" at bounding box center [495, 370] width 422 height 25
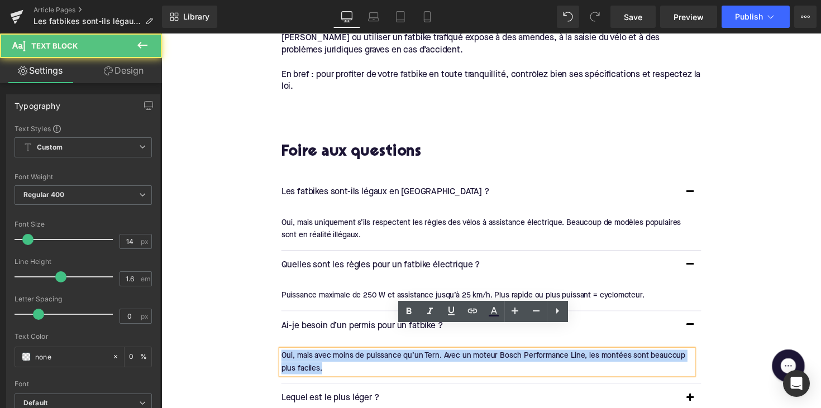
click at [359, 358] on div "Oui, mais avec moins de puissance qu’un Tern. Avec un moteur Bosch Performance …" at bounding box center [495, 370] width 422 height 25
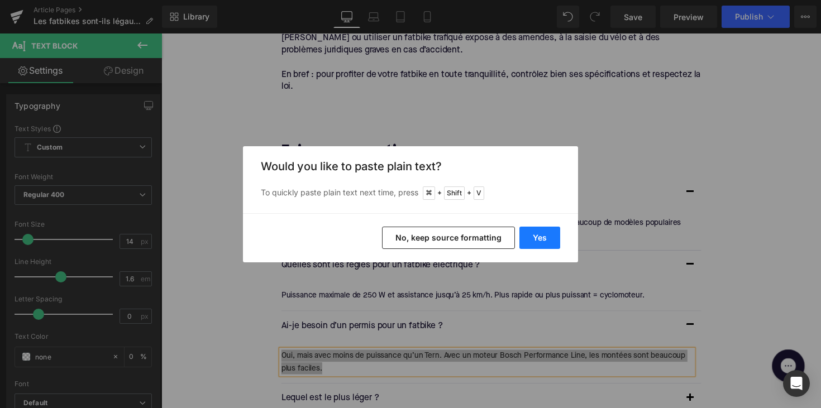
click at [542, 240] on button "Yes" at bounding box center [540, 238] width 41 height 22
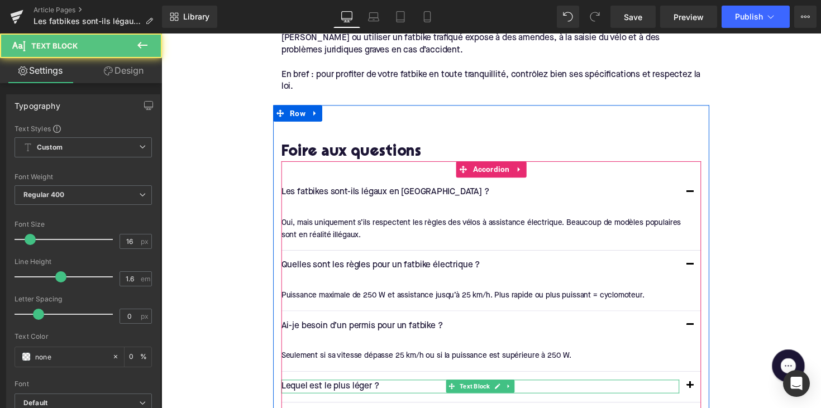
click at [363, 389] on p "Lequel est le plus léger ?" at bounding box center [488, 396] width 408 height 15
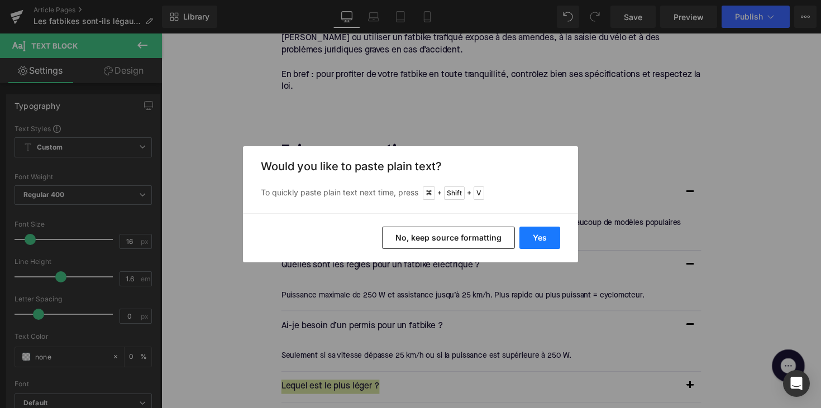
drag, startPoint x: 537, startPoint y: 237, endPoint x: 351, endPoint y: 264, distance: 188.0
click at [537, 237] on button "Yes" at bounding box center [540, 238] width 41 height 22
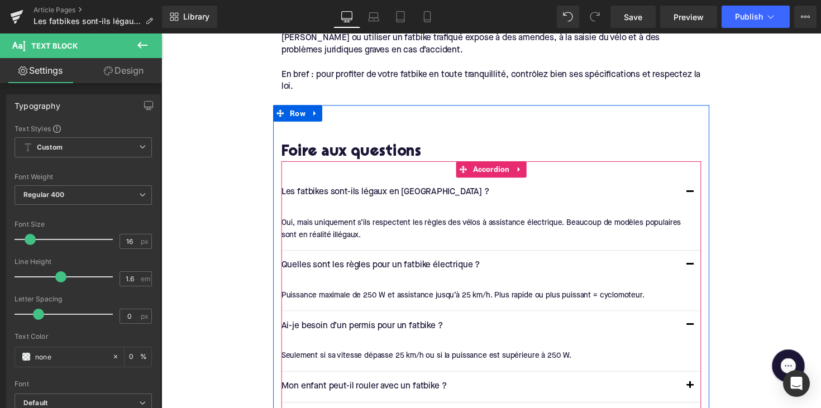
scroll to position [1924, 0]
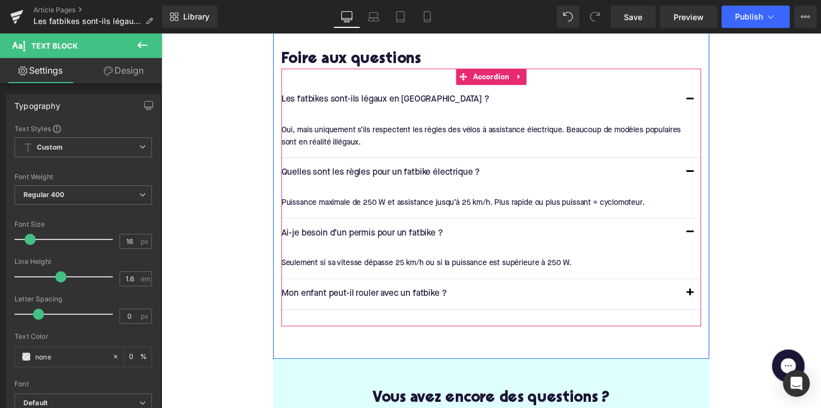
click at [701, 285] on button "button" at bounding box center [703, 300] width 22 height 31
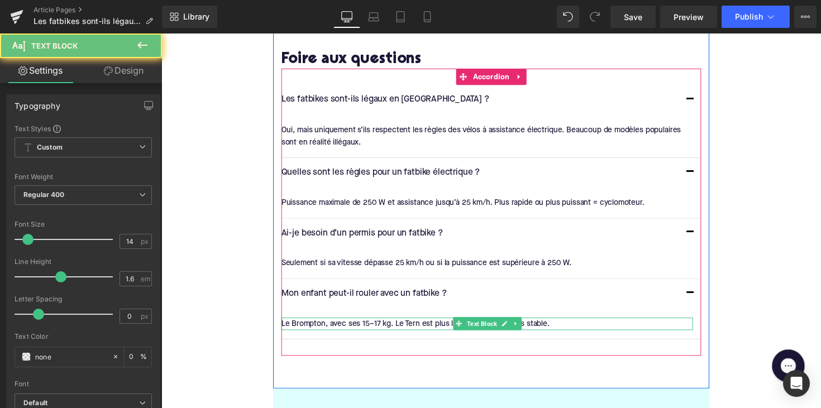
click at [387, 325] on div "Le Brompton, avec ses 15–17 kg. Le Tern est plus lourd, mais aussi plus stable." at bounding box center [495, 331] width 422 height 12
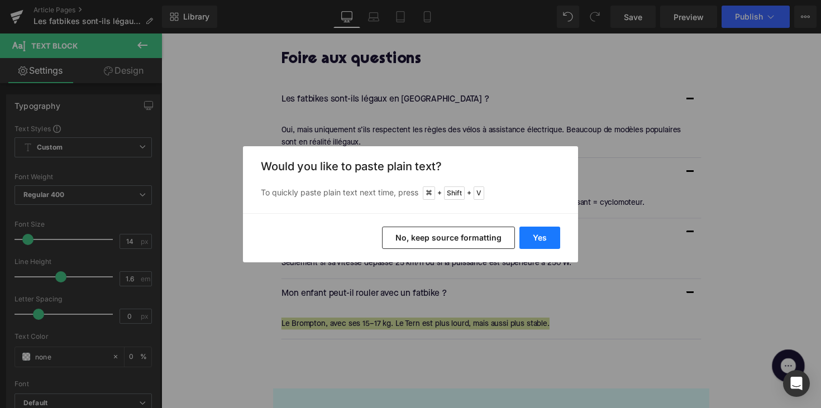
click at [520, 239] on button "Yes" at bounding box center [540, 238] width 41 height 22
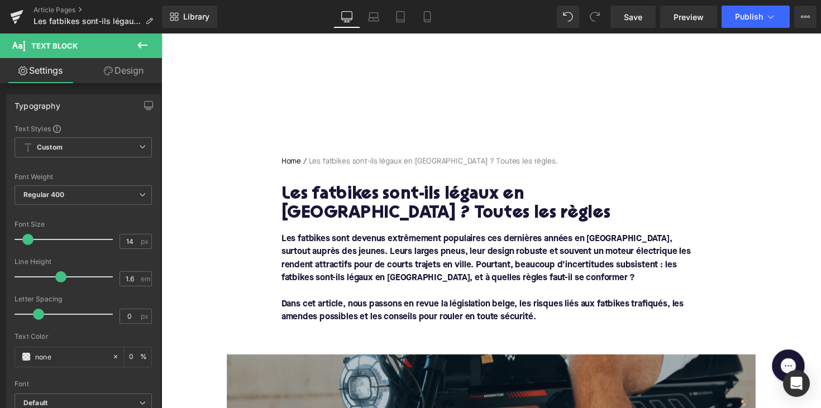
scroll to position [0, 0]
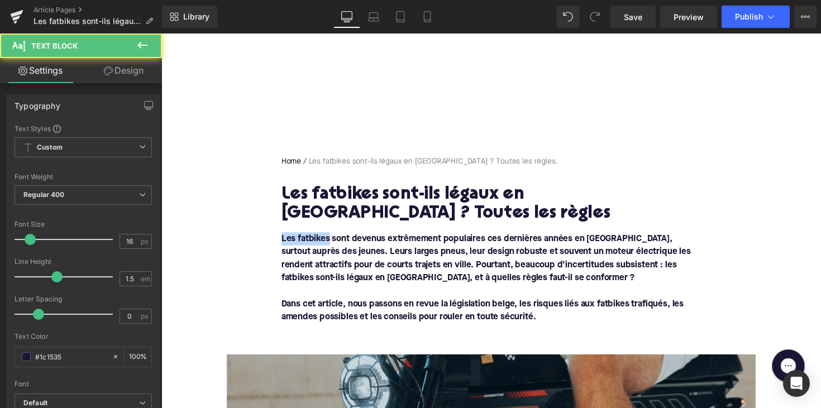
drag, startPoint x: 332, startPoint y: 243, endPoint x: 263, endPoint y: 244, distance: 68.7
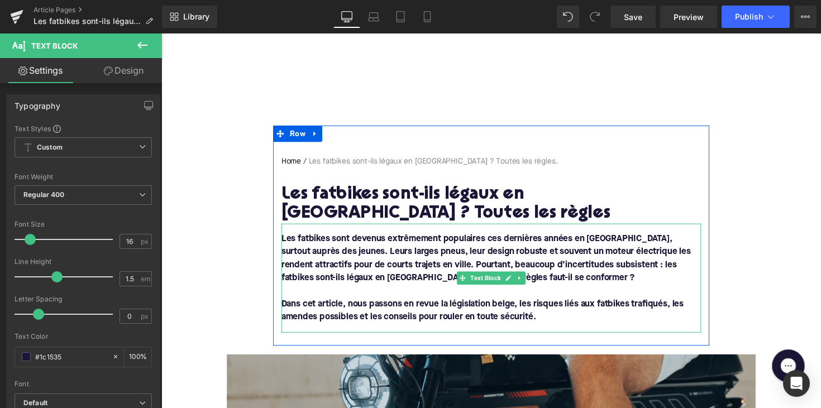
click at [322, 240] on font "Les fatbikes sont devenus extrêmement populaires ces dernières années en [GEOGR…" at bounding box center [494, 264] width 420 height 49
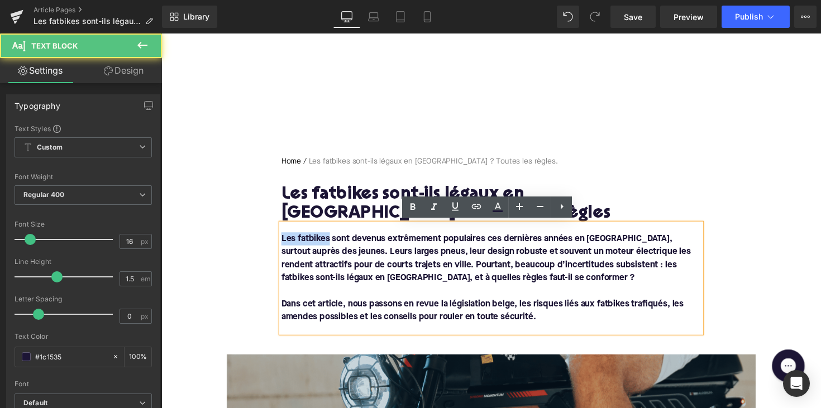
drag, startPoint x: 330, startPoint y: 244, endPoint x: 277, endPoint y: 244, distance: 53.6
click at [277, 244] on div "Home / Les fatbikes sont-ils légaux en [GEOGRAPHIC_DATA] ? Toutes les règles. B…" at bounding box center [499, 249] width 447 height 181
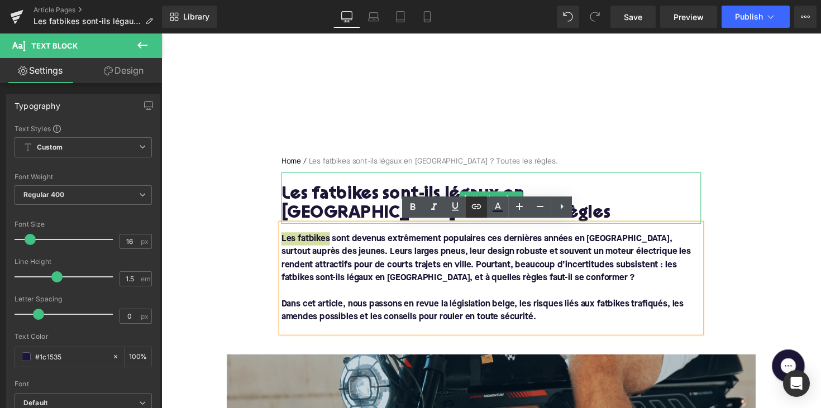
click at [475, 204] on icon at bounding box center [476, 206] width 13 height 13
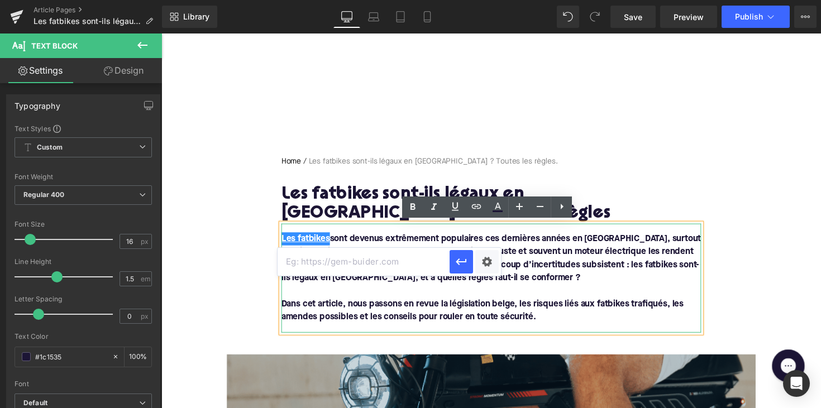
click at [385, 255] on input "text" at bounding box center [364, 262] width 172 height 28
paste input "[URL][DOMAIN_NAME]"
click at [459, 263] on icon "button" at bounding box center [461, 261] width 13 height 13
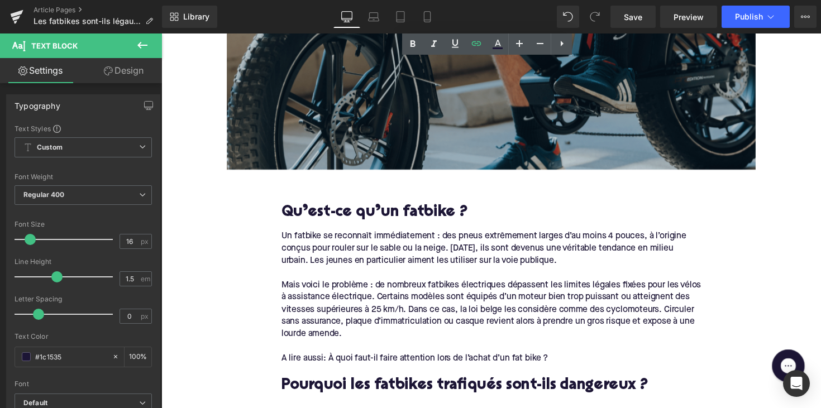
scroll to position [556, 0]
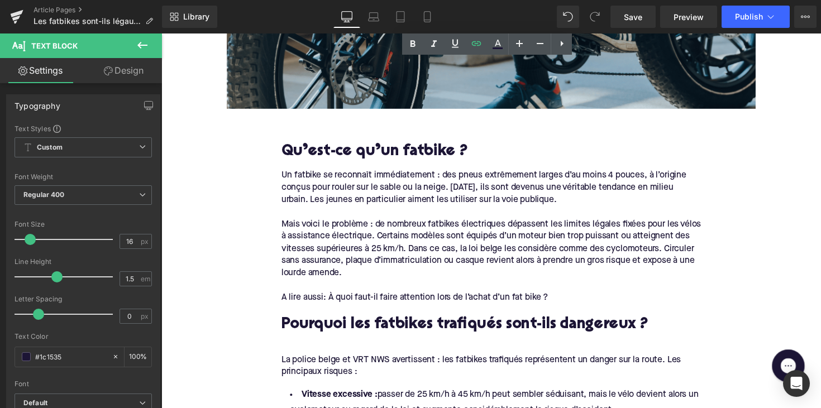
click at [378, 294] on div at bounding box center [499, 291] width 430 height 12
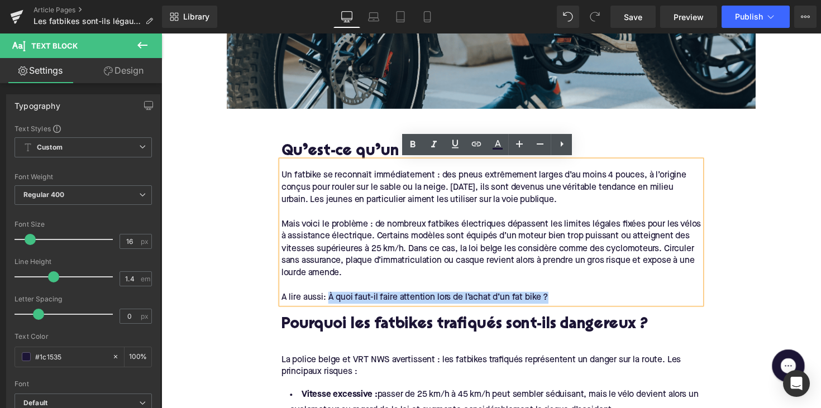
drag, startPoint x: 328, startPoint y: 299, endPoint x: 558, endPoint y: 298, distance: 229.1
click at [558, 298] on div "A lire aussi: À quoi faut-il faire attention lors de l’achat d’un fat bike ?" at bounding box center [499, 304] width 430 height 12
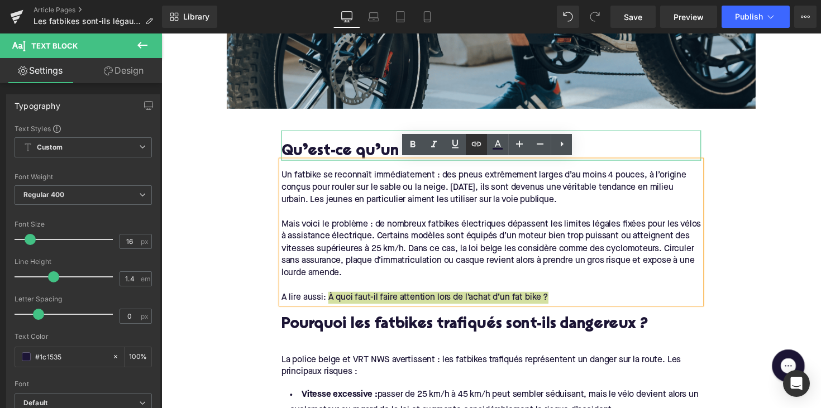
click at [478, 148] on icon at bounding box center [476, 143] width 13 height 13
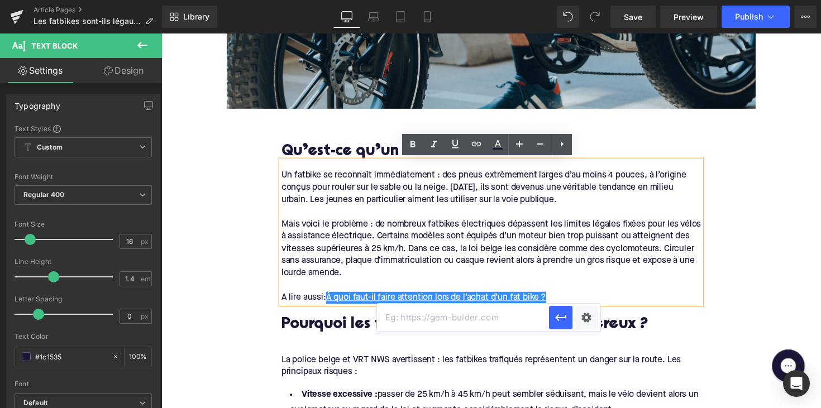
click at [421, 320] on input "text" at bounding box center [463, 318] width 172 height 28
paste input "[URL][DOMAIN_NAME]"
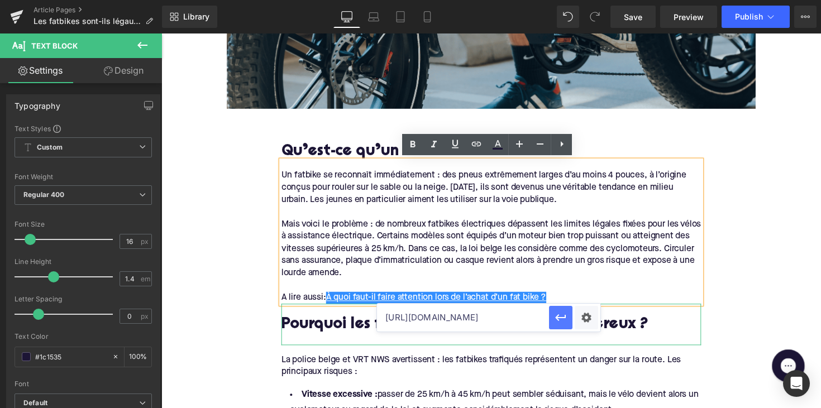
click at [557, 320] on icon "button" at bounding box center [560, 317] width 13 height 13
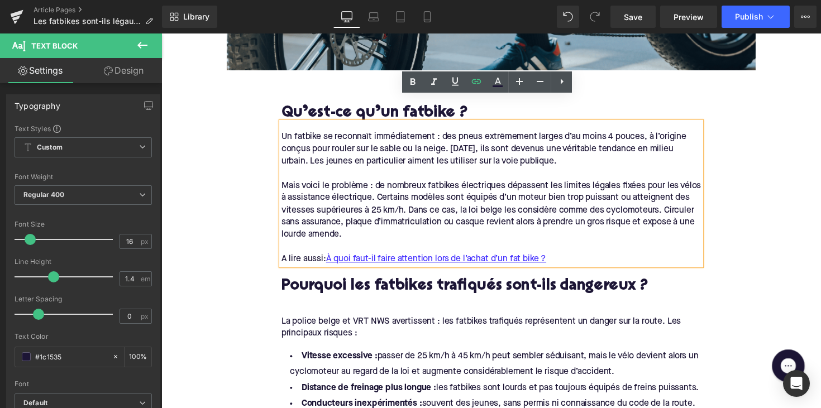
scroll to position [620, 0]
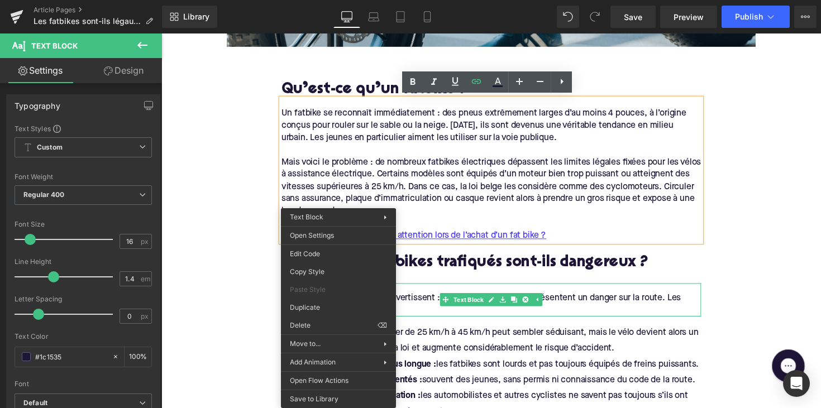
drag, startPoint x: 341, startPoint y: 301, endPoint x: 288, endPoint y: 301, distance: 53.6
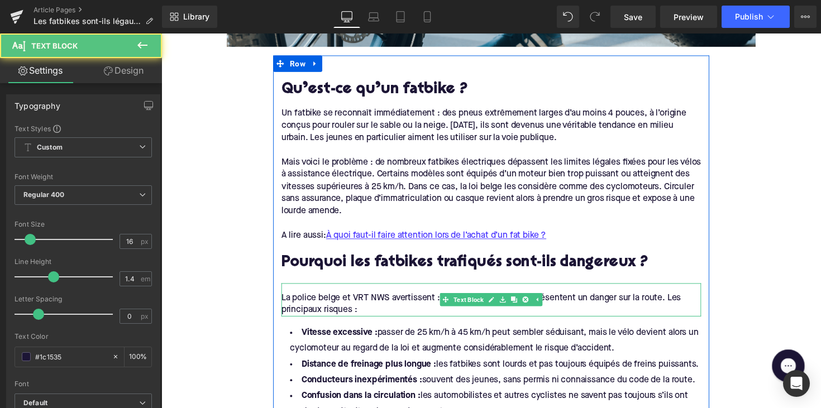
click at [332, 301] on span "La police belge et VRT NWS avertissent : les fatbikes trafiqués représentent un…" at bounding box center [488, 310] width 409 height 21
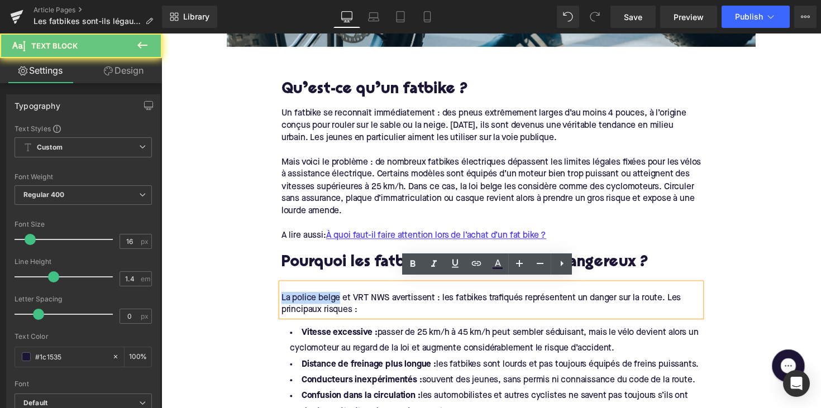
drag, startPoint x: 344, startPoint y: 300, endPoint x: 268, endPoint y: 300, distance: 75.4
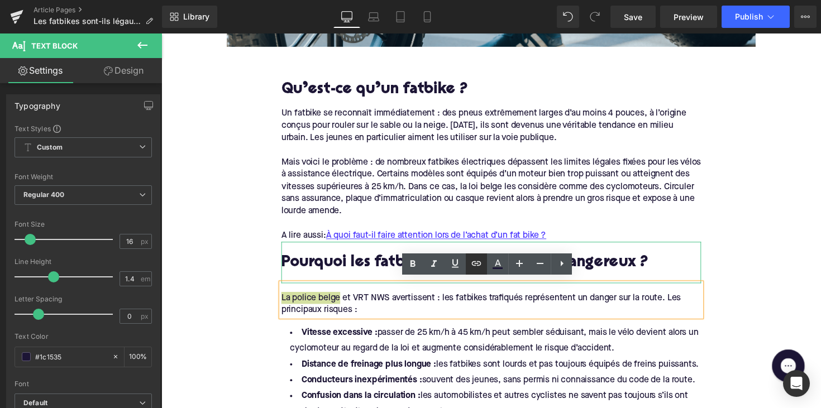
click at [475, 259] on icon at bounding box center [476, 263] width 13 height 13
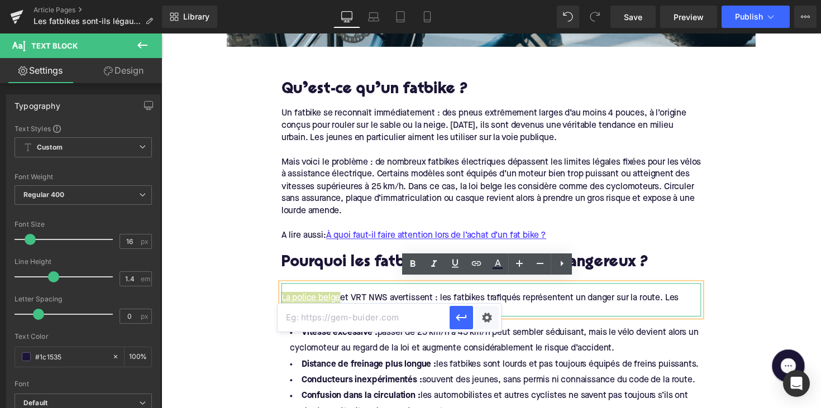
click at [413, 314] on input "text" at bounding box center [364, 318] width 172 height 28
paste input "[URL][DOMAIN_NAME]"
type input "[URL][DOMAIN_NAME]"
click at [458, 316] on icon "button" at bounding box center [461, 317] width 13 height 13
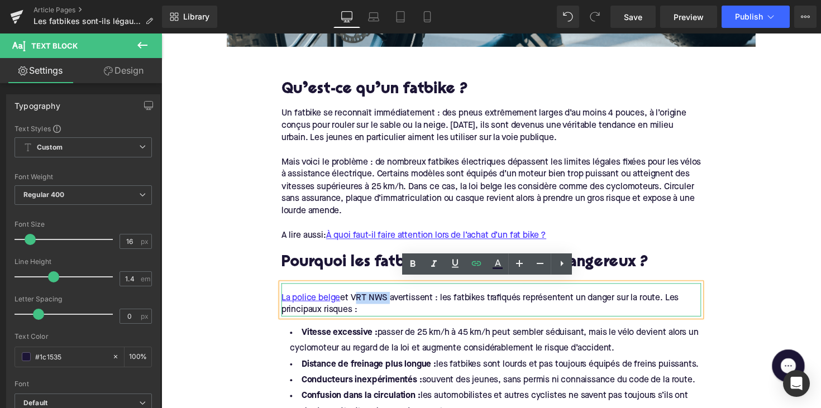
drag, startPoint x: 358, startPoint y: 301, endPoint x: 394, endPoint y: 303, distance: 36.4
click at [394, 303] on span "La police belge et VRT NWS avertissent : les fatbikes trafiqués représentent un…" at bounding box center [487, 310] width 407 height 21
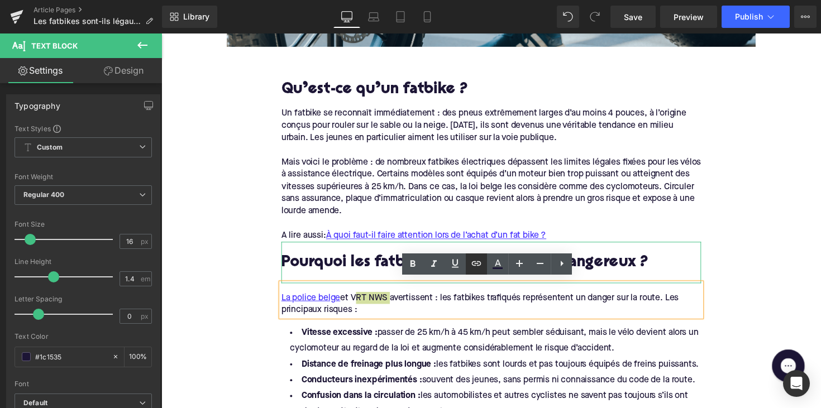
click at [479, 266] on icon at bounding box center [476, 263] width 9 height 4
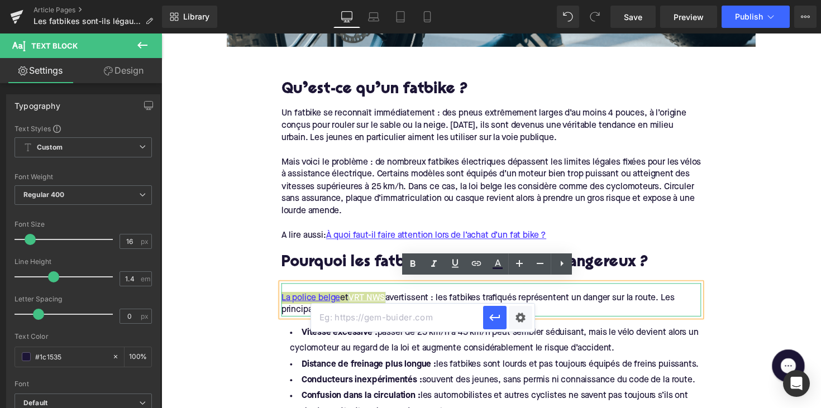
click at [394, 318] on input "text" at bounding box center [397, 318] width 172 height 28
paste input "[URL][DOMAIN_NAME]"
click at [490, 305] on div at bounding box center [508, 318] width 51 height 28
click at [490, 315] on icon "button" at bounding box center [494, 317] width 13 height 13
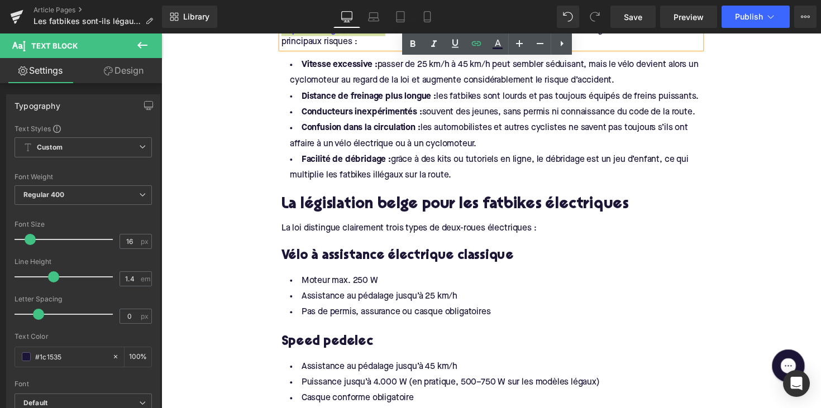
scroll to position [956, 0]
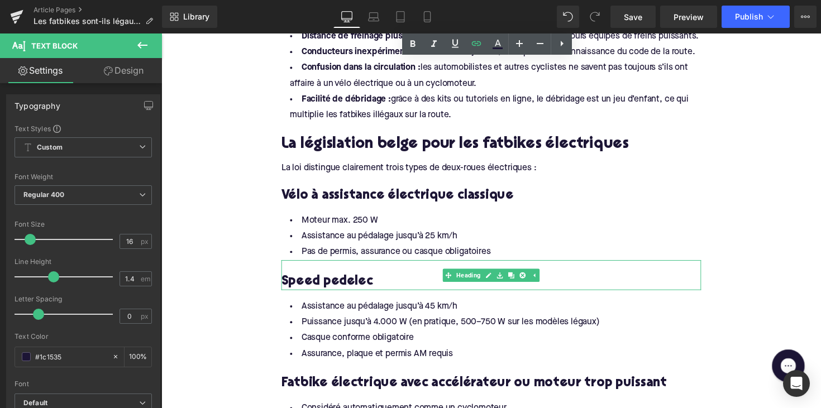
click at [373, 282] on h3 "Speed pedelec" at bounding box center [499, 287] width 430 height 17
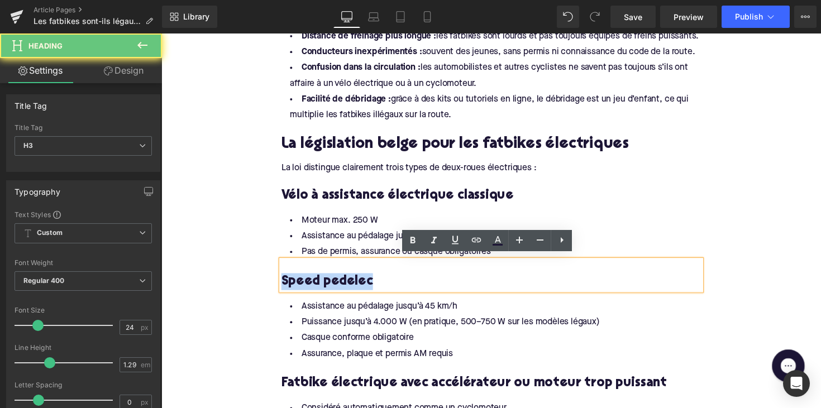
drag, startPoint x: 380, startPoint y: 283, endPoint x: 277, endPoint y: 282, distance: 103.4
click at [276, 283] on div "Qu’est-ce qu’un fatbike ? Heading Un fatbike se reconnaît immédiatement : des p…" at bounding box center [499, 356] width 447 height 1246
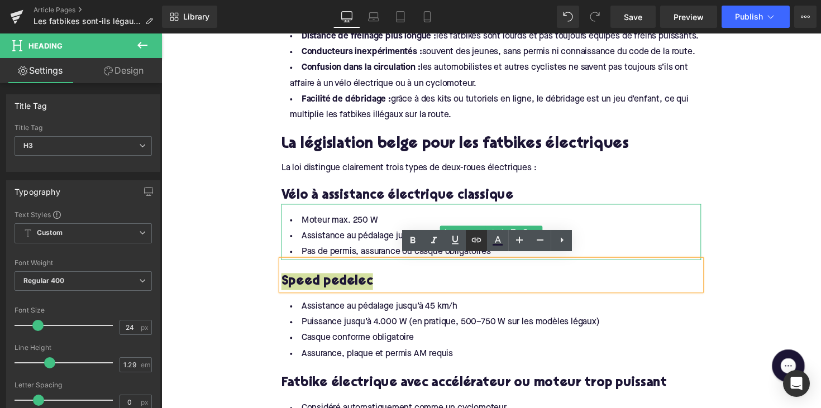
click at [479, 244] on icon at bounding box center [476, 240] width 13 height 13
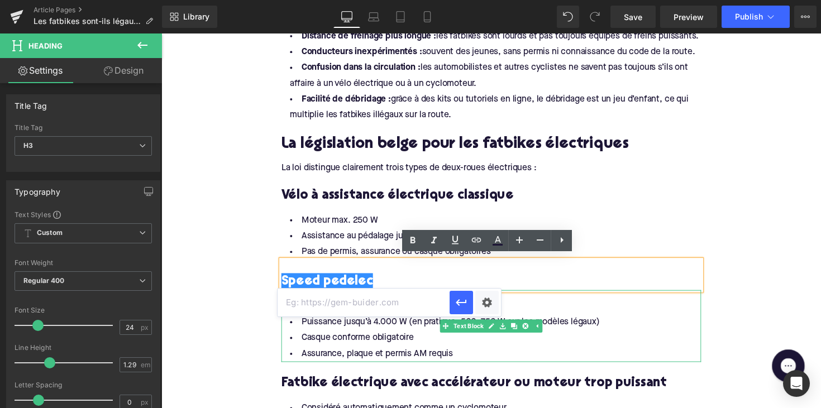
click at [401, 293] on input "text" at bounding box center [364, 303] width 172 height 28
paste input "[URL][DOMAIN_NAME]"
drag, startPoint x: 458, startPoint y: 302, endPoint x: 278, endPoint y: 326, distance: 181.5
click at [458, 302] on icon "button" at bounding box center [461, 302] width 11 height 7
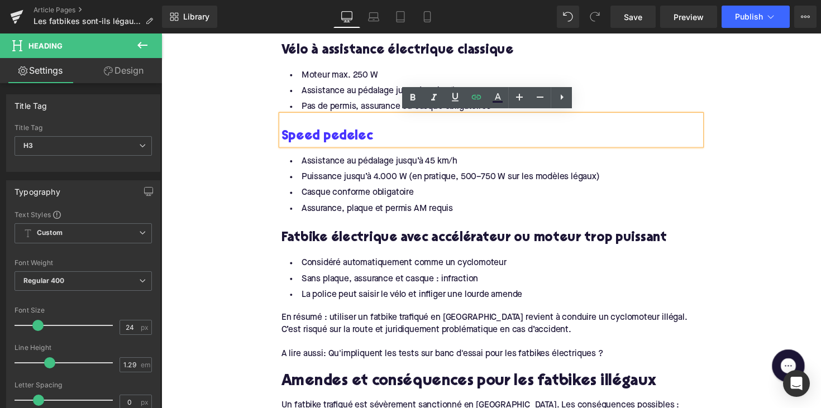
scroll to position [1144, 0]
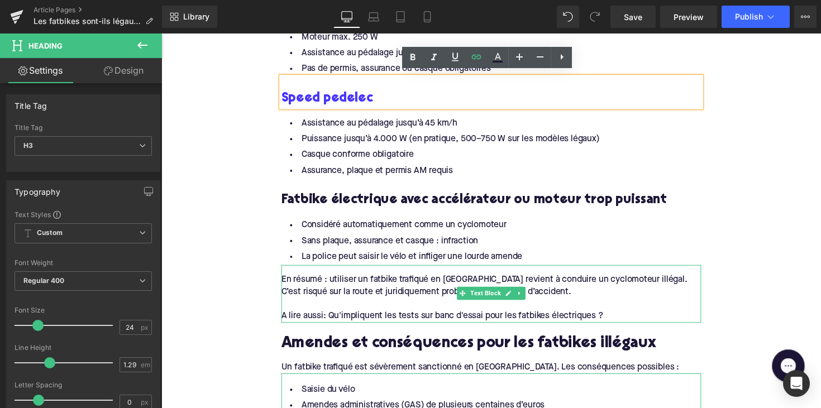
click at [344, 320] on div "A lire aussi: Qu'impliquent les tests sur banc d'essai pour les fatbikes électr…" at bounding box center [499, 323] width 430 height 12
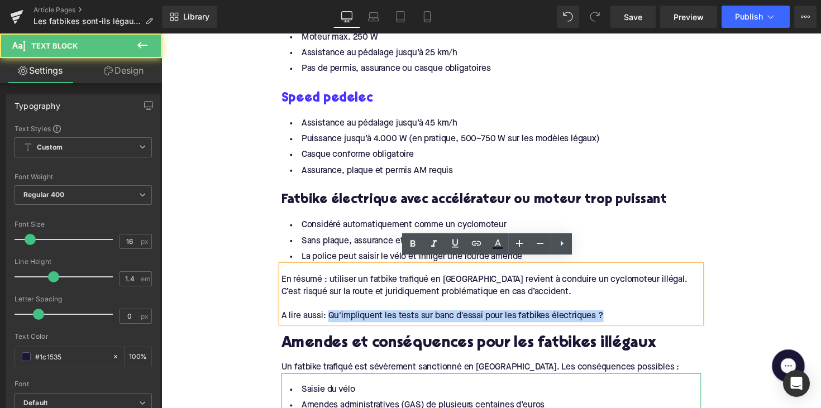
drag, startPoint x: 332, startPoint y: 318, endPoint x: 612, endPoint y: 319, distance: 279.9
click at [612, 319] on div "A lire aussi: Qu'impliquent les tests sur banc d'essai pour les fatbikes électr…" at bounding box center [499, 323] width 430 height 12
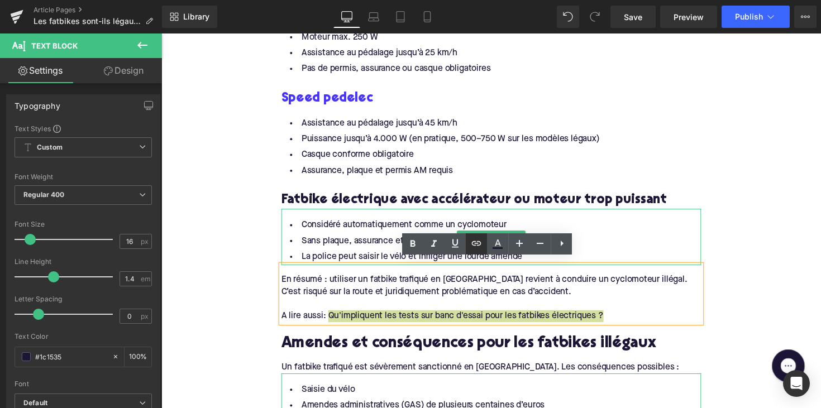
click at [475, 250] on icon at bounding box center [476, 243] width 13 height 13
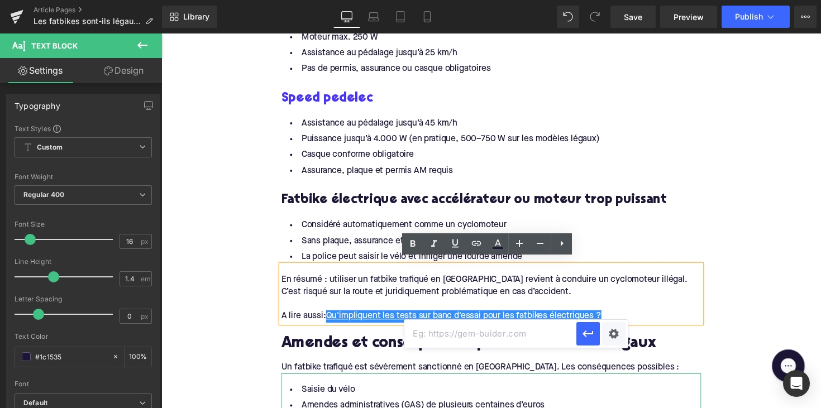
click at [458, 338] on input "text" at bounding box center [490, 334] width 172 height 28
paste input "[URL][DOMAIN_NAME]"
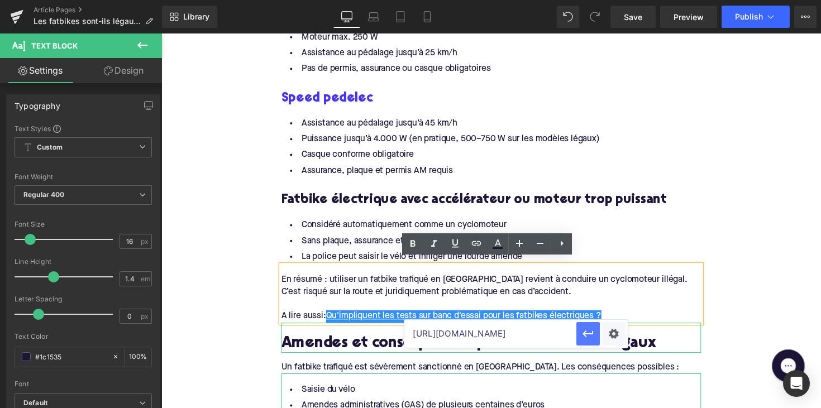
type input "[URL][DOMAIN_NAME]"
click at [587, 337] on icon "button" at bounding box center [588, 333] width 13 height 13
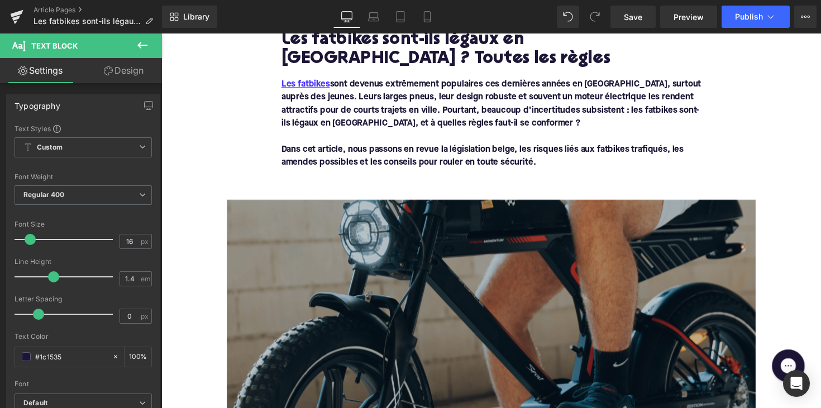
scroll to position [186, 0]
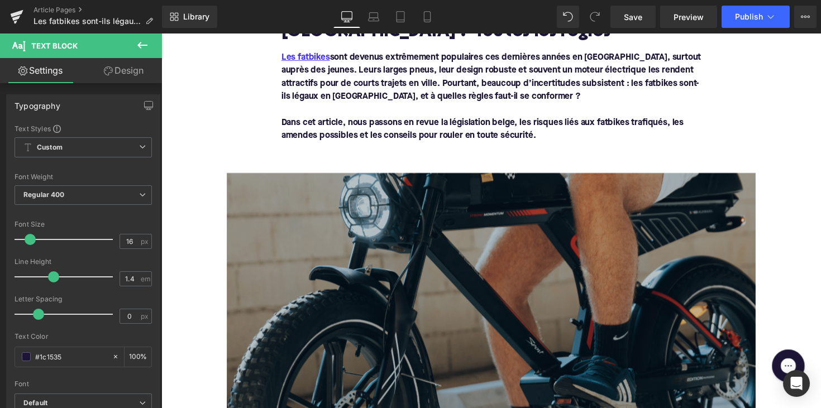
click at [412, 226] on img at bounding box center [499, 329] width 542 height 305
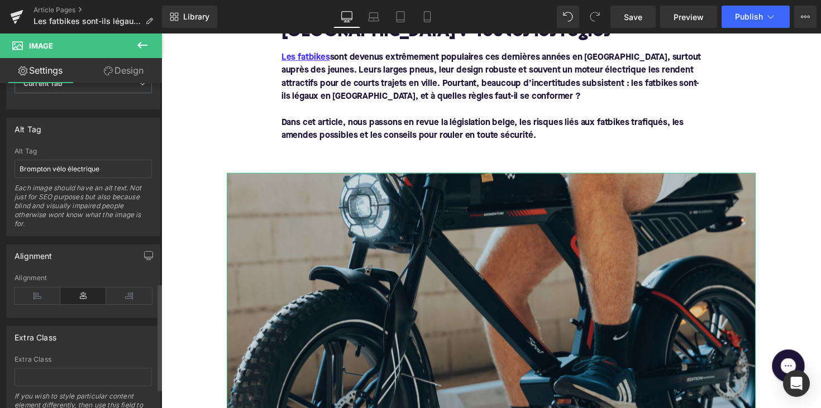
scroll to position [606, 0]
click at [78, 171] on input "Brompton vélo électrique" at bounding box center [83, 171] width 137 height 18
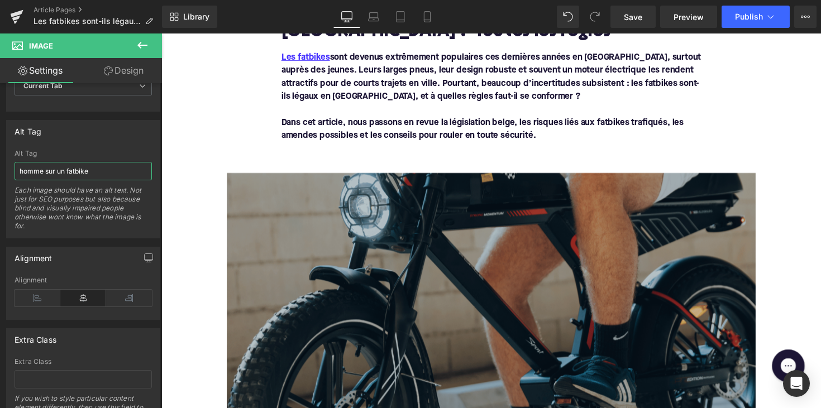
type input "homme sur un fatbike"
click at [373, 241] on img at bounding box center [499, 329] width 542 height 305
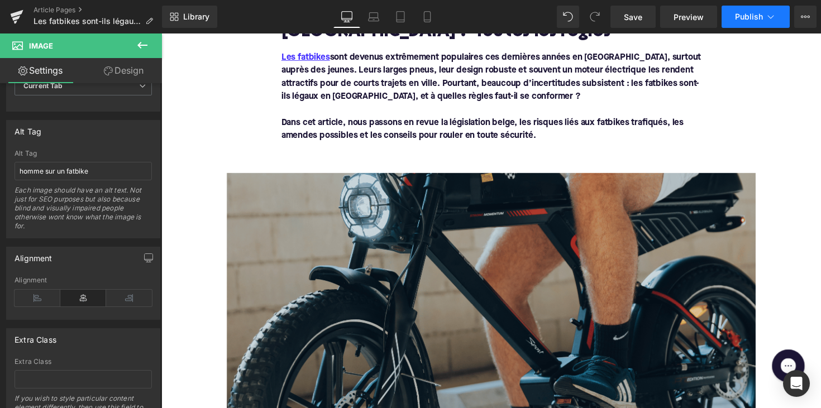
click at [744, 17] on span "Publish" at bounding box center [749, 16] width 28 height 9
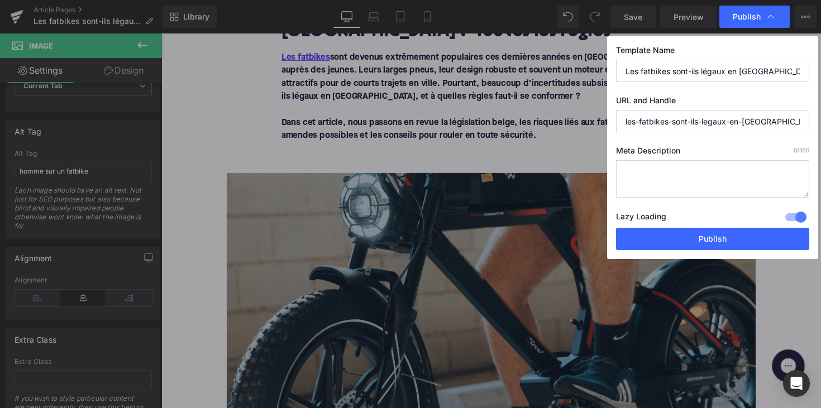
click at [666, 176] on textarea at bounding box center [712, 178] width 193 height 37
paste textarea "Les fatbikes sont-ils légaux en [GEOGRAPHIC_DATA] ? Découvrez la législation, l…"
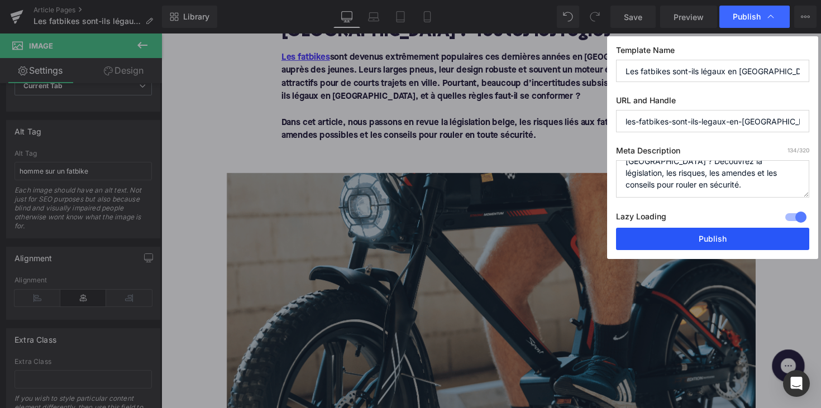
type textarea "Les fatbikes sont-ils légaux en [GEOGRAPHIC_DATA] ? Découvrez la législation, l…"
click at [701, 238] on button "Publish" at bounding box center [712, 239] width 193 height 22
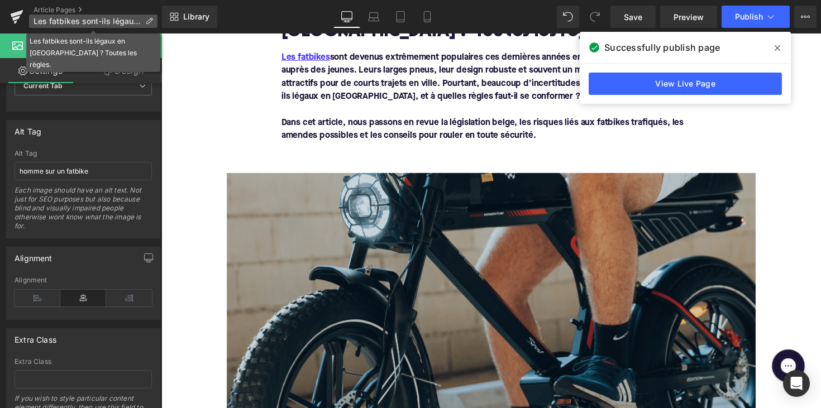
click at [73, 17] on span "Les fatbikes sont-ils légaux en [GEOGRAPHIC_DATA] ? Toutes les règles." at bounding box center [87, 21] width 107 height 9
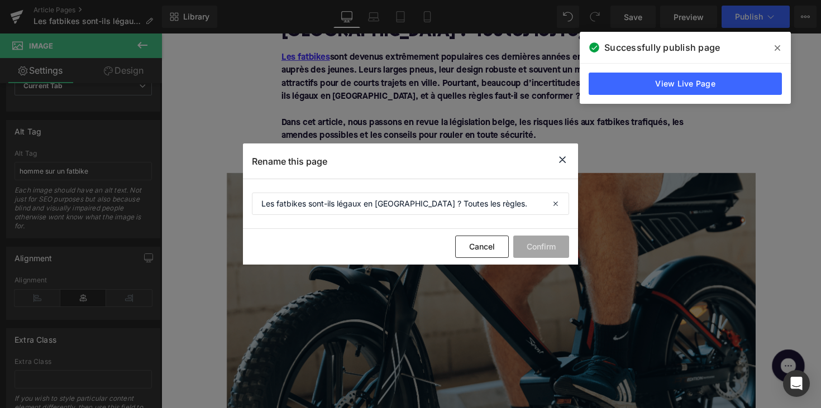
click at [71, 7] on div at bounding box center [410, 204] width 821 height 408
click at [565, 161] on icon at bounding box center [562, 160] width 13 height 14
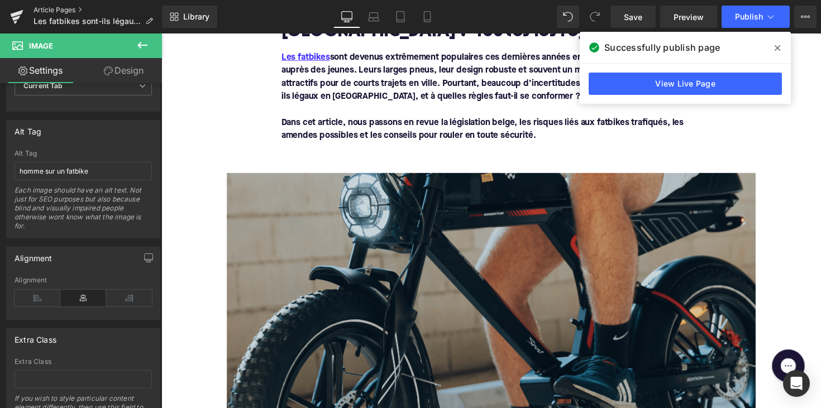
click at [65, 8] on link "Article Pages" at bounding box center [98, 10] width 128 height 9
